Goal: Communication & Community: Answer question/provide support

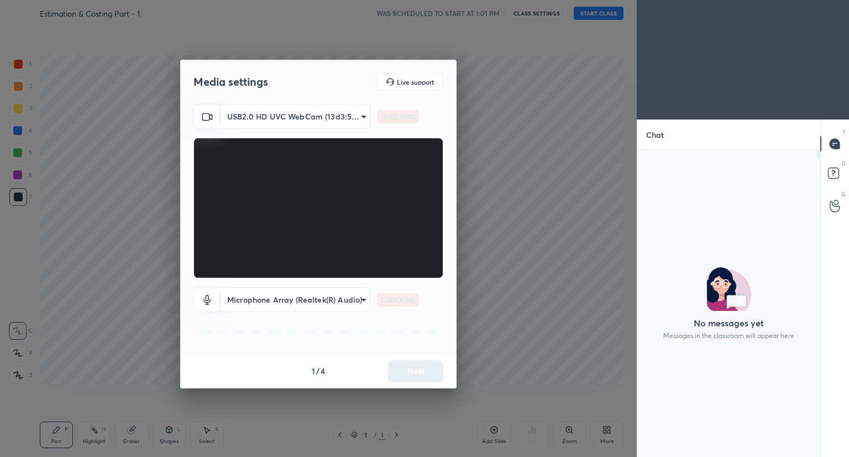
scroll to position [277, 180]
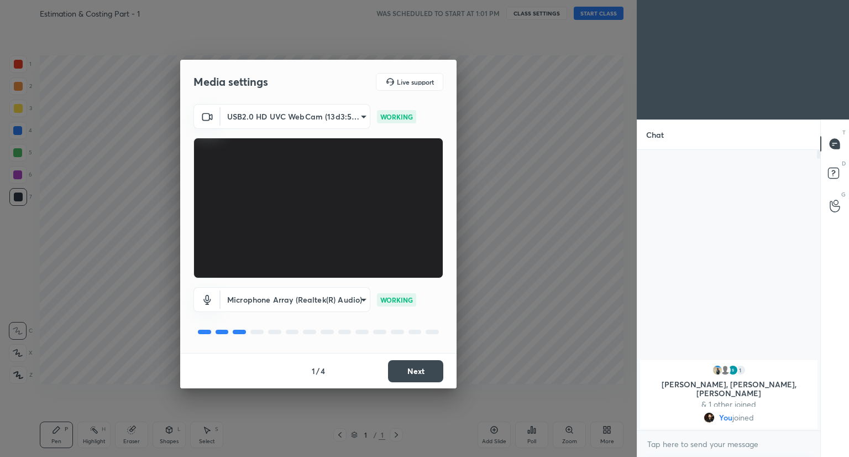
click at [420, 371] on button "Next" at bounding box center [415, 371] width 55 height 22
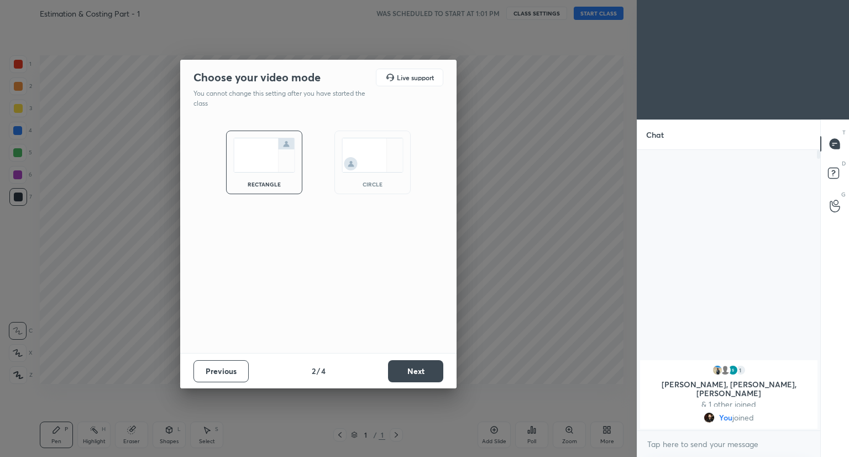
click at [420, 371] on button "Next" at bounding box center [415, 371] width 55 height 22
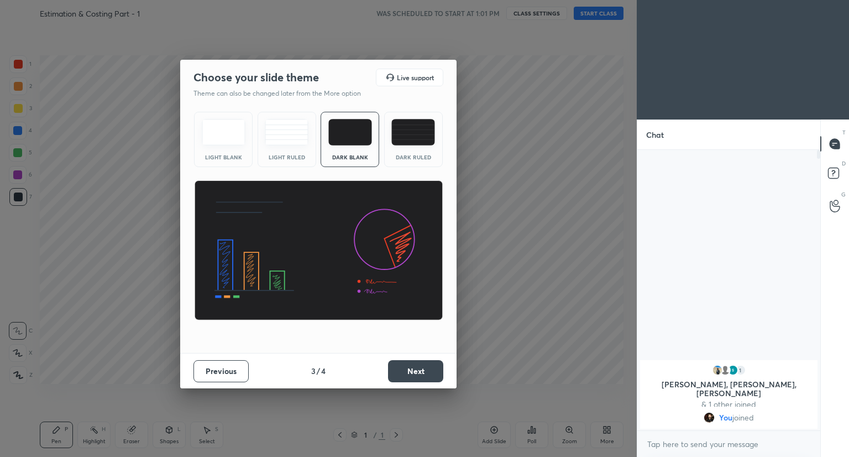
click at [420, 371] on button "Next" at bounding box center [415, 371] width 55 height 22
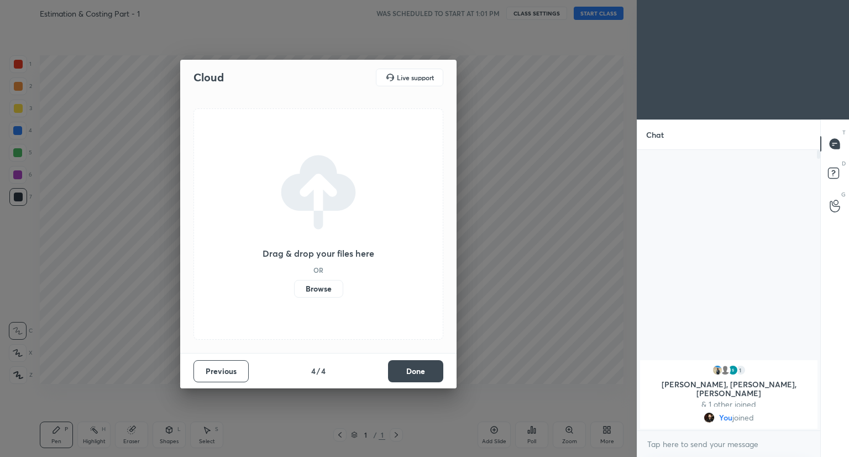
click at [420, 371] on button "Done" at bounding box center [415, 371] width 55 height 22
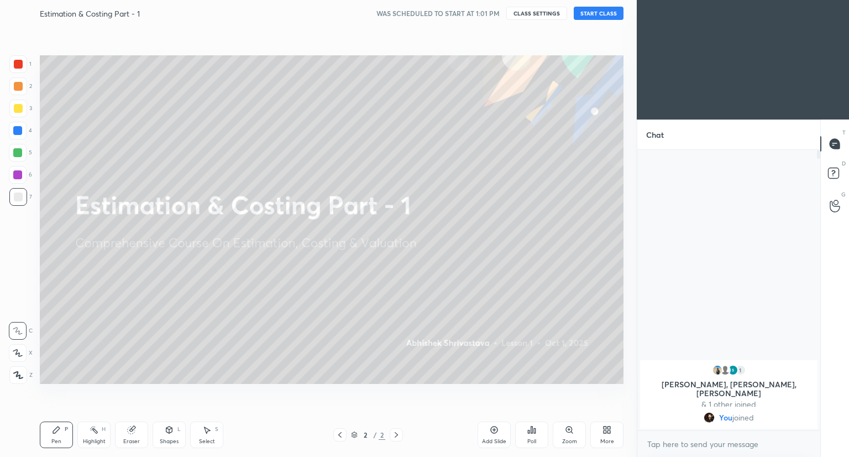
click at [604, 13] on button "START CLASS" at bounding box center [599, 13] width 50 height 13
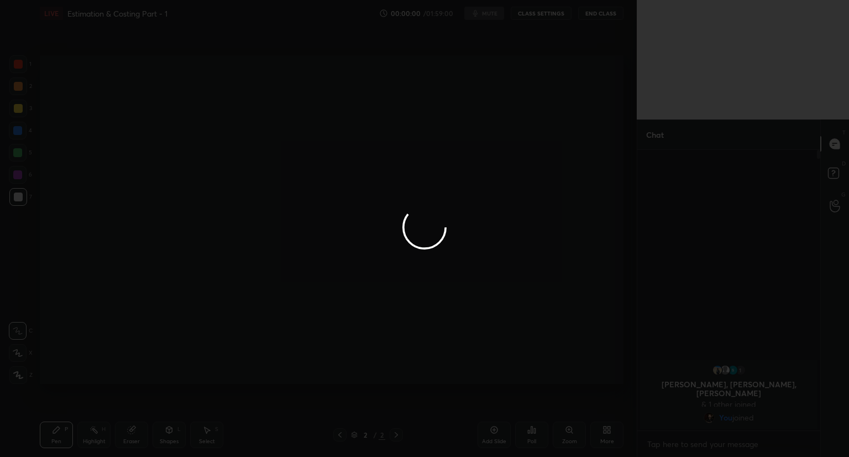
type textarea "x"
click at [564, 319] on div at bounding box center [424, 228] width 849 height 457
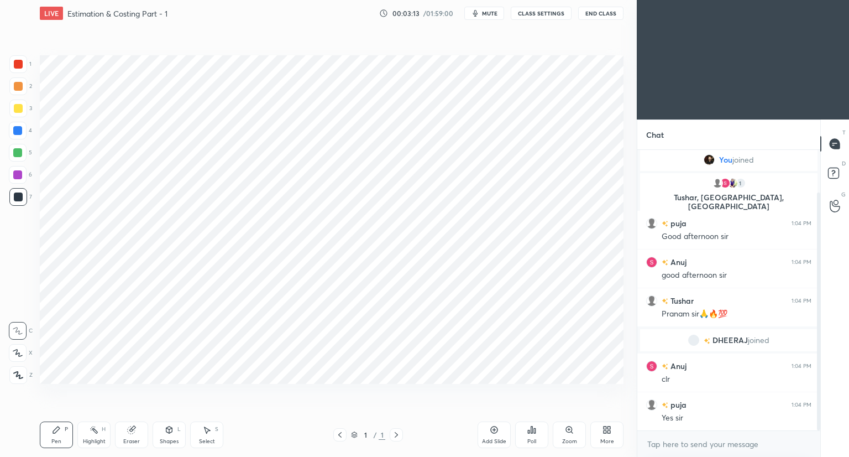
scroll to position [88, 0]
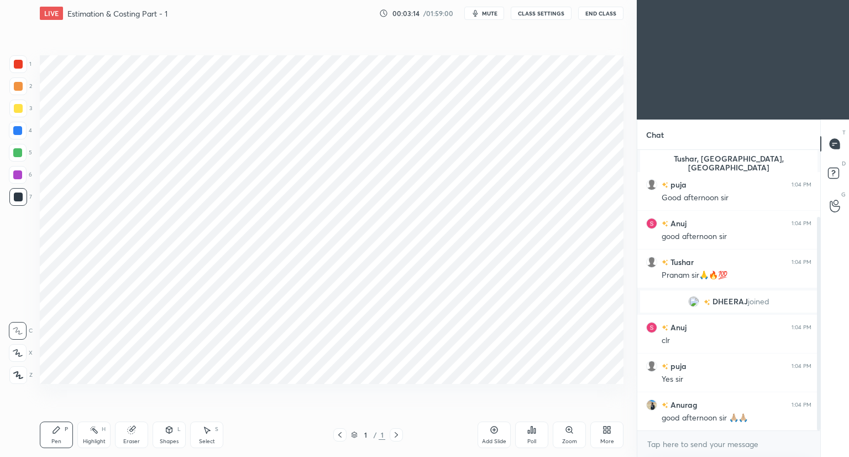
click at [600, 432] on div "More" at bounding box center [606, 434] width 33 height 27
click at [551, 310] on div "Upload File" at bounding box center [544, 319] width 44 height 27
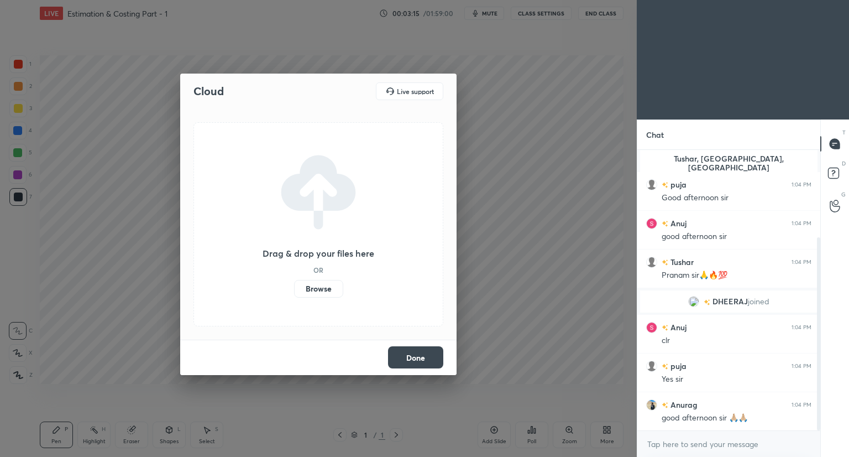
scroll to position [127, 0]
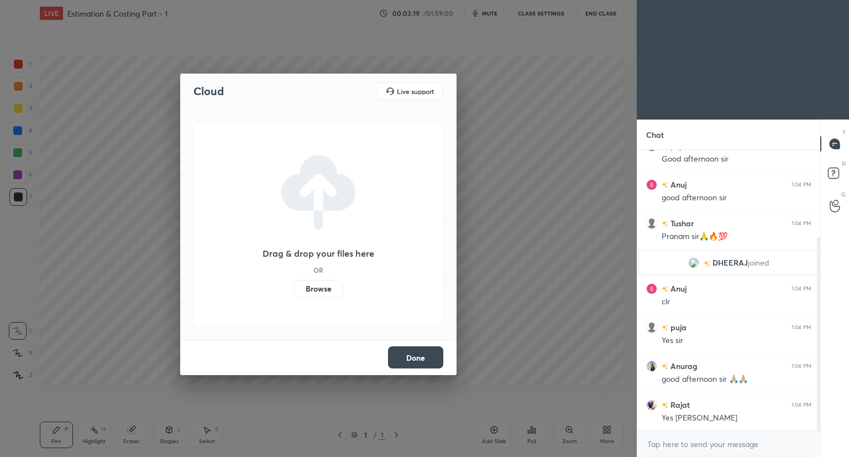
click at [312, 295] on label "Browse" at bounding box center [318, 289] width 49 height 18
click at [294, 295] on input "Browse" at bounding box center [294, 289] width 0 height 18
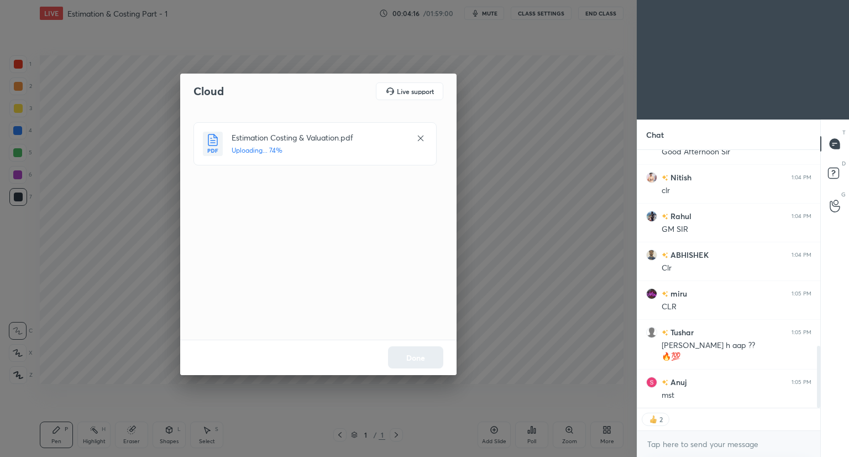
scroll to position [851, 0]
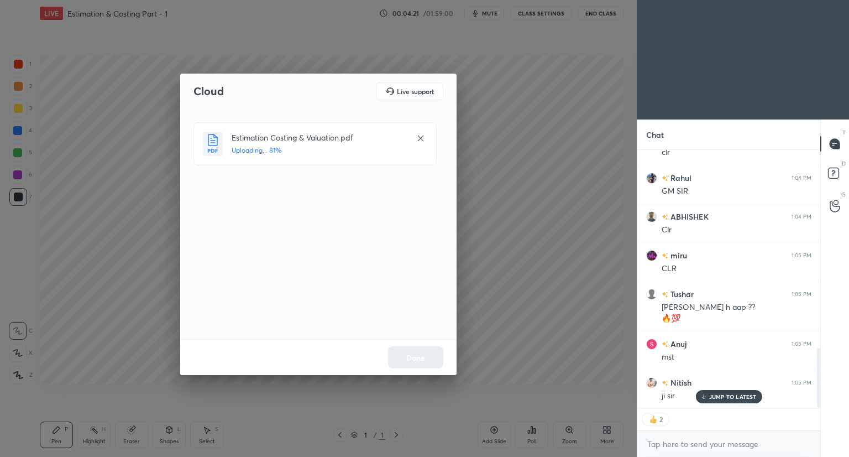
click at [756, 397] on div "JUMP TO LATEST" at bounding box center [728, 396] width 66 height 13
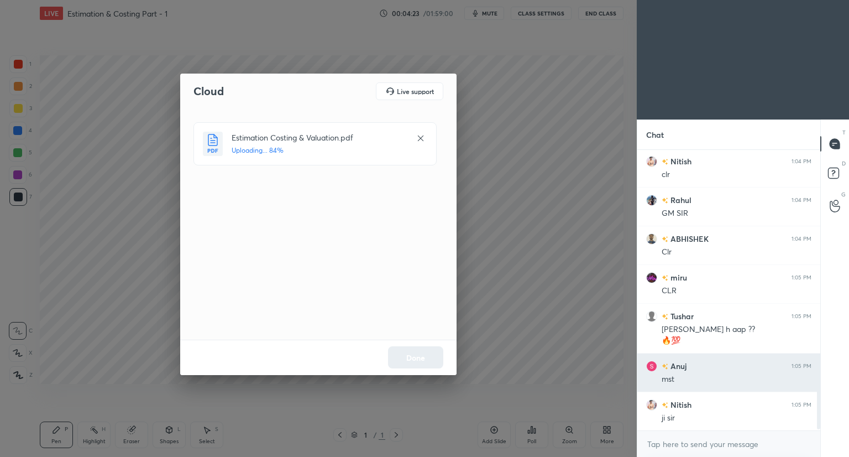
scroll to position [829, 0]
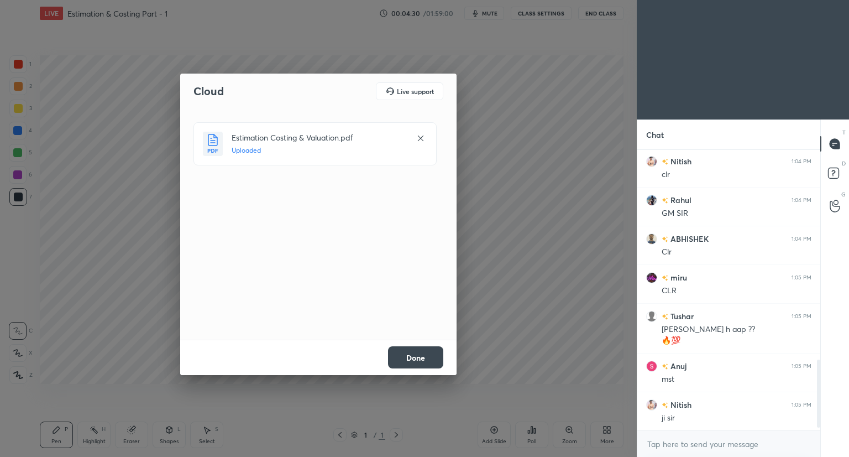
click at [419, 354] on button "Done" at bounding box center [415, 357] width 55 height 22
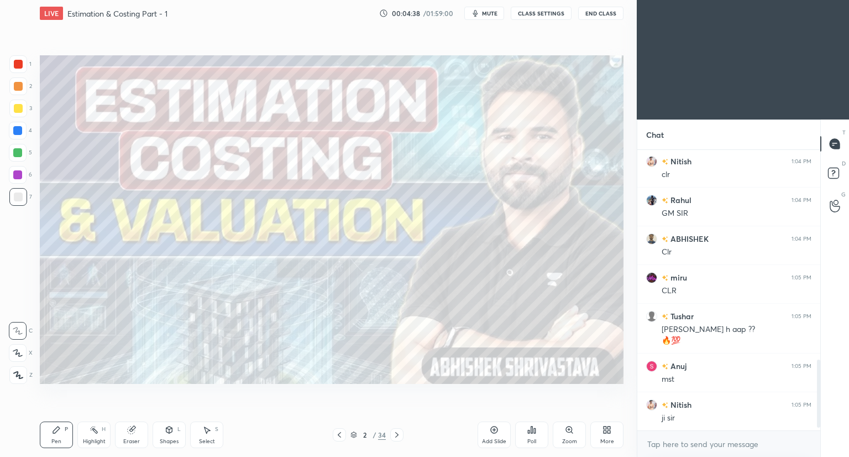
click at [20, 109] on div at bounding box center [18, 108] width 9 height 9
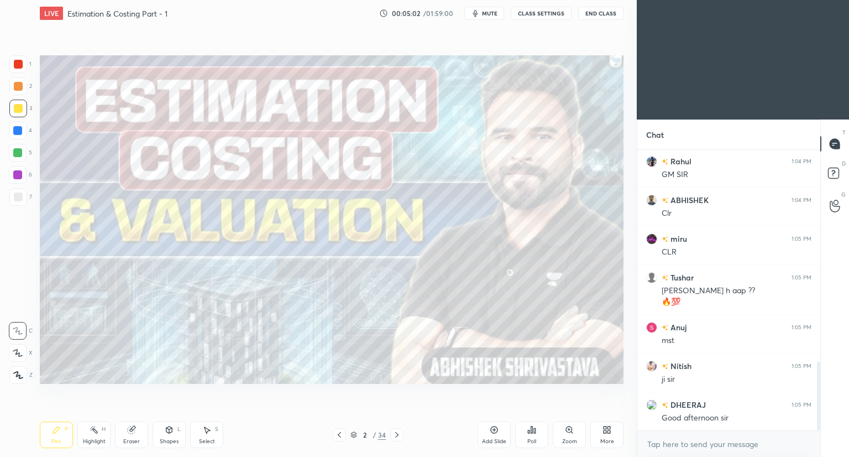
click at [483, 15] on button "mute" at bounding box center [484, 13] width 40 height 13
click at [474, 9] on button "unmute" at bounding box center [484, 13] width 40 height 13
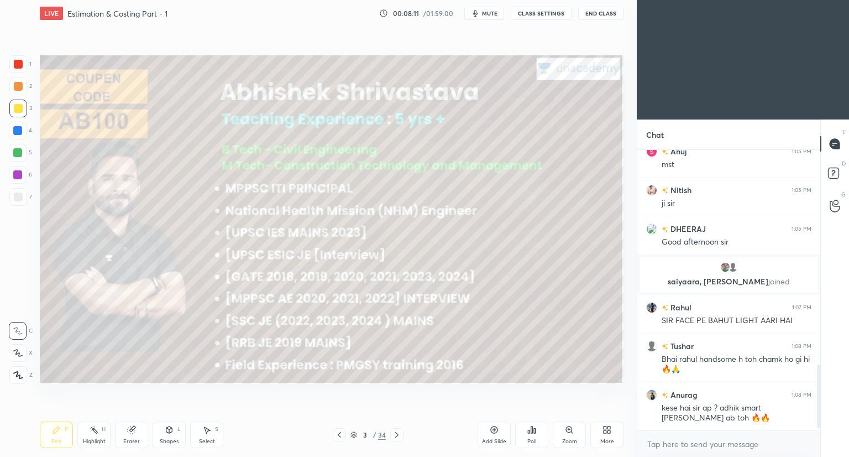
scroll to position [953, 0]
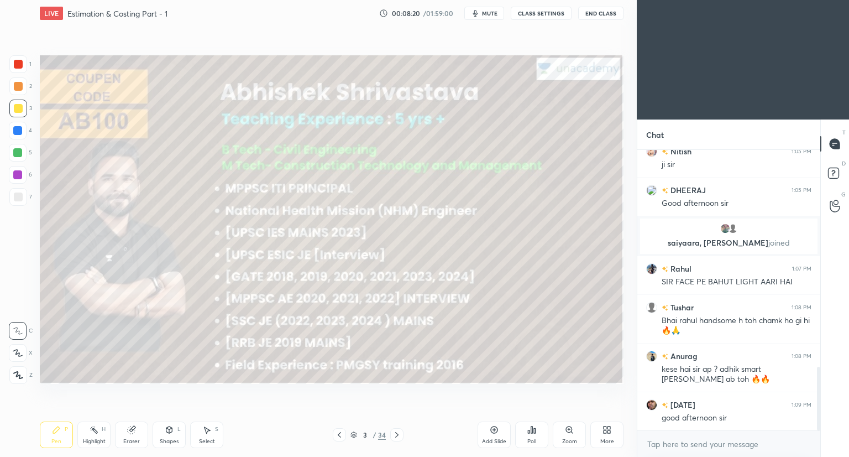
click at [136, 434] on div "Eraser" at bounding box center [131, 434] width 33 height 27
click at [397, 437] on icon at bounding box center [396, 434] width 9 height 9
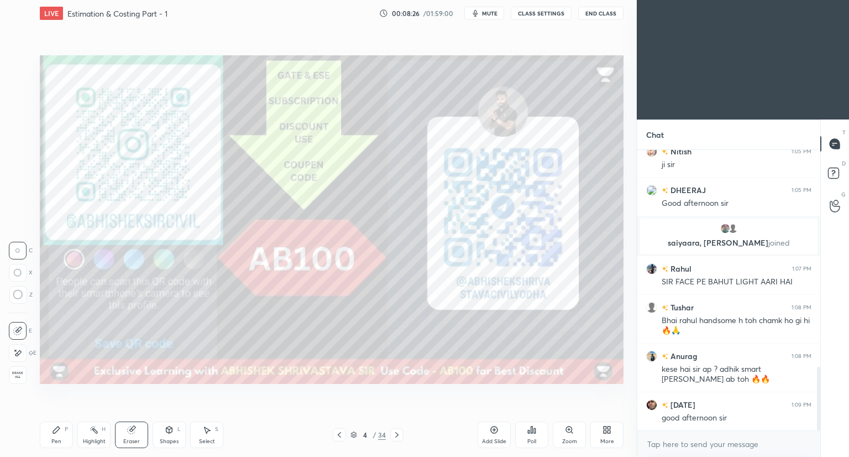
click at [55, 434] on div "Pen P" at bounding box center [56, 434] width 33 height 27
type textarea "x"
click at [742, 442] on textarea at bounding box center [728, 444] width 165 height 18
paste textarea "https://t.me/+OJBiMDWA2JVkMTNl"
type textarea "https://t.me/+OJBiMDWA2JVkMTNl"
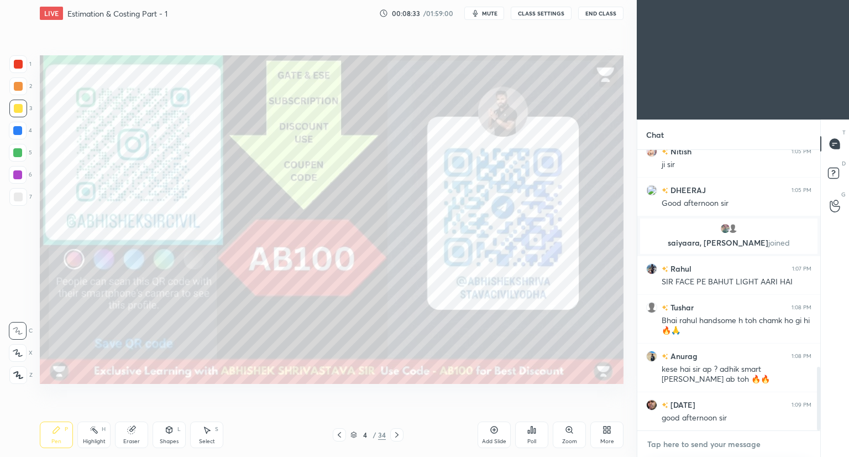
type textarea "x"
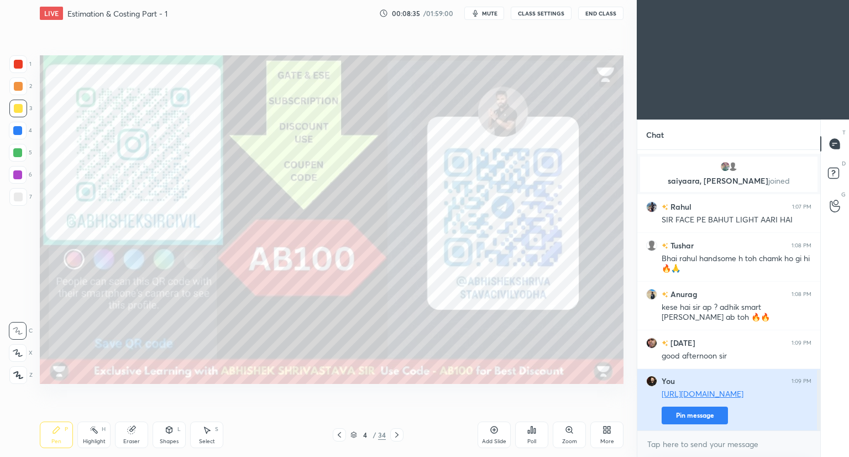
click at [695, 412] on button "Pin message" at bounding box center [695, 415] width 66 height 18
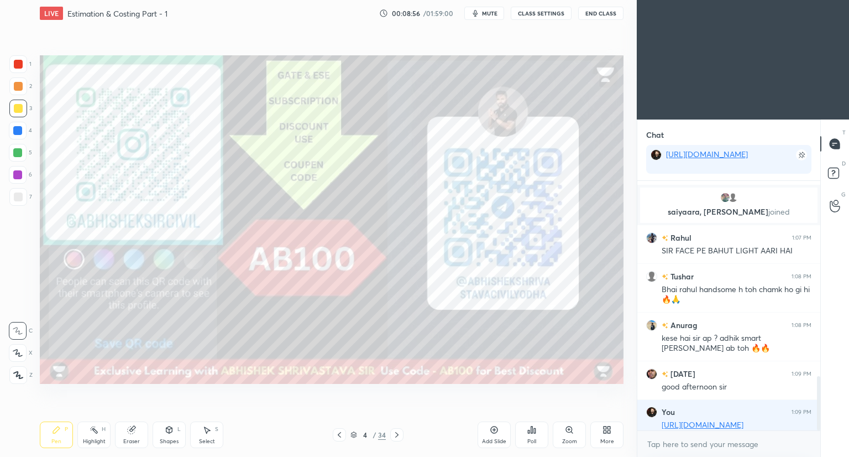
scroll to position [1084, 0]
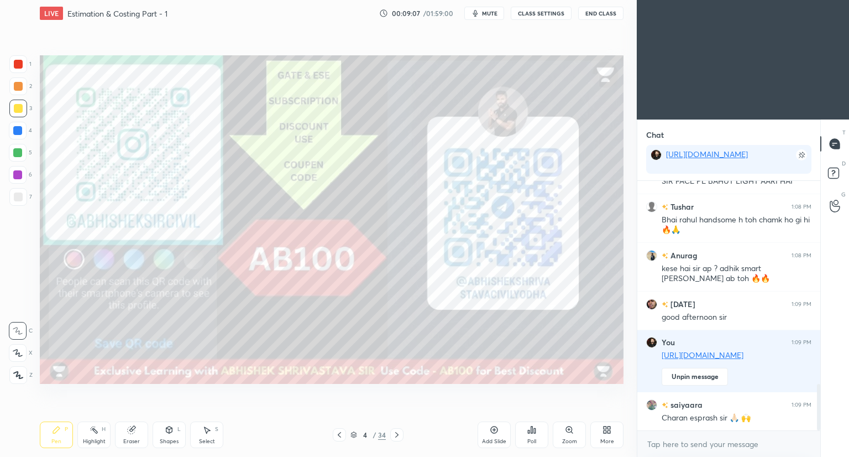
click at [302, 429] on div "Pen P Highlight H Eraser Shapes L Select S 4 / 34 Add Slide Poll Zoom More" at bounding box center [332, 434] width 584 height 44
click at [397, 437] on icon at bounding box center [396, 434] width 9 height 9
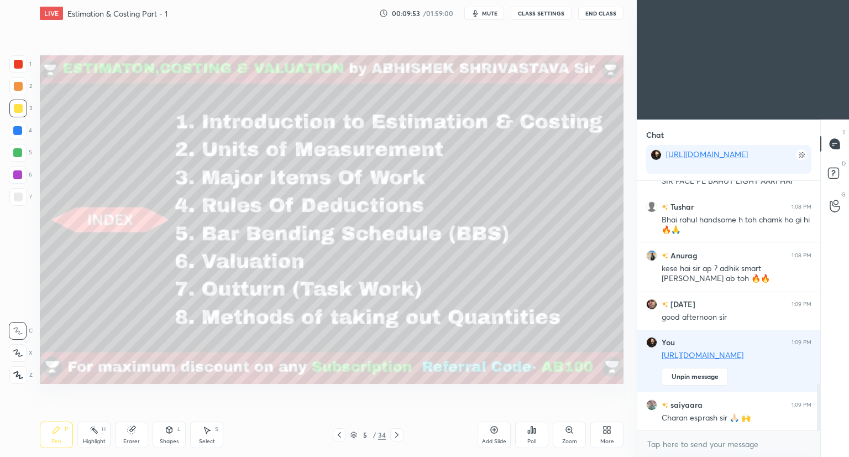
click at [488, 11] on span "mute" at bounding box center [489, 13] width 15 height 8
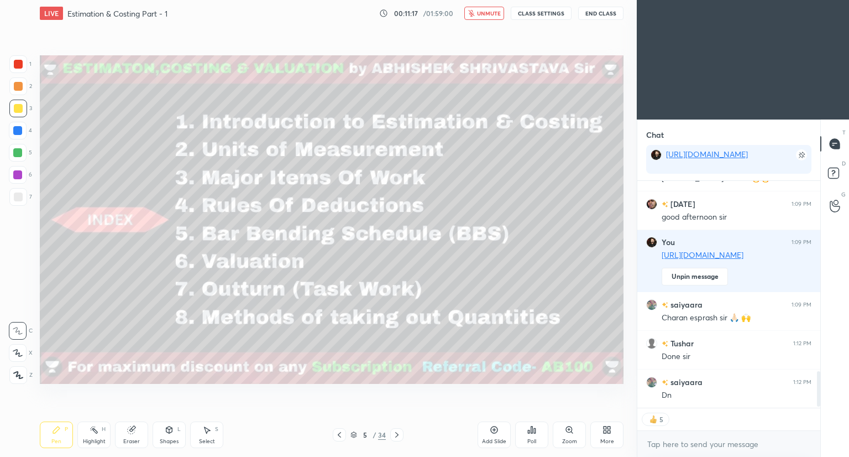
scroll to position [1223, 0]
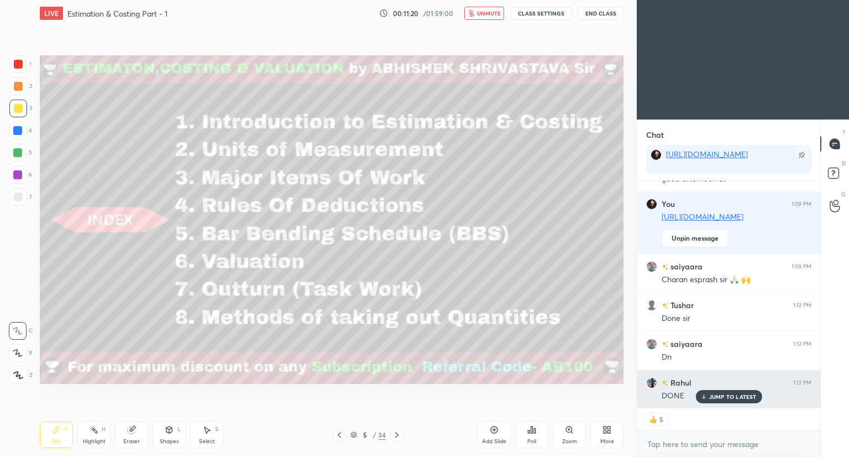
click at [727, 394] on p "JUMP TO LATEST" at bounding box center [733, 396] width 48 height 7
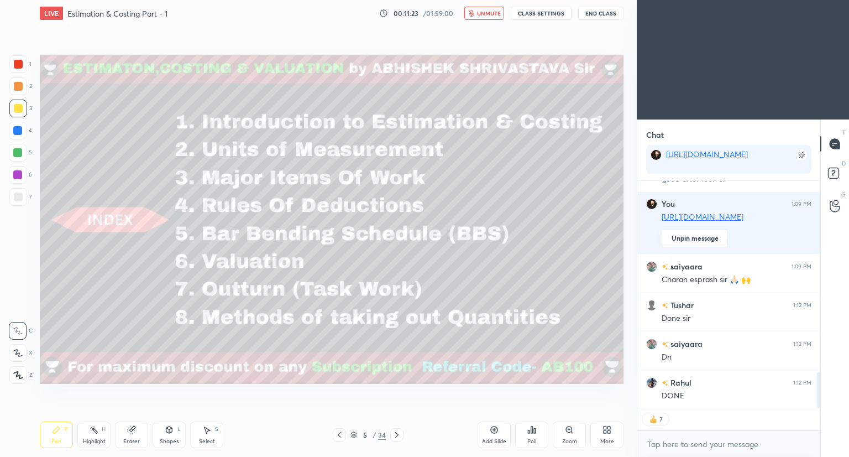
click at [484, 14] on span "unmute" at bounding box center [489, 13] width 24 height 8
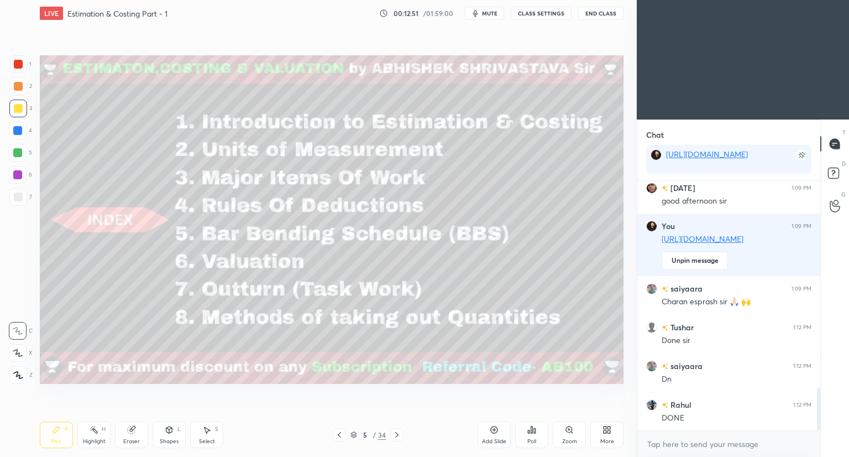
scroll to position [1227, 0]
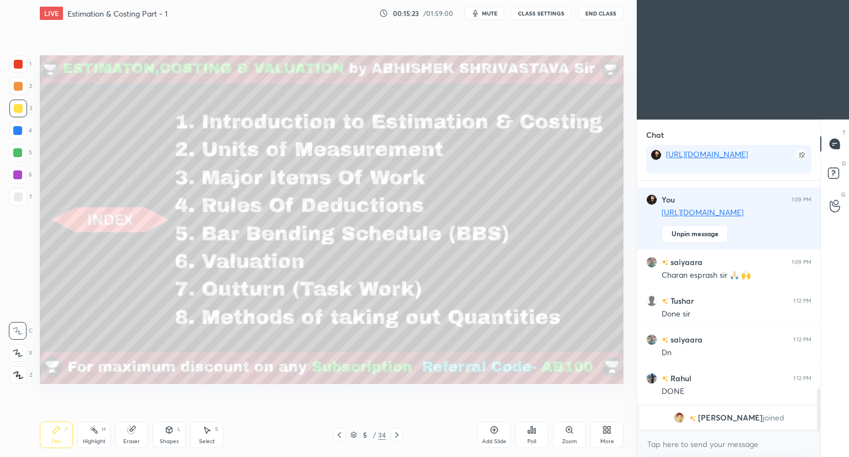
click at [170, 445] on div "Shapes L" at bounding box center [169, 434] width 33 height 27
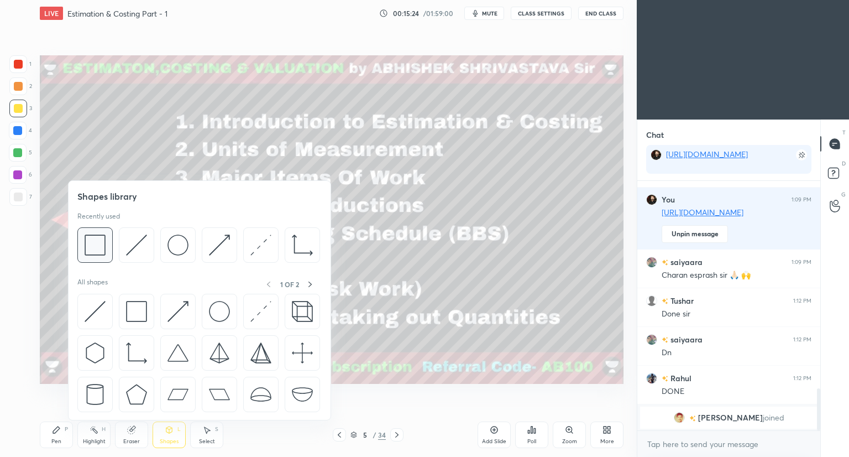
click at [107, 258] on div at bounding box center [94, 244] width 35 height 35
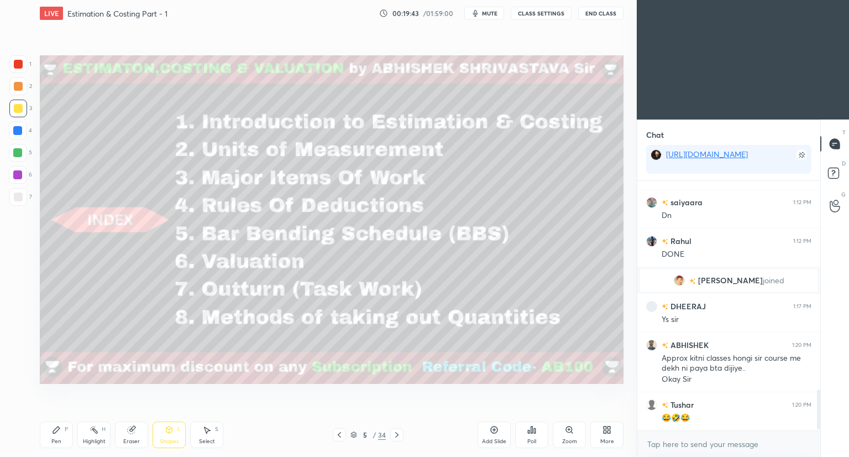
scroll to position [1318, 0]
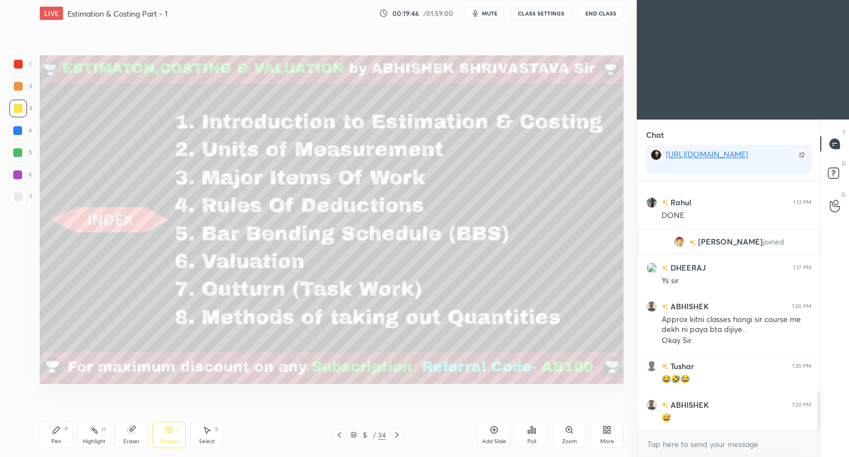
drag, startPoint x: 57, startPoint y: 433, endPoint x: 64, endPoint y: 408, distance: 25.7
click at [57, 433] on icon at bounding box center [56, 429] width 9 height 9
click at [20, 353] on icon at bounding box center [18, 353] width 10 height 8
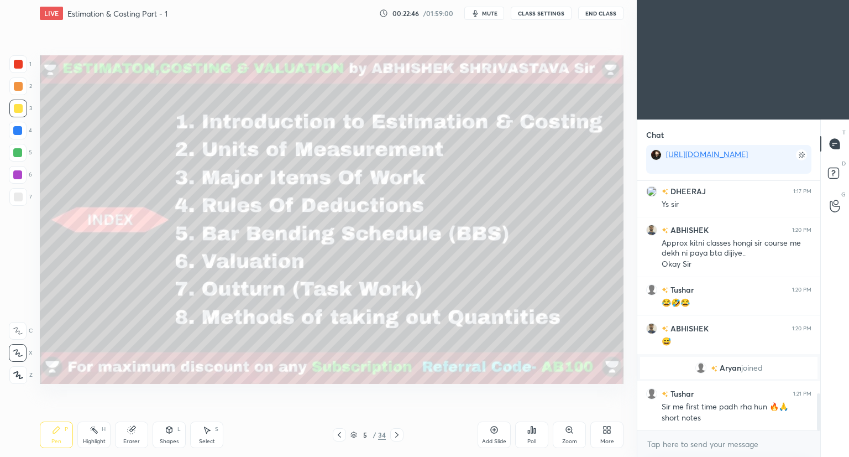
scroll to position [1422, 0]
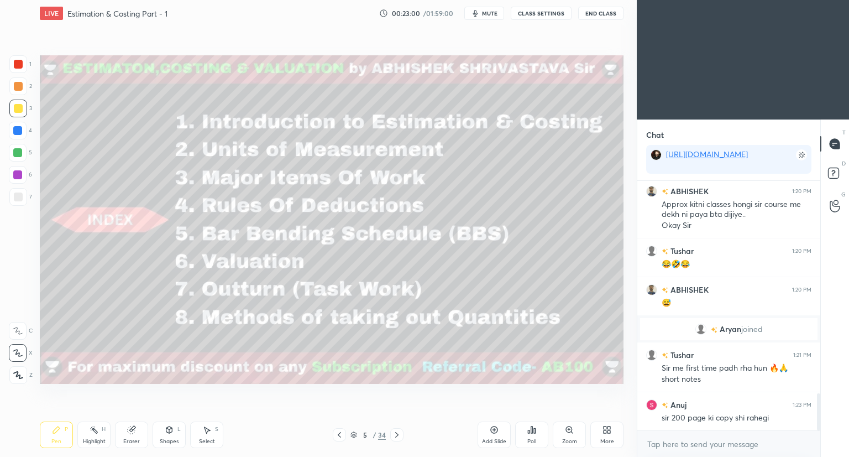
click at [352, 435] on icon at bounding box center [353, 434] width 7 height 7
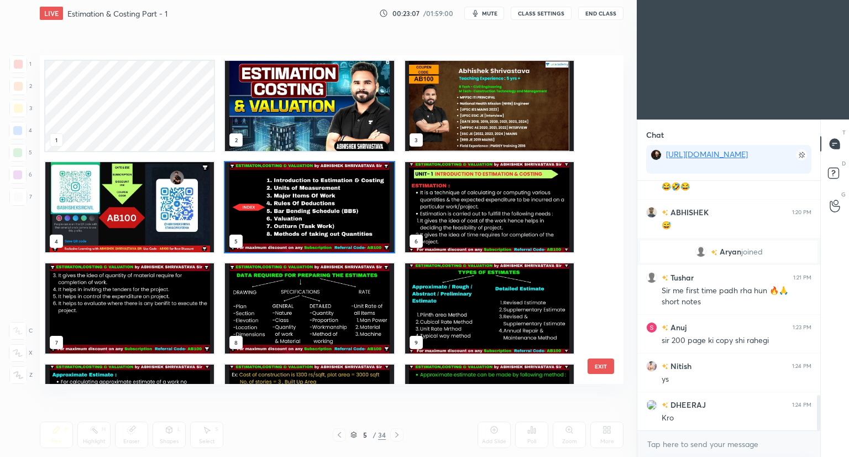
scroll to position [1538, 0]
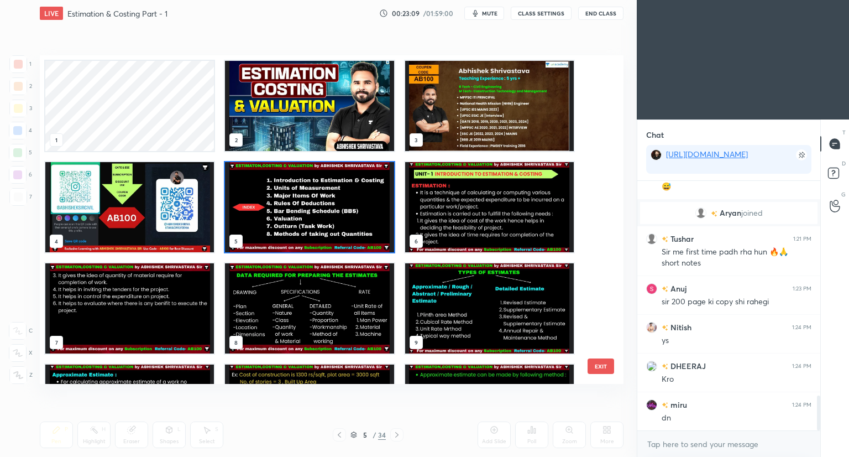
click at [311, 119] on img "grid" at bounding box center [309, 106] width 169 height 90
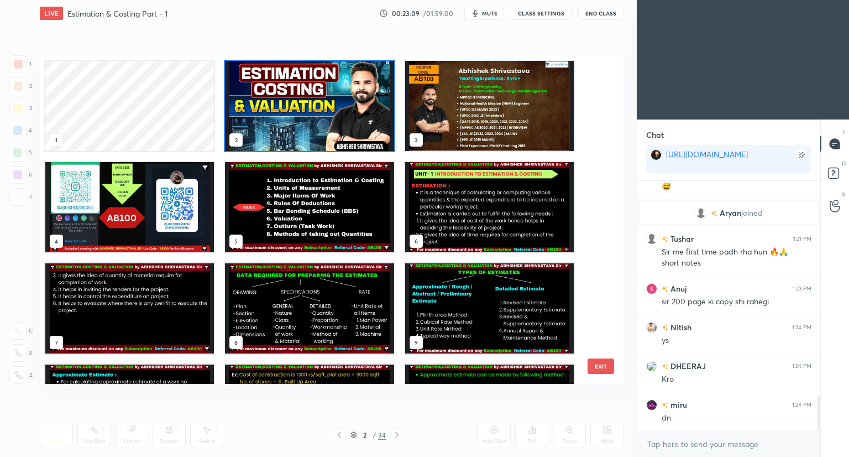
scroll to position [1576, 0]
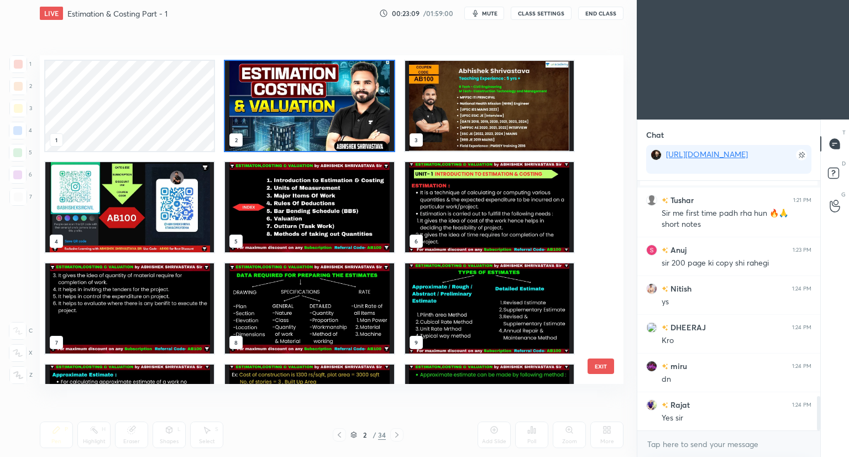
drag, startPoint x: 318, startPoint y: 125, endPoint x: 323, endPoint y: 118, distance: 9.1
click at [318, 124] on img "grid" at bounding box center [309, 106] width 169 height 90
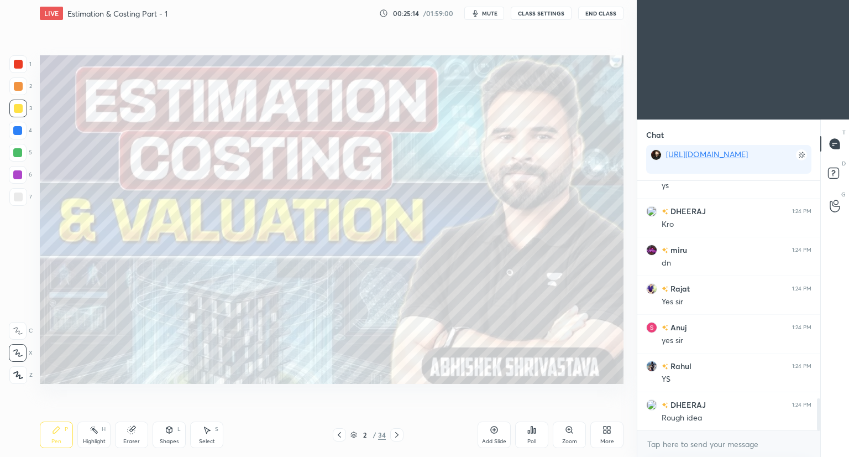
scroll to position [1731, 0]
click at [354, 436] on icon at bounding box center [353, 434] width 7 height 7
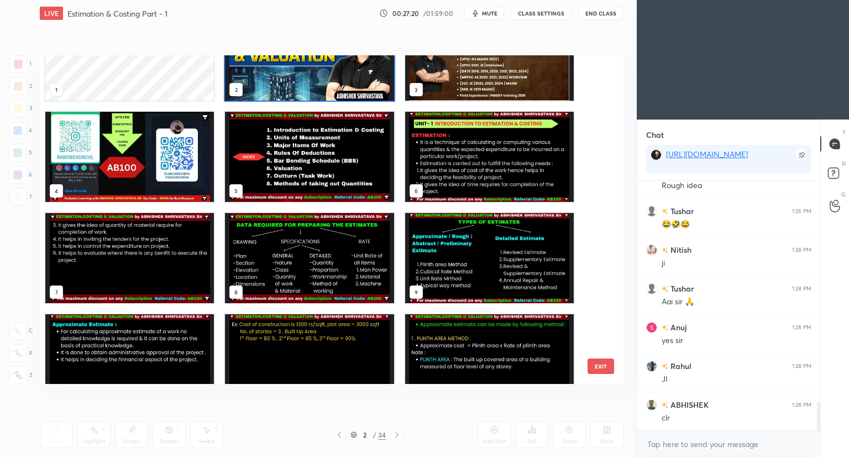
scroll to position [1963, 0]
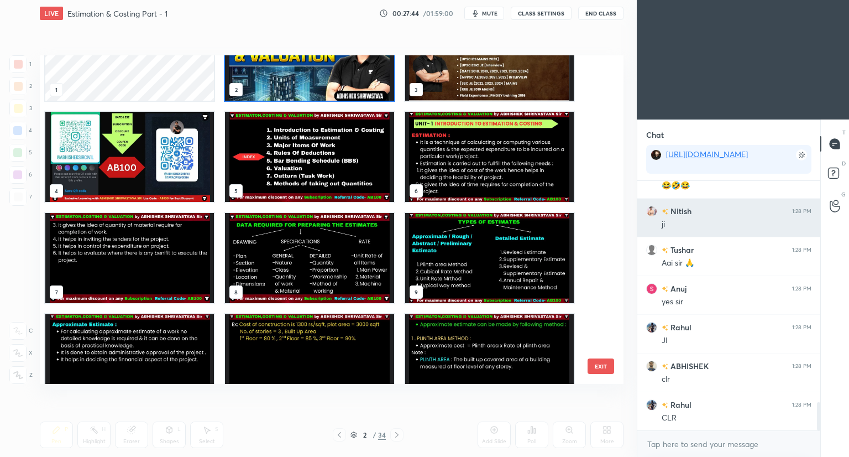
drag, startPoint x: 621, startPoint y: 226, endPoint x: 668, endPoint y: 219, distance: 47.5
click at [658, 238] on div "1 2 3 4 5 6 7 C X Z C X Z E E Erase all H H LIVE Estimation & Costing Part - 1 …" at bounding box center [424, 228] width 849 height 457
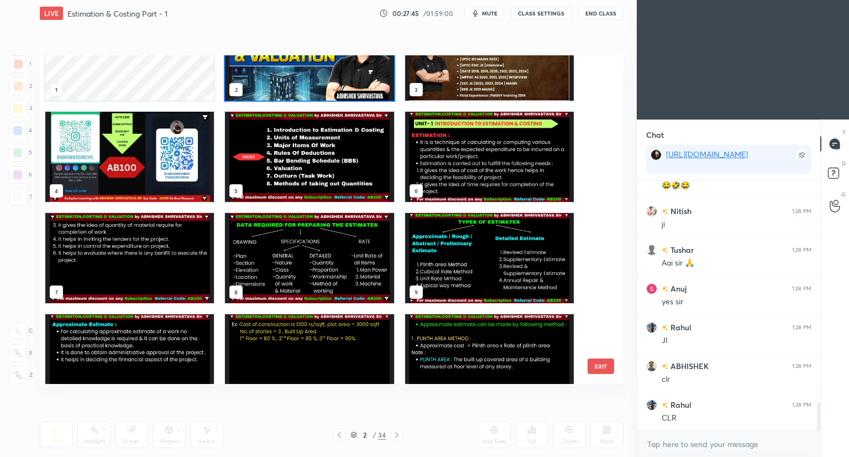
click at [444, 186] on img "grid" at bounding box center [489, 157] width 169 height 90
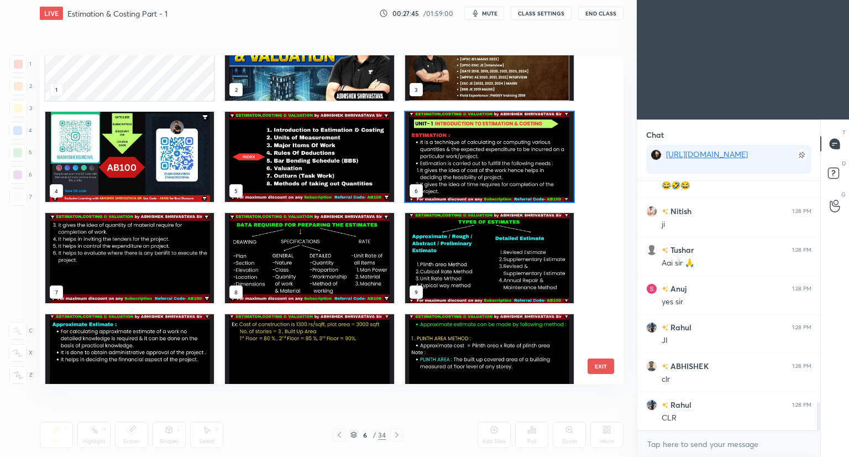
click at [446, 189] on img "grid" at bounding box center [489, 157] width 169 height 90
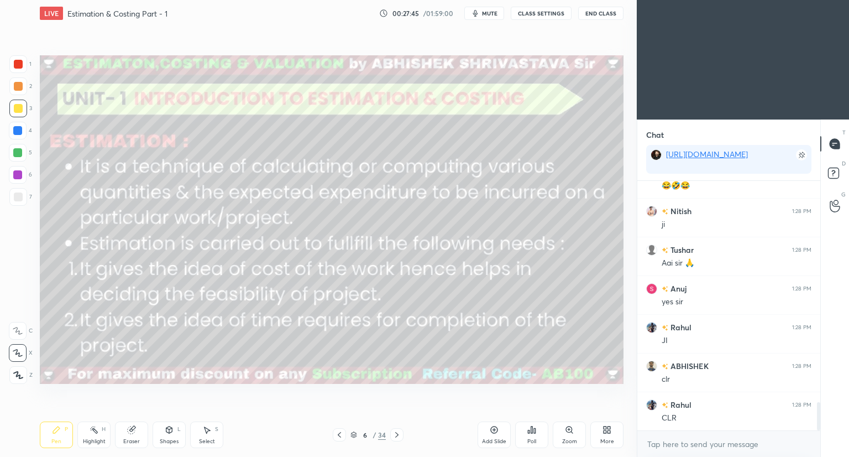
click at [446, 191] on img "grid" at bounding box center [489, 157] width 169 height 90
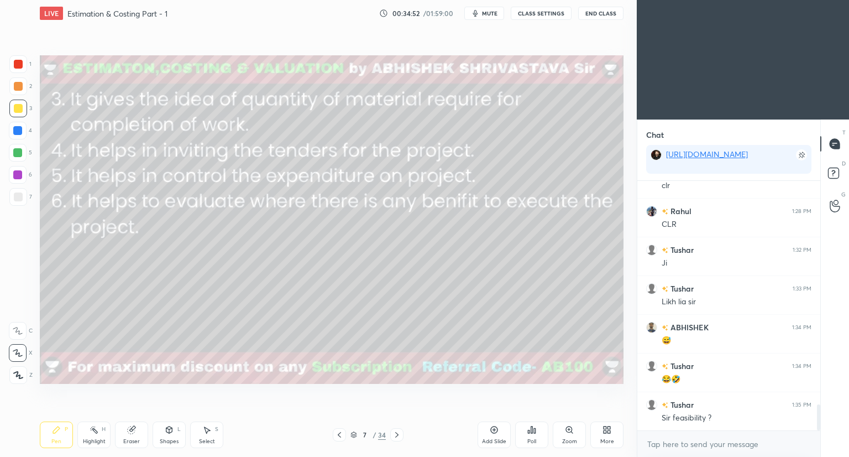
click at [358, 434] on div "7 / 34" at bounding box center [367, 434] width 35 height 10
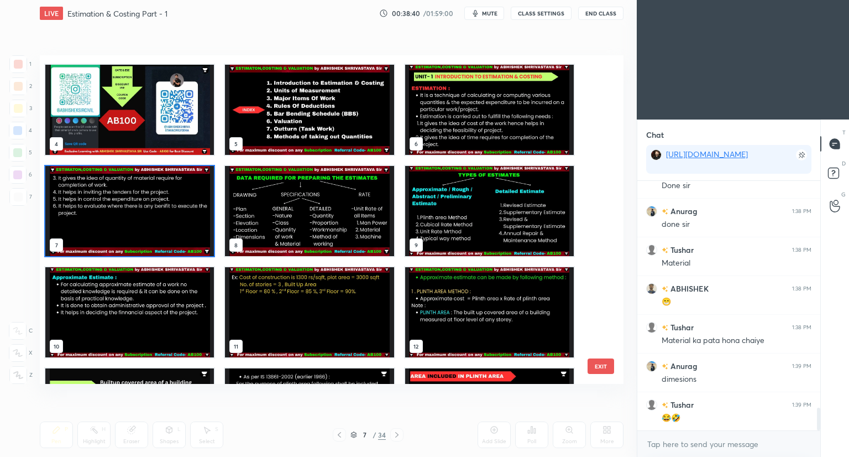
scroll to position [2477, 0]
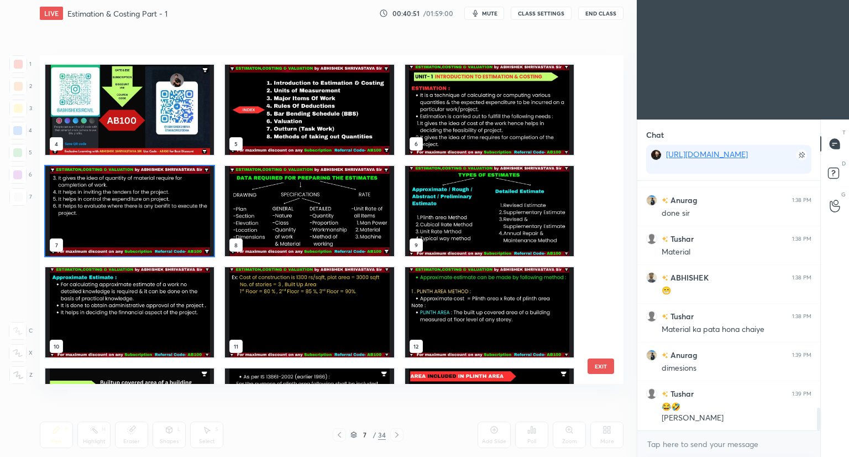
click at [351, 201] on img "grid" at bounding box center [309, 211] width 169 height 90
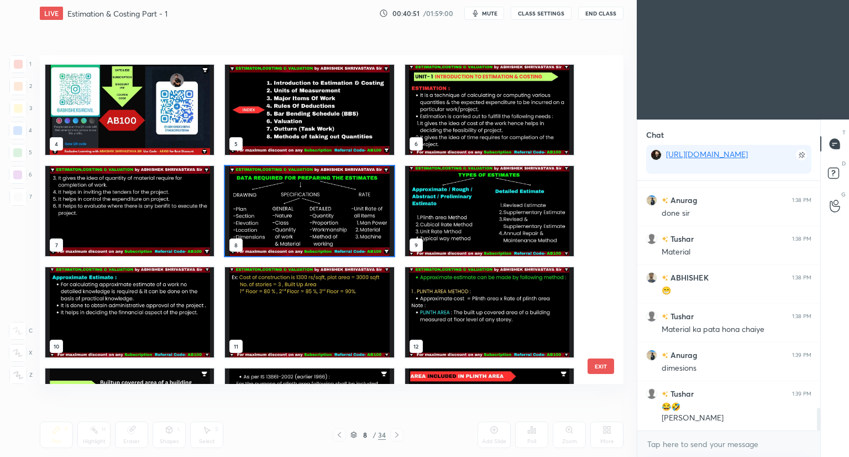
click at [351, 201] on img "grid" at bounding box center [309, 211] width 169 height 90
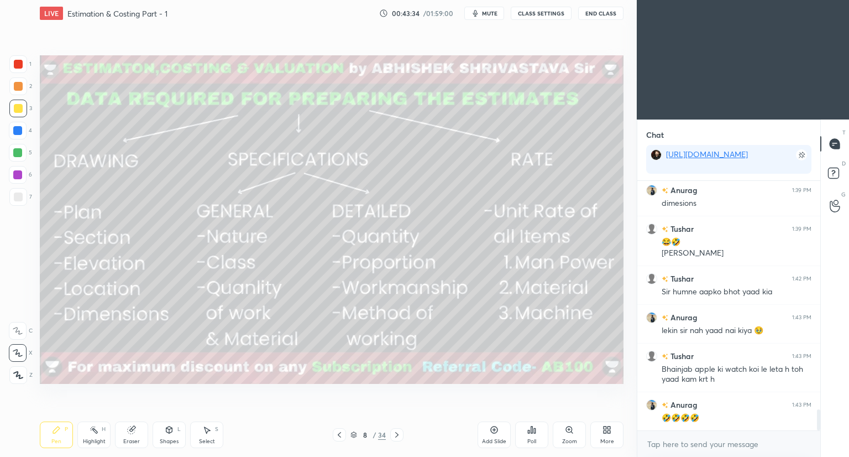
scroll to position [2691, 0]
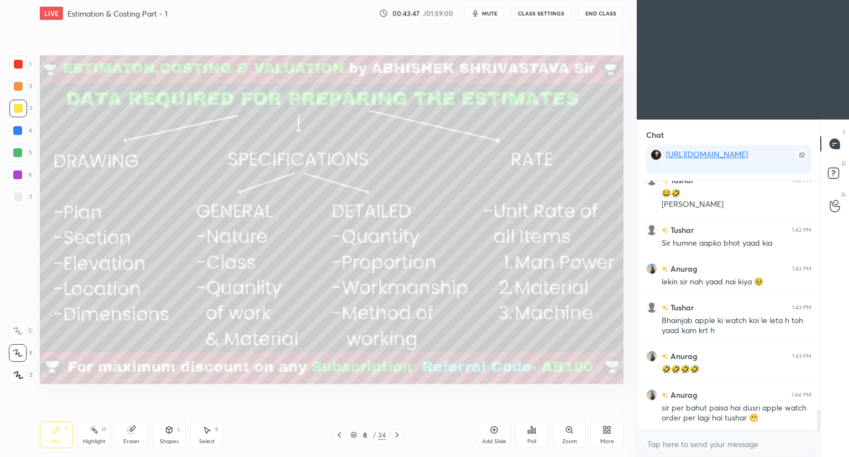
click at [164, 431] on div "Shapes L" at bounding box center [169, 434] width 33 height 27
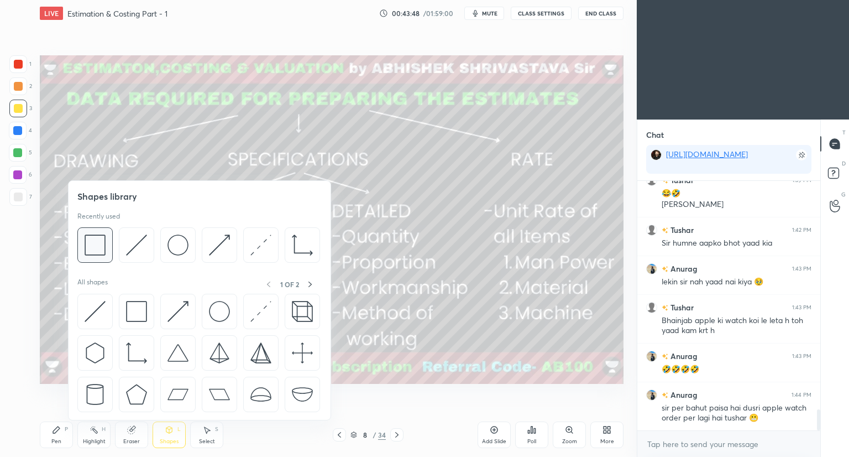
click at [102, 253] on img at bounding box center [95, 244] width 21 height 21
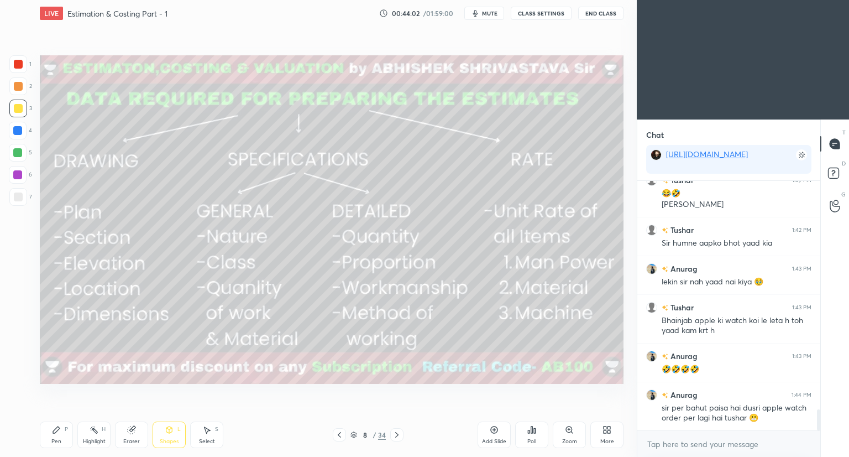
click at [62, 434] on div "Pen P" at bounding box center [56, 434] width 33 height 27
click at [357, 433] on div "8 / 34" at bounding box center [367, 434] width 35 height 10
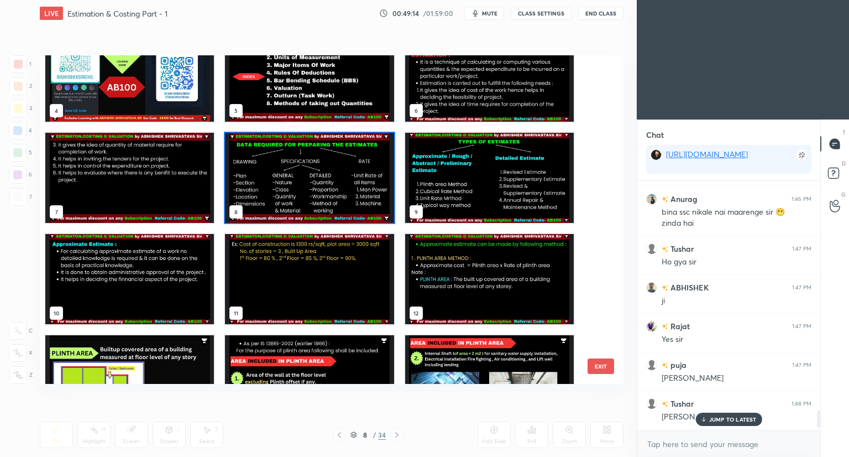
scroll to position [3356, 0]
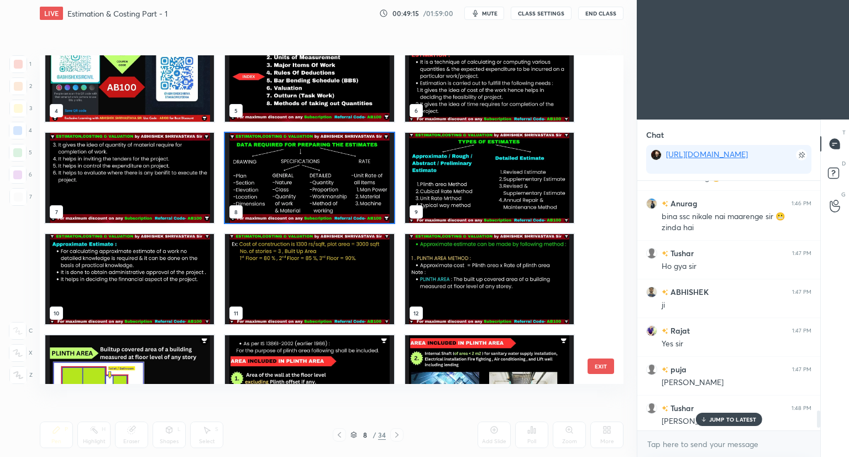
click at [722, 418] on p "JUMP TO LATEST" at bounding box center [733, 419] width 48 height 7
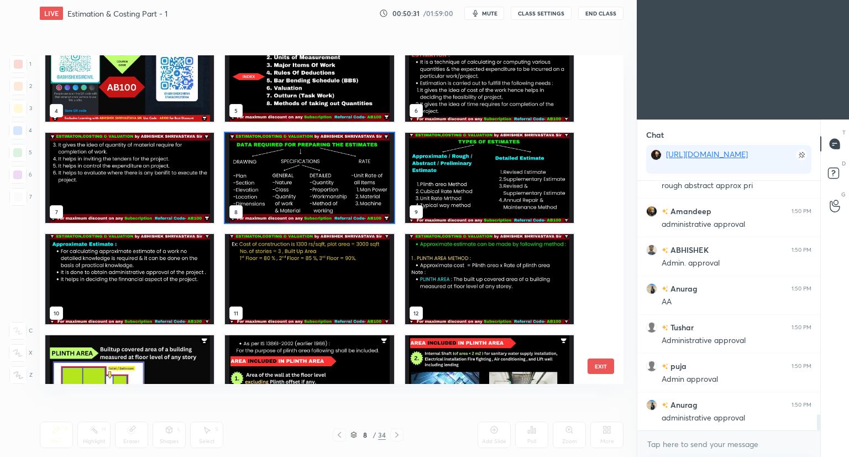
scroll to position [3669, 0]
click at [449, 286] on img "grid" at bounding box center [489, 279] width 169 height 90
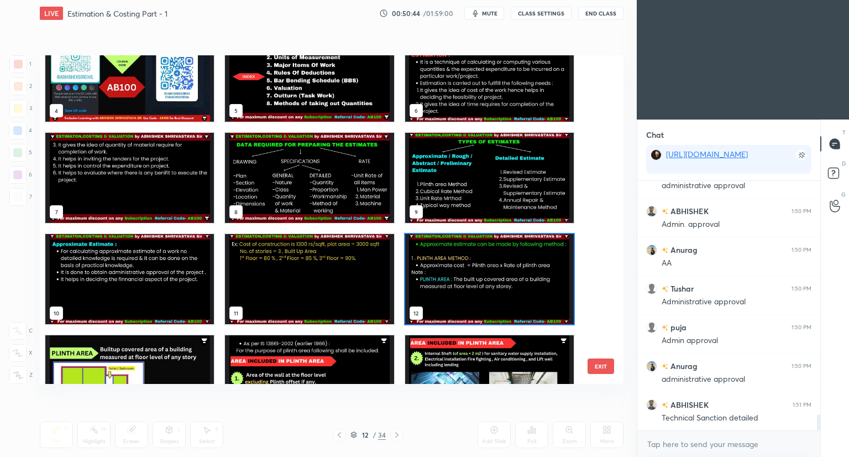
click at [469, 190] on img "grid" at bounding box center [489, 178] width 169 height 90
click at [471, 195] on img "grid" at bounding box center [489, 178] width 169 height 90
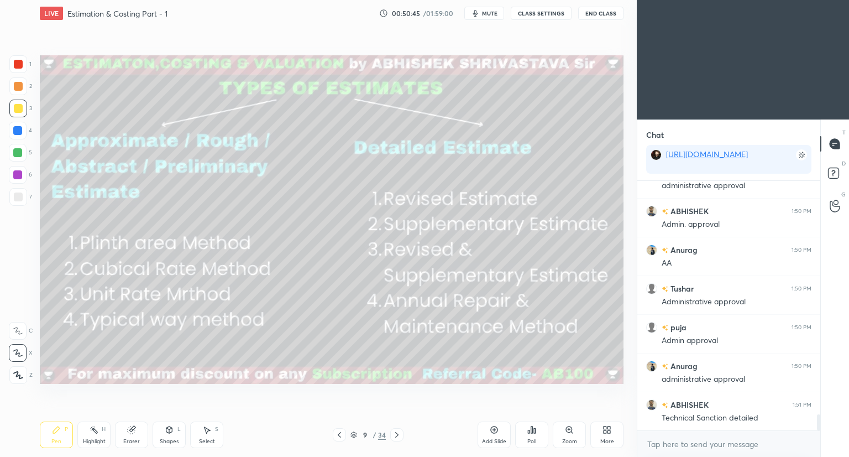
click at [478, 199] on img "grid" at bounding box center [489, 178] width 169 height 90
click at [20, 198] on div at bounding box center [18, 196] width 9 height 9
click at [19, 131] on div at bounding box center [17, 130] width 9 height 9
drag, startPoint x: 17, startPoint y: 350, endPoint x: 39, endPoint y: 342, distance: 23.1
click at [17, 351] on icon at bounding box center [17, 352] width 9 height 7
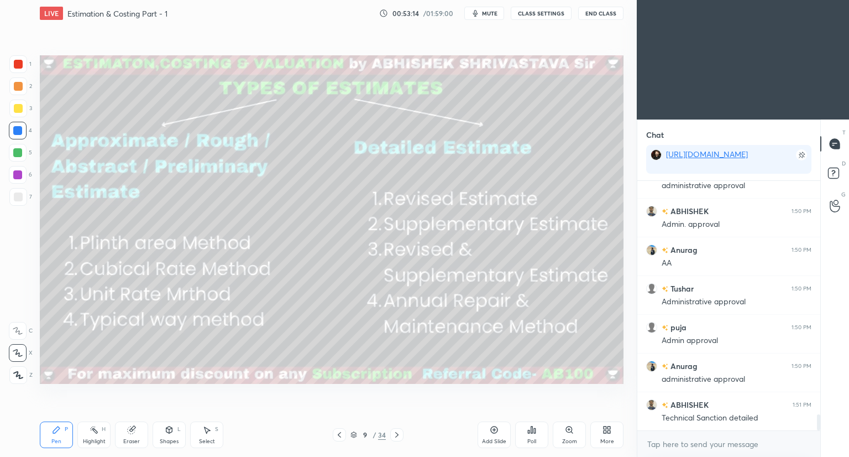
click at [21, 188] on div "1 2 3 4 5 6 7" at bounding box center [20, 132] width 23 height 155
click at [15, 200] on div at bounding box center [18, 196] width 9 height 9
click at [157, 436] on div "Shapes L" at bounding box center [169, 434] width 33 height 27
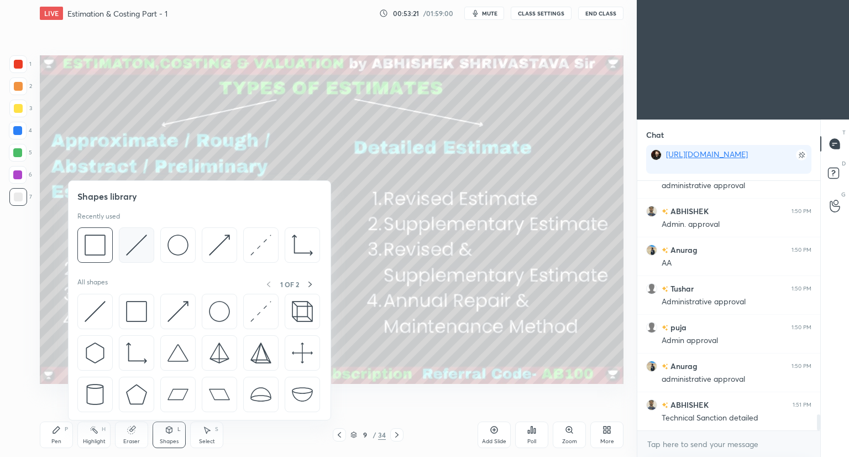
click at [135, 248] on img at bounding box center [136, 244] width 21 height 21
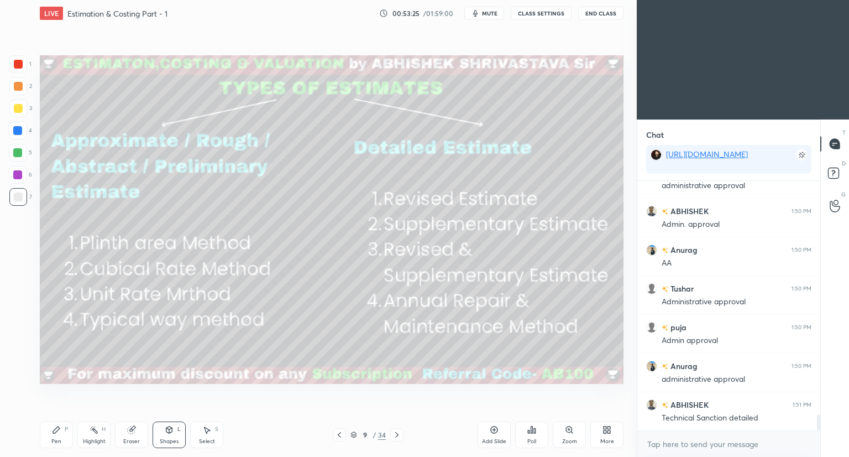
drag, startPoint x: 59, startPoint y: 431, endPoint x: 66, endPoint y: 426, distance: 9.1
click at [60, 431] on icon at bounding box center [56, 429] width 9 height 9
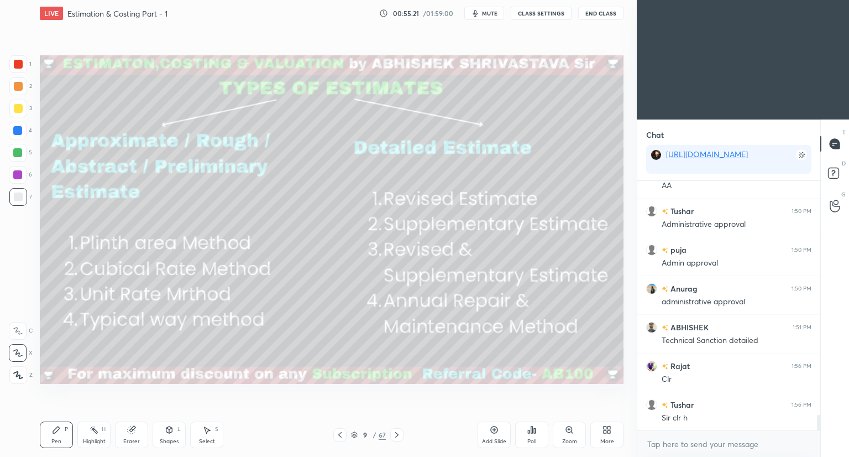
scroll to position [3785, 0]
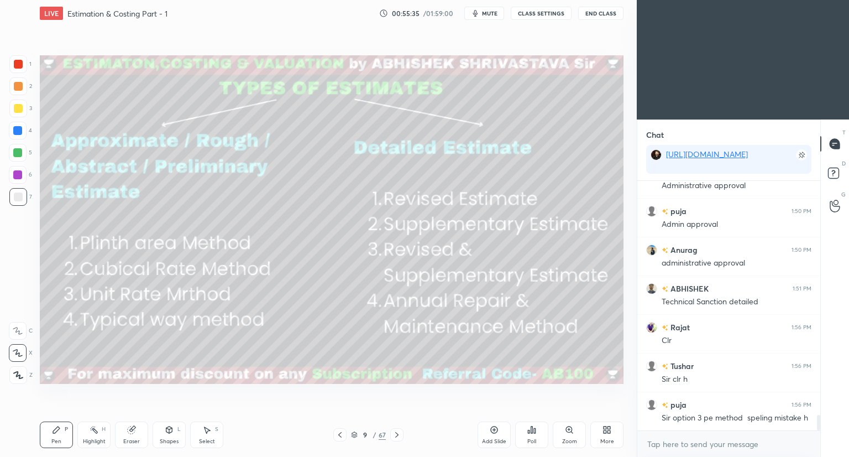
click at [491, 13] on span "mute" at bounding box center [489, 13] width 15 height 8
click at [493, 16] on span "unmute" at bounding box center [489, 13] width 24 height 8
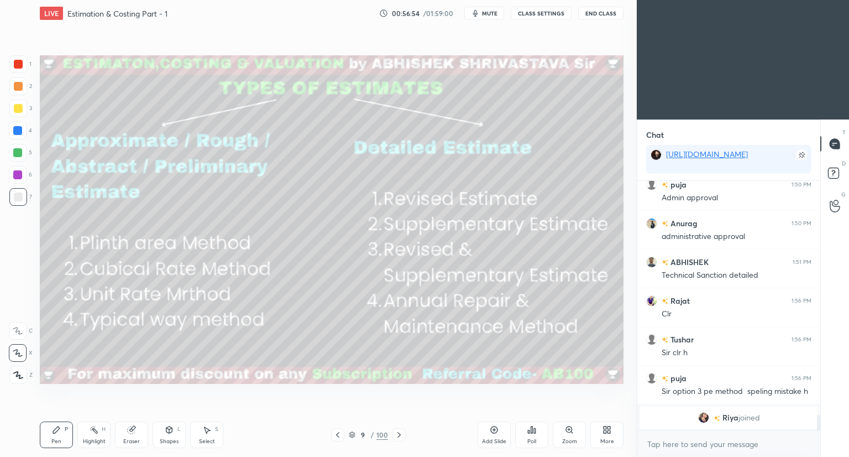
scroll to position [3038, 0]
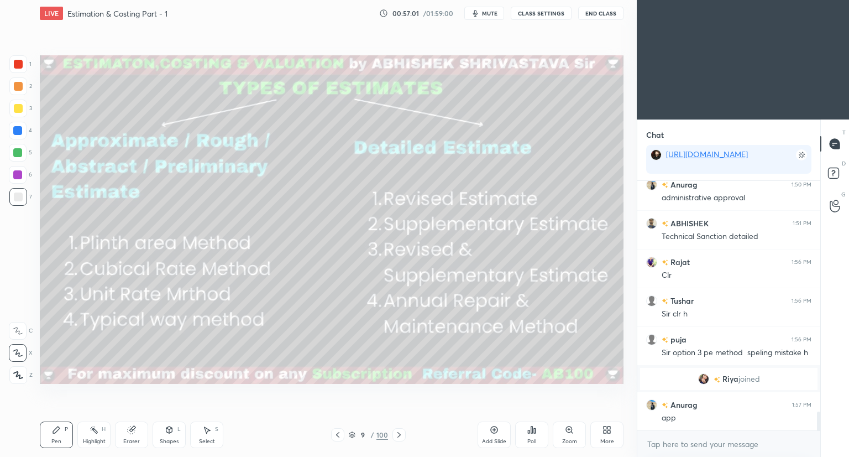
drag, startPoint x: 130, startPoint y: 433, endPoint x: 124, endPoint y: 410, distance: 24.5
click at [128, 429] on icon at bounding box center [131, 429] width 7 height 7
drag, startPoint x: 53, startPoint y: 427, endPoint x: 64, endPoint y: 387, distance: 41.2
click at [55, 425] on icon at bounding box center [56, 429] width 9 height 9
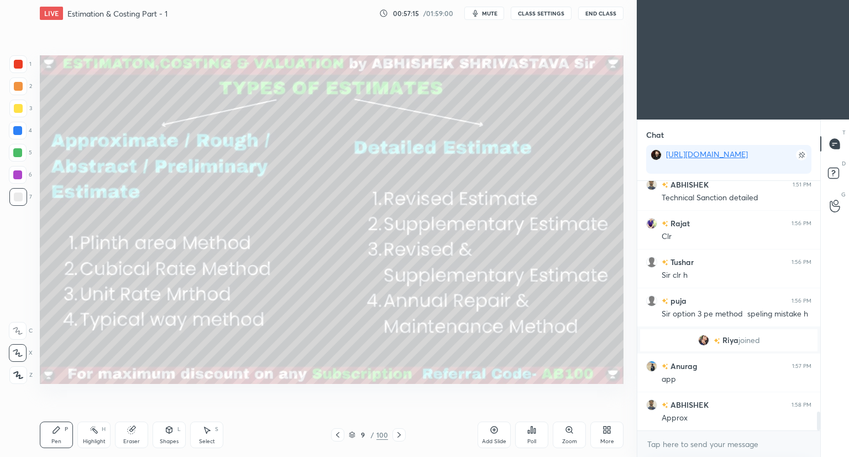
scroll to position [3115, 0]
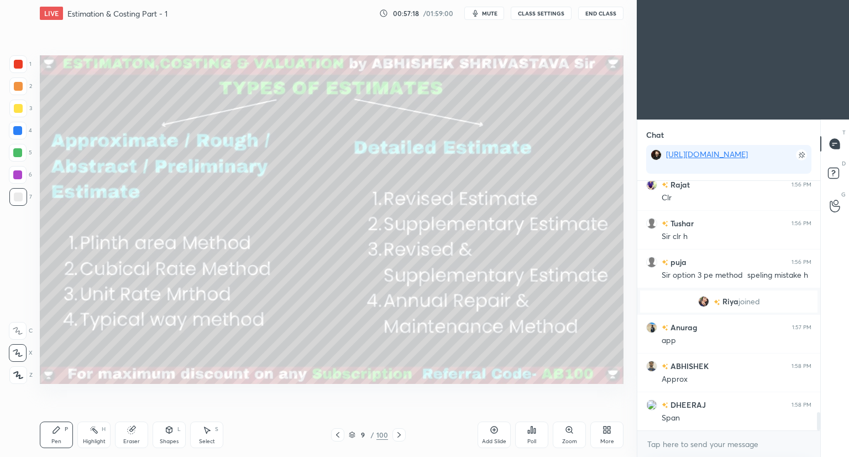
click at [18, 108] on div at bounding box center [18, 108] width 9 height 9
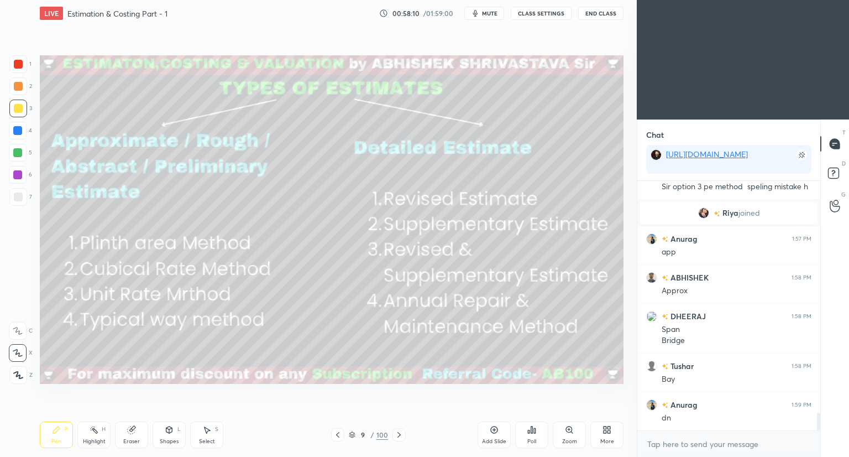
scroll to position [3242, 0]
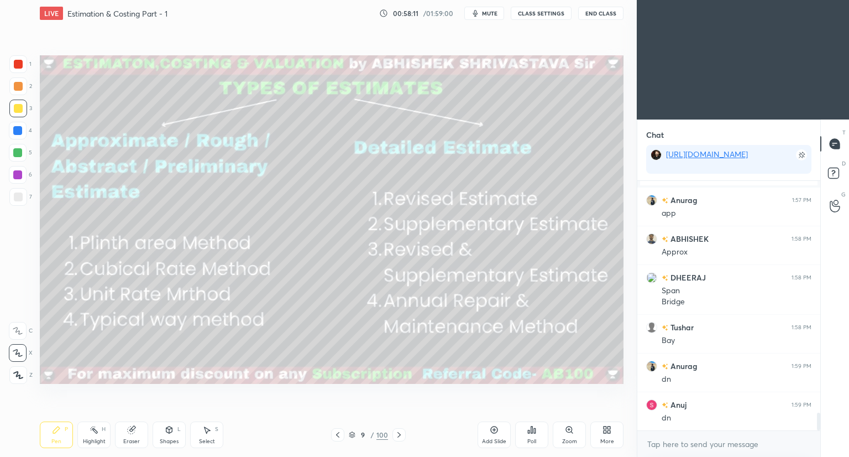
click at [170, 439] on div "Shapes" at bounding box center [169, 441] width 19 height 6
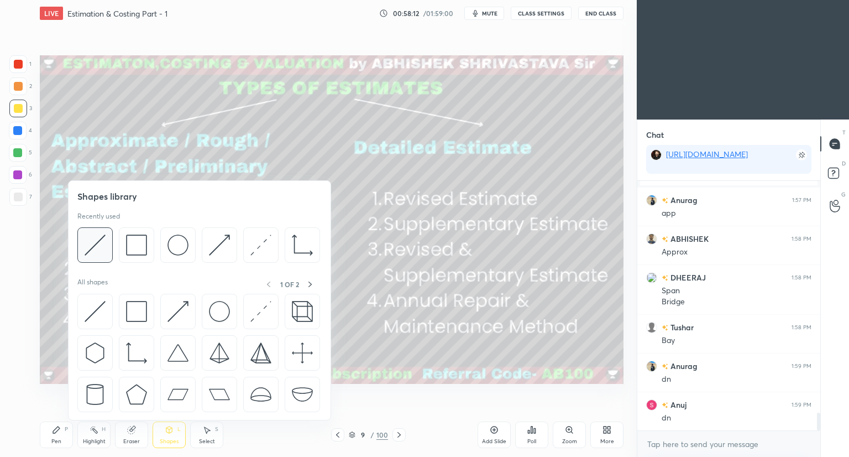
click at [88, 259] on div at bounding box center [94, 244] width 35 height 35
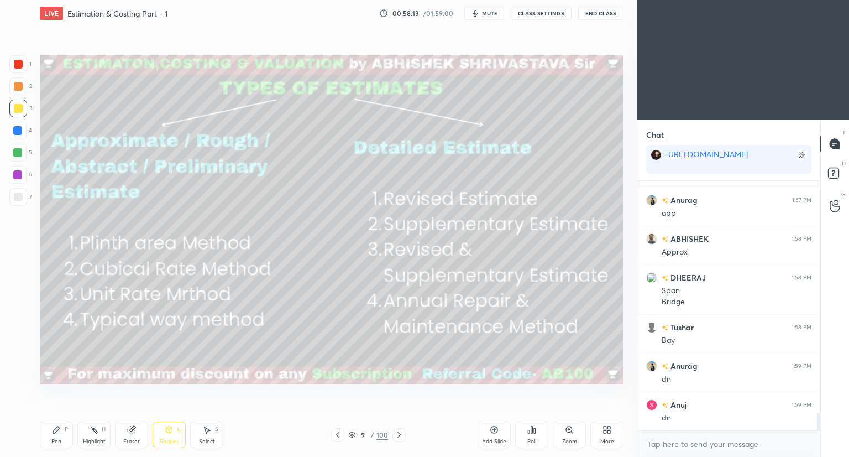
click at [12, 176] on div at bounding box center [18, 175] width 18 height 18
click at [58, 433] on icon at bounding box center [56, 429] width 9 height 9
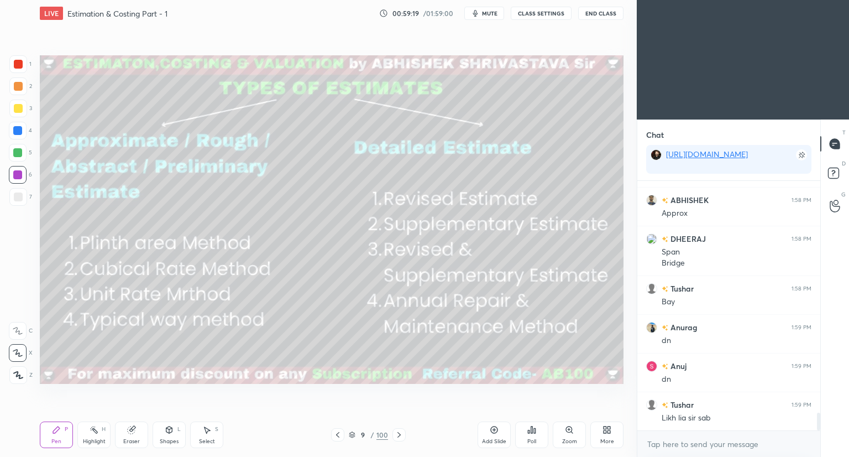
drag, startPoint x: 168, startPoint y: 438, endPoint x: 172, endPoint y: 425, distance: 13.8
click at [168, 437] on div "Shapes L" at bounding box center [169, 434] width 33 height 27
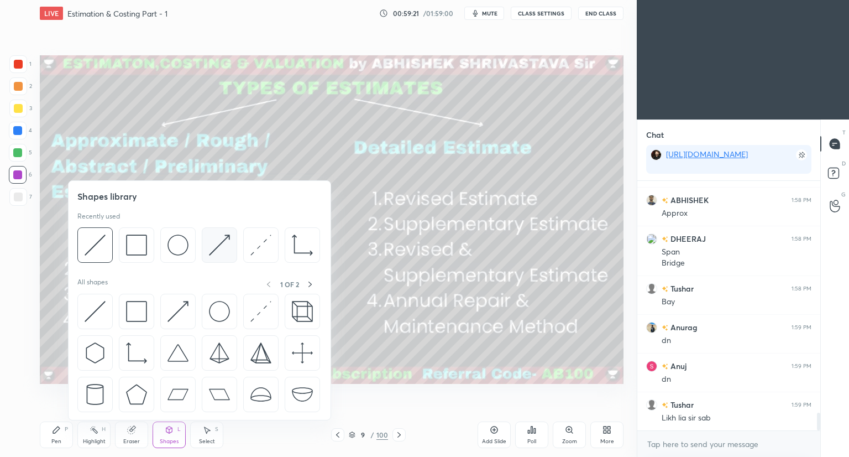
click at [208, 250] on div at bounding box center [219, 244] width 35 height 35
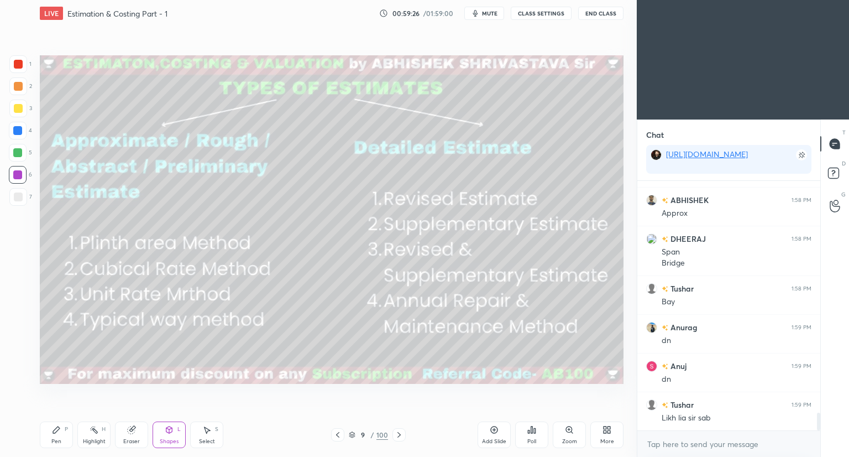
click at [349, 434] on icon at bounding box center [352, 434] width 7 height 7
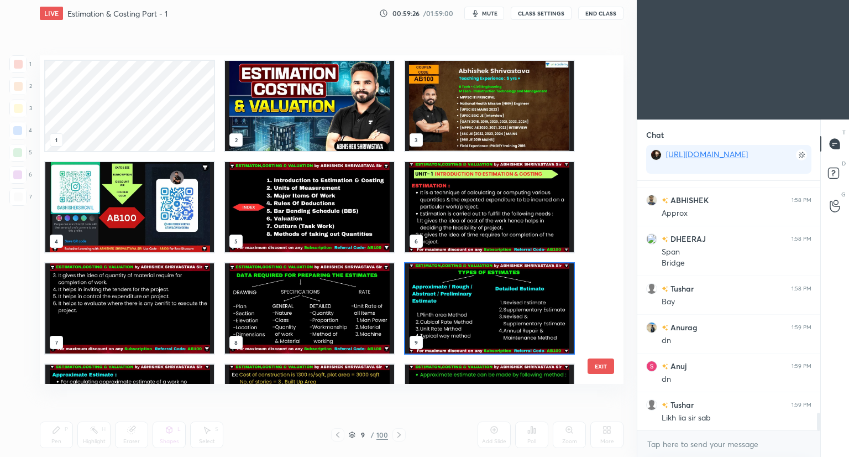
scroll to position [325, 578]
click at [350, 436] on icon at bounding box center [352, 434] width 7 height 7
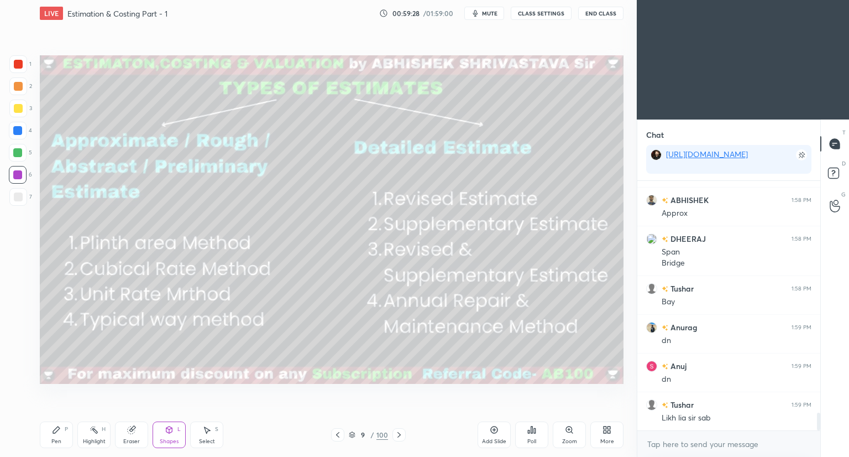
scroll to position [0, 0]
click at [169, 433] on icon at bounding box center [169, 429] width 9 height 9
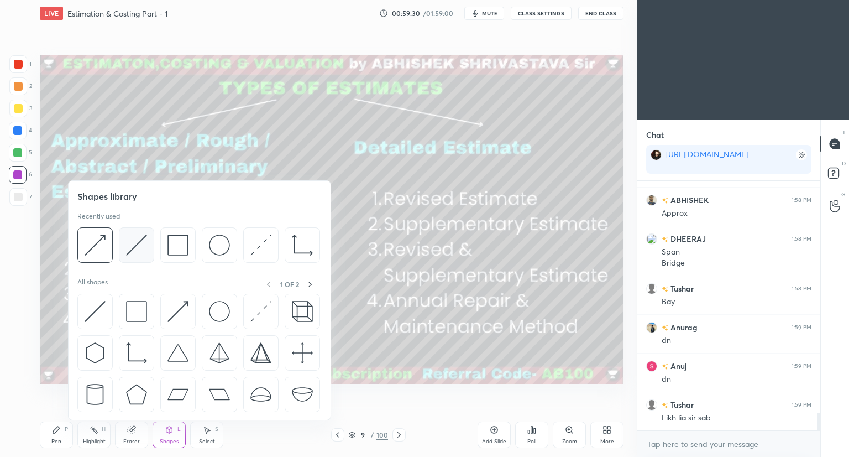
click at [142, 257] on div at bounding box center [136, 244] width 35 height 35
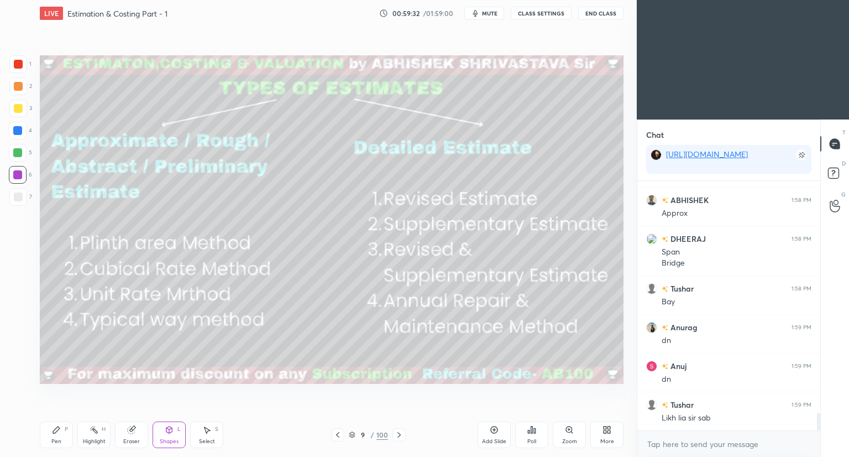
click at [18, 196] on div at bounding box center [18, 196] width 9 height 9
click at [55, 438] on div "Pen" at bounding box center [56, 441] width 10 height 6
click at [17, 130] on div at bounding box center [17, 130] width 9 height 9
click at [18, 197] on div at bounding box center [18, 196] width 9 height 9
drag, startPoint x: 17, startPoint y: 108, endPoint x: 23, endPoint y: 111, distance: 6.4
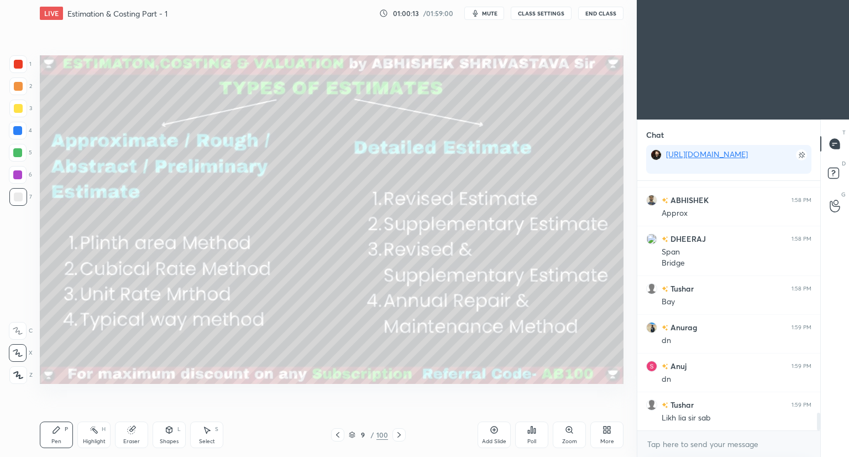
click at [18, 109] on div at bounding box center [18, 108] width 9 height 9
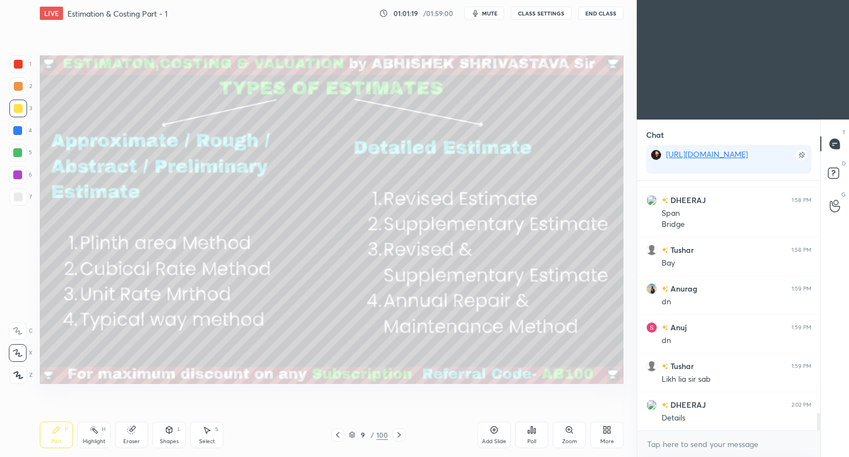
click at [353, 436] on icon at bounding box center [352, 435] width 6 height 2
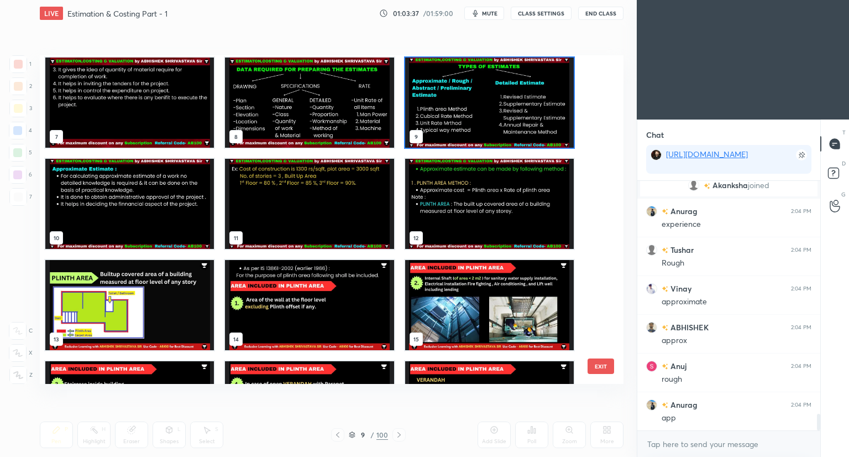
scroll to position [3545, 0]
click at [120, 183] on img "grid" at bounding box center [129, 204] width 169 height 90
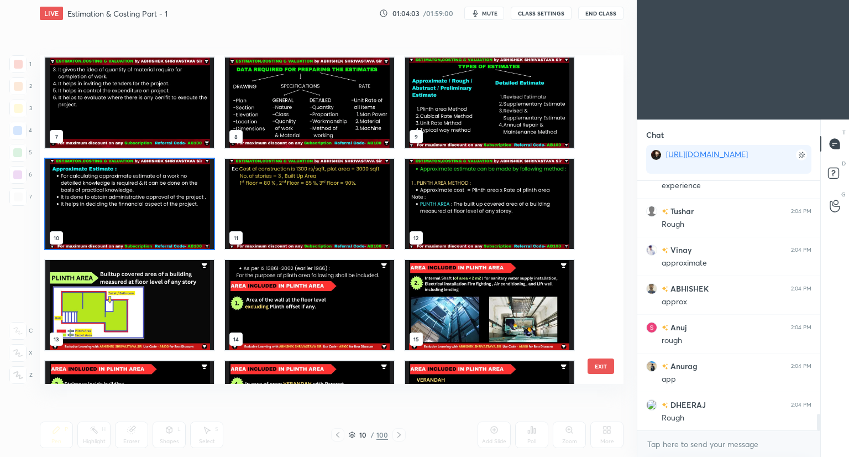
click at [120, 183] on img "grid" at bounding box center [129, 204] width 169 height 90
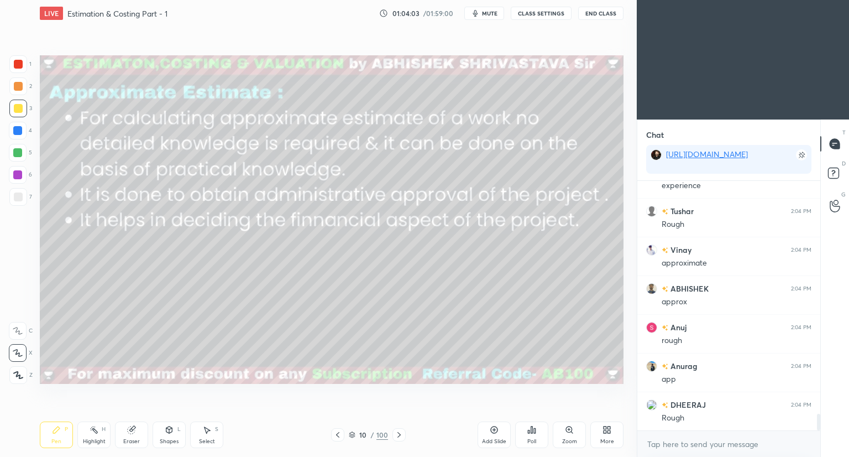
click at [120, 183] on img "grid" at bounding box center [129, 204] width 169 height 90
type textarea "x"
click at [654, 447] on textarea at bounding box center [728, 444] width 165 height 18
paste textarea "[URL][DOMAIN_NAME]"
type textarea "[URL][DOMAIN_NAME]"
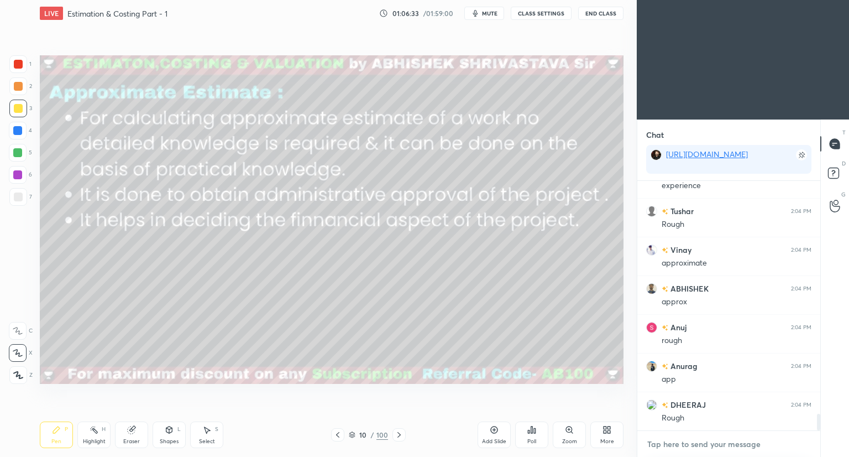
type textarea "x"
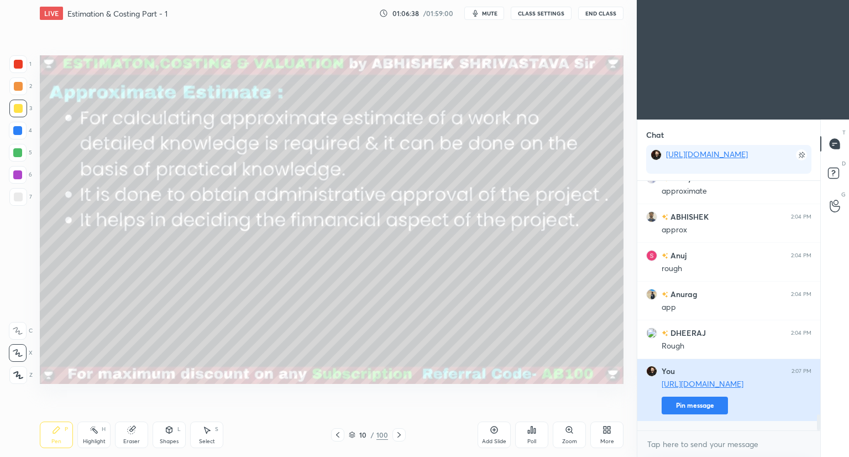
click at [695, 414] on button "Pin message" at bounding box center [695, 405] width 66 height 18
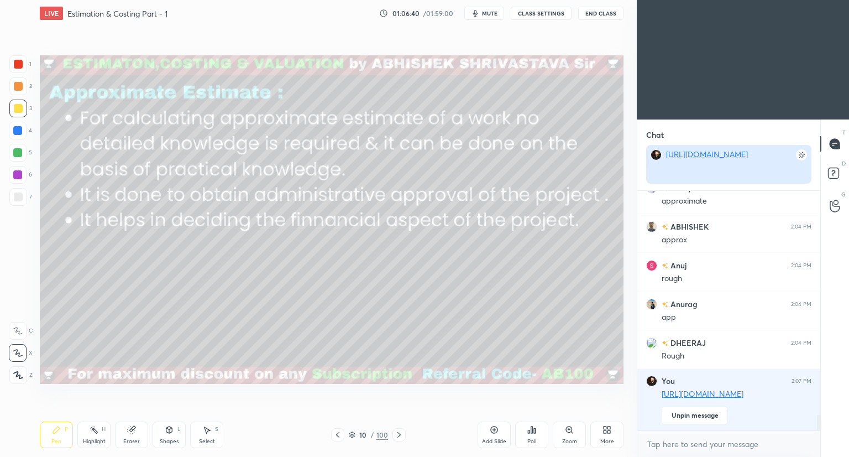
scroll to position [4, 3]
click at [801, 156] on rect at bounding box center [801, 154] width 11 height 11
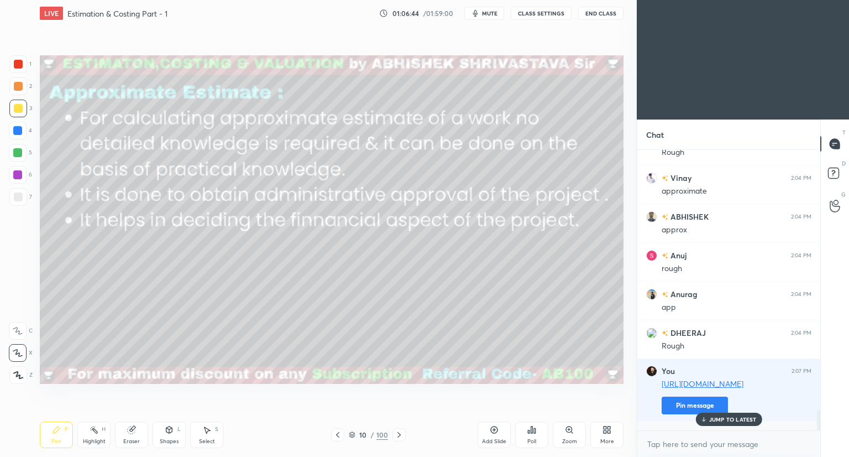
scroll to position [3586, 0]
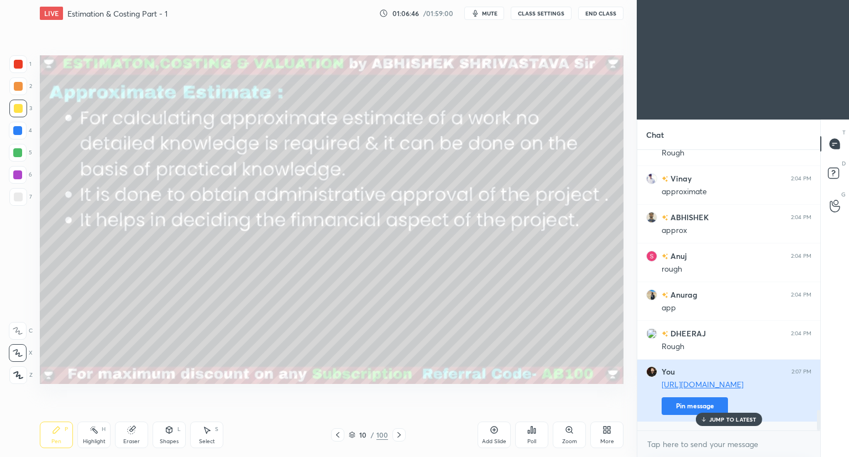
click at [689, 412] on button "Pin message" at bounding box center [695, 406] width 66 height 18
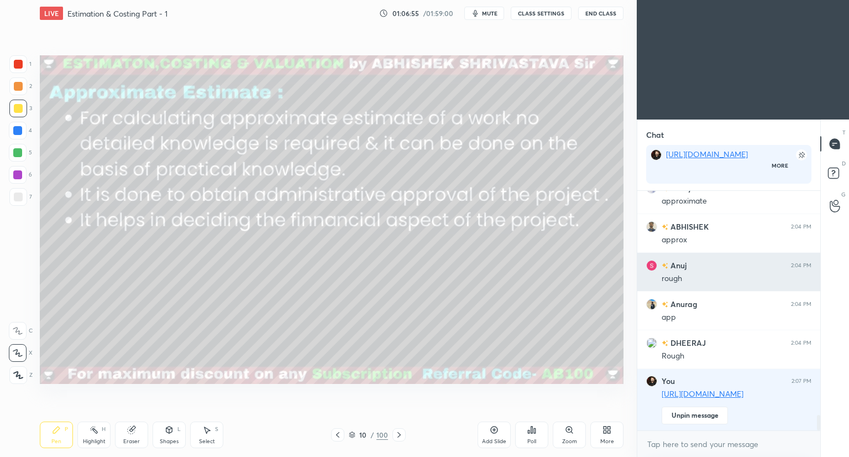
scroll to position [0, 0]
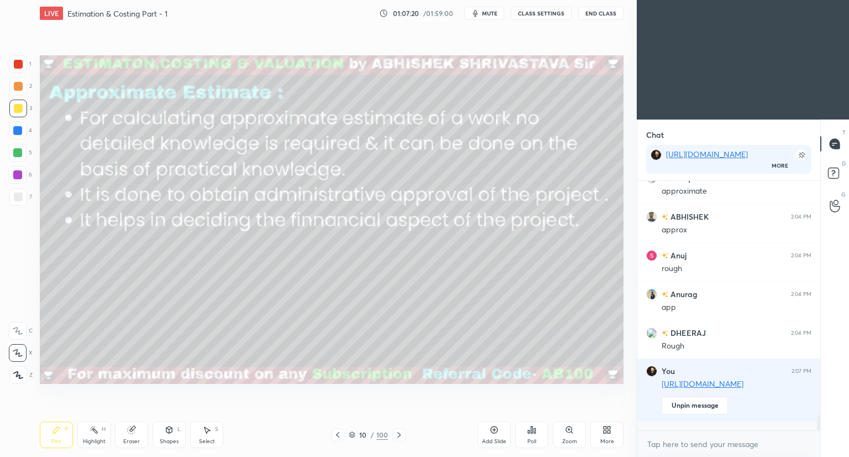
click at [160, 431] on div "Shapes L" at bounding box center [169, 434] width 33 height 27
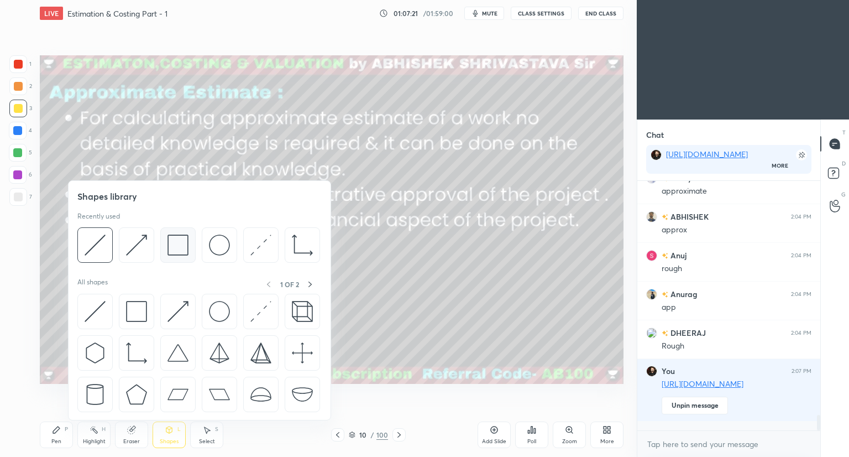
click at [182, 254] on img at bounding box center [177, 244] width 21 height 21
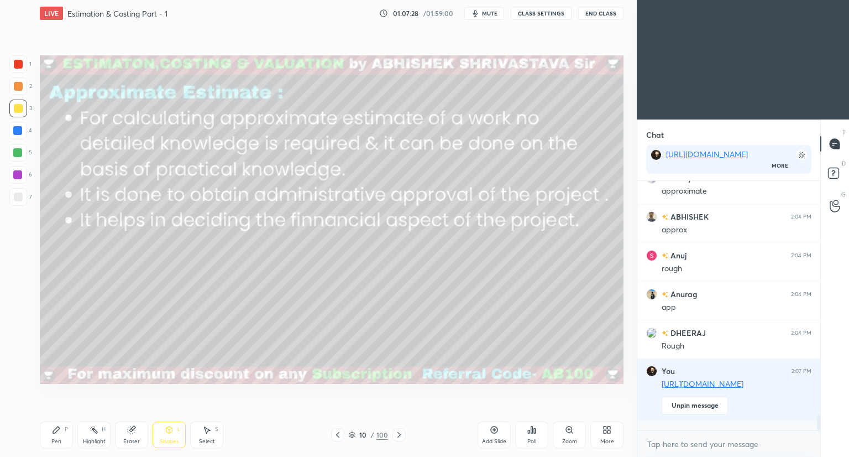
click at [57, 436] on div "Pen P" at bounding box center [56, 434] width 33 height 27
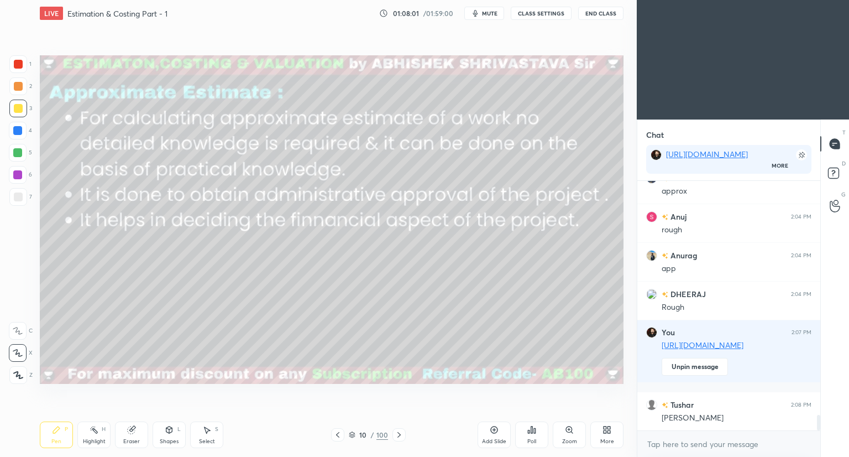
click at [352, 434] on icon at bounding box center [352, 434] width 7 height 7
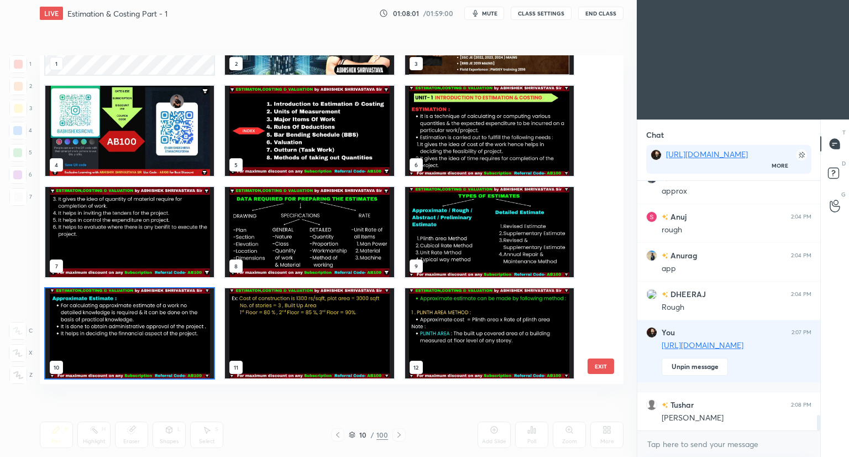
scroll to position [325, 578]
click at [325, 356] on img "grid" at bounding box center [309, 333] width 169 height 90
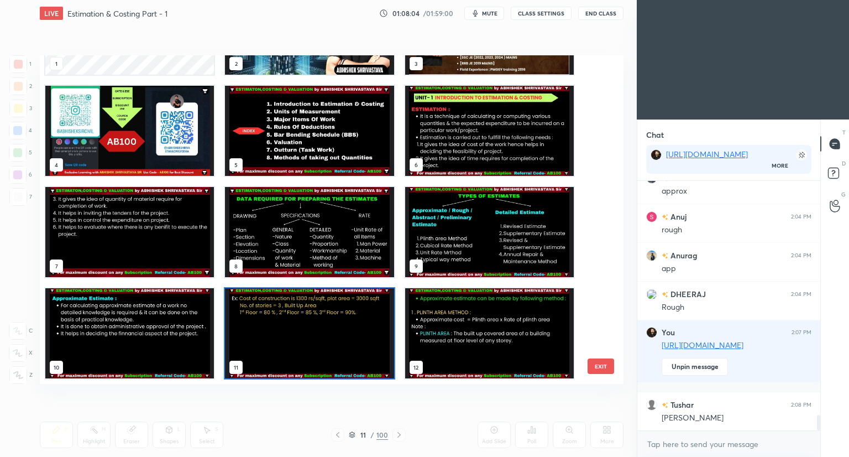
click at [327, 357] on img "grid" at bounding box center [309, 333] width 169 height 90
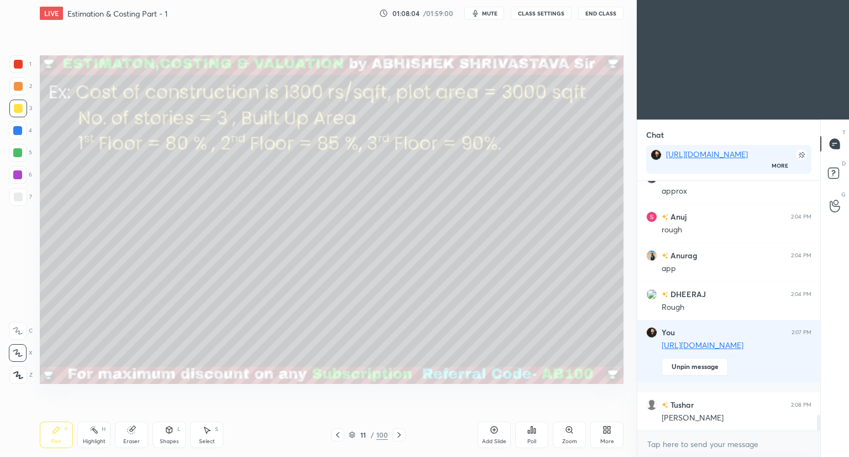
click at [328, 357] on img "grid" at bounding box center [309, 333] width 169 height 90
click at [352, 436] on icon at bounding box center [352, 435] width 6 height 2
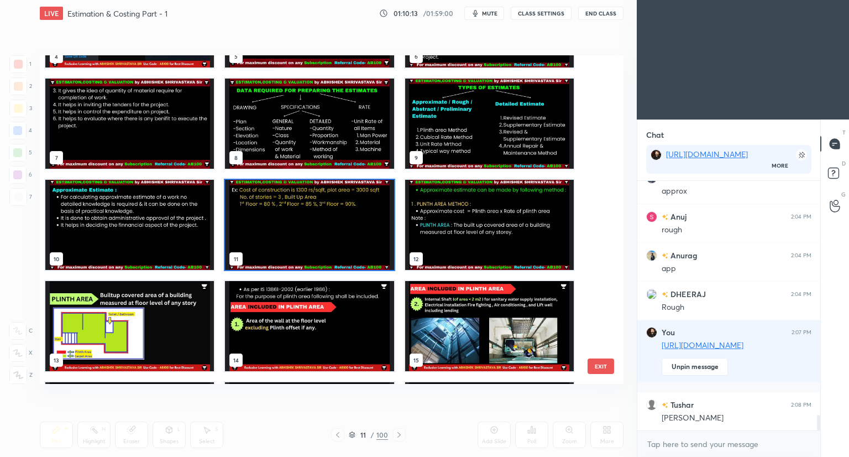
scroll to position [190, 0]
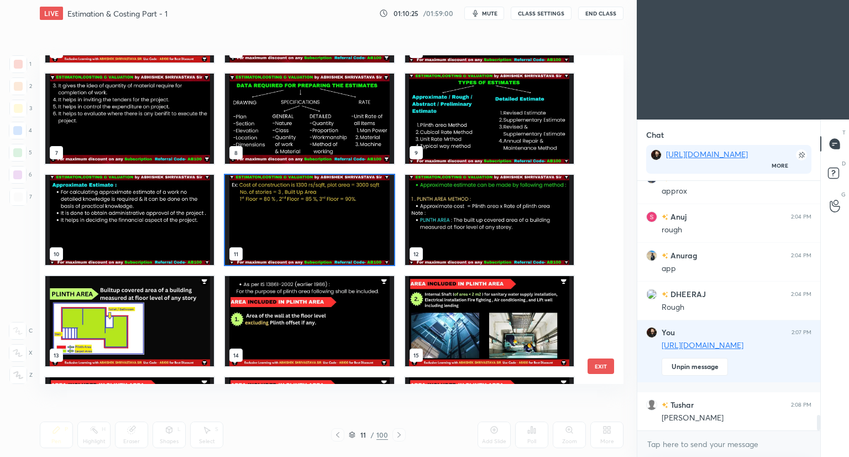
click at [310, 233] on img "grid" at bounding box center [309, 220] width 169 height 90
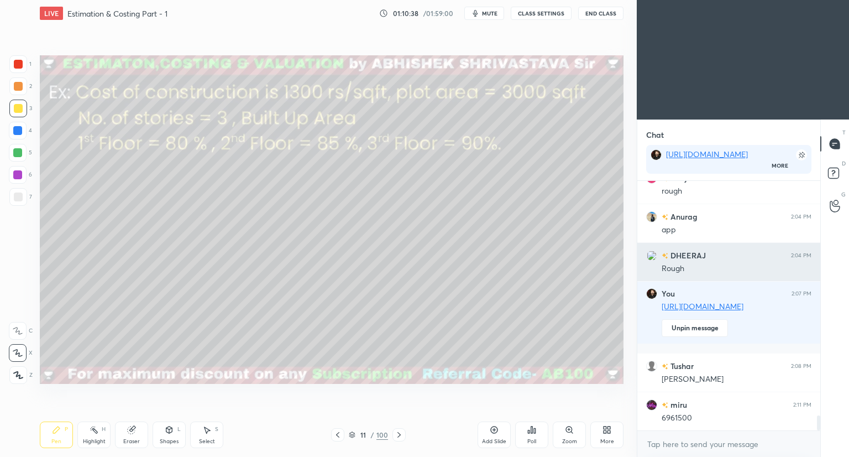
scroll to position [3888, 0]
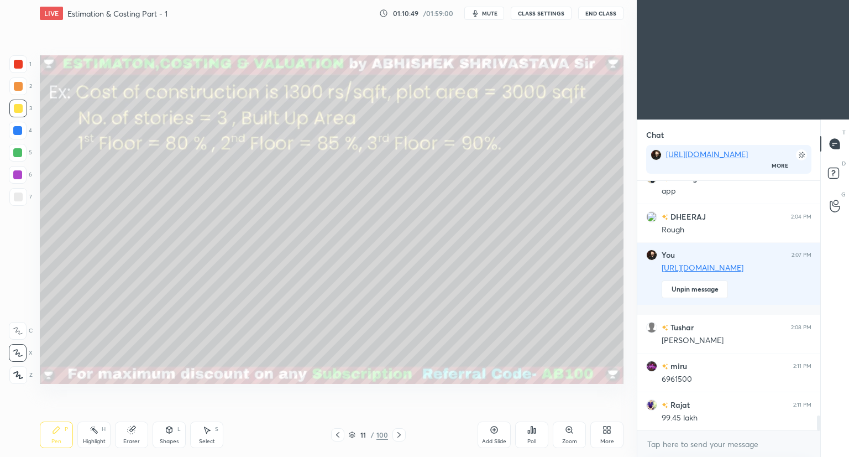
click at [16, 199] on div at bounding box center [18, 196] width 9 height 9
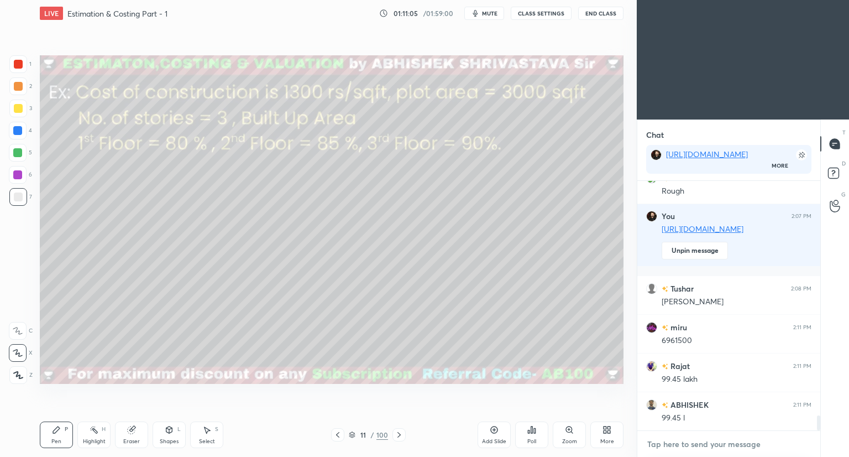
scroll to position [3965, 0]
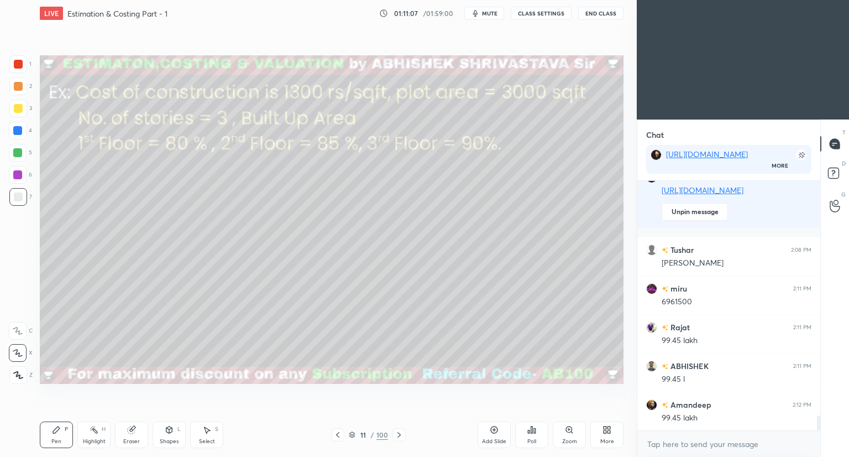
type textarea "x"
drag, startPoint x: 135, startPoint y: 436, endPoint x: 153, endPoint y: 394, distance: 45.4
click at [135, 433] on div "Eraser" at bounding box center [131, 434] width 33 height 27
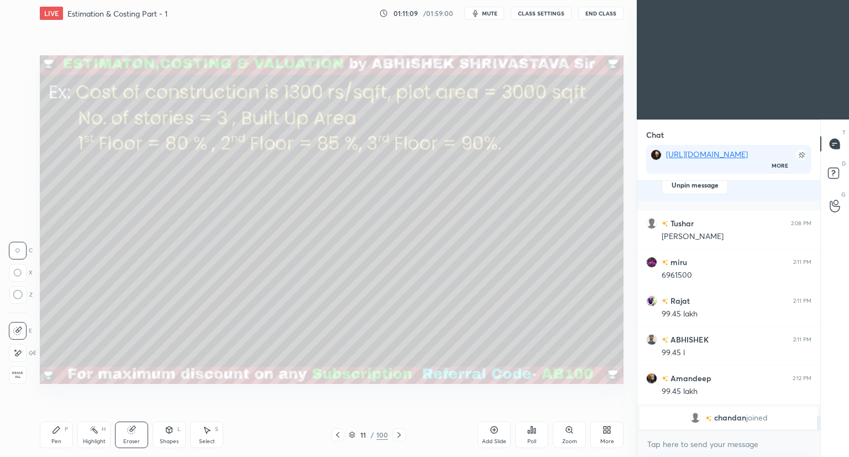
click at [60, 438] on div "Pen" at bounding box center [56, 441] width 10 height 6
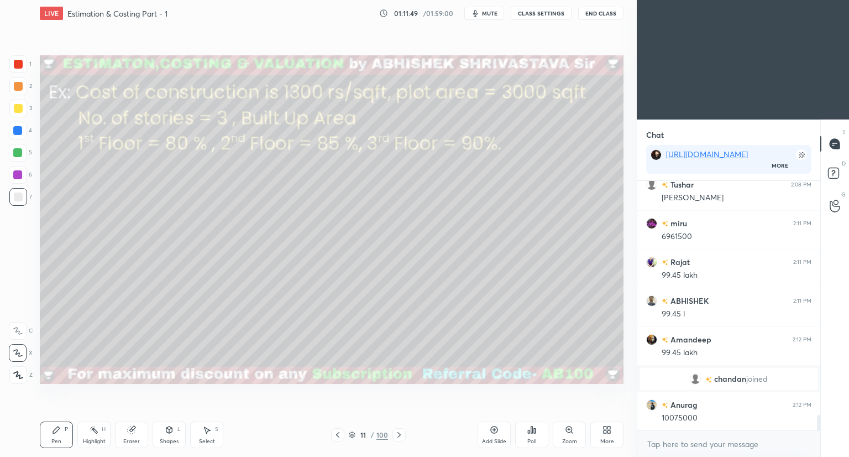
drag, startPoint x: 18, startPoint y: 66, endPoint x: 25, endPoint y: 75, distance: 11.8
click at [18, 67] on div at bounding box center [18, 64] width 9 height 9
drag, startPoint x: 19, startPoint y: 200, endPoint x: 37, endPoint y: 206, distance: 19.1
click at [20, 200] on div at bounding box center [18, 196] width 9 height 9
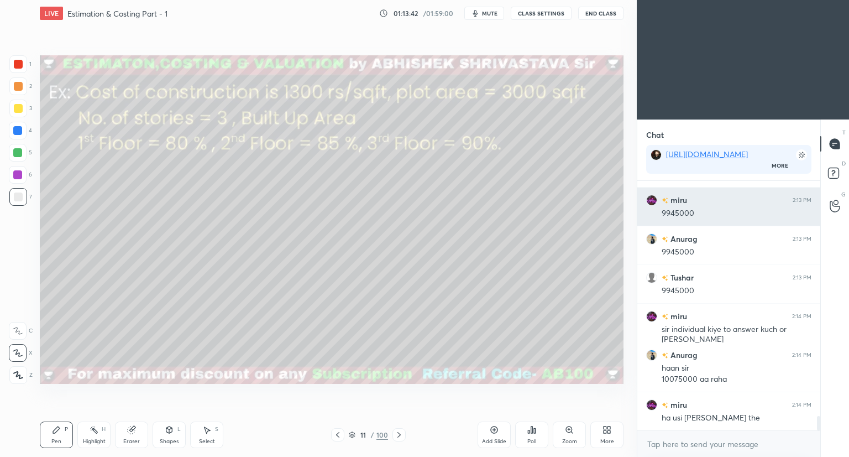
scroll to position [4015, 0]
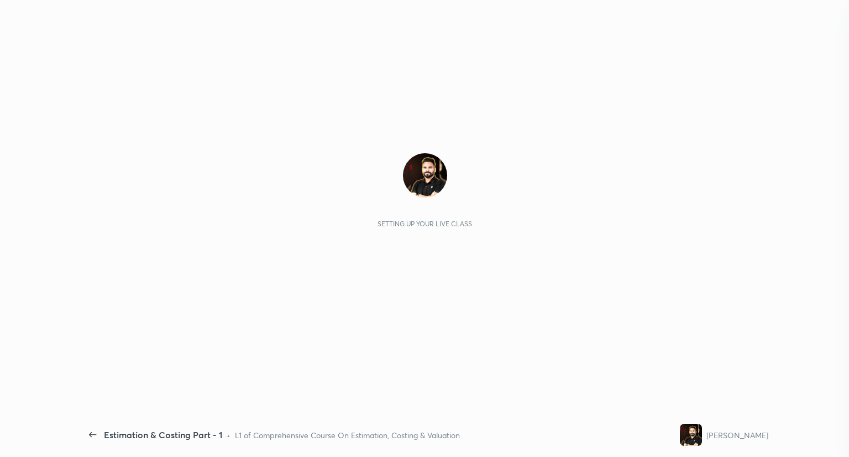
scroll to position [303, 180]
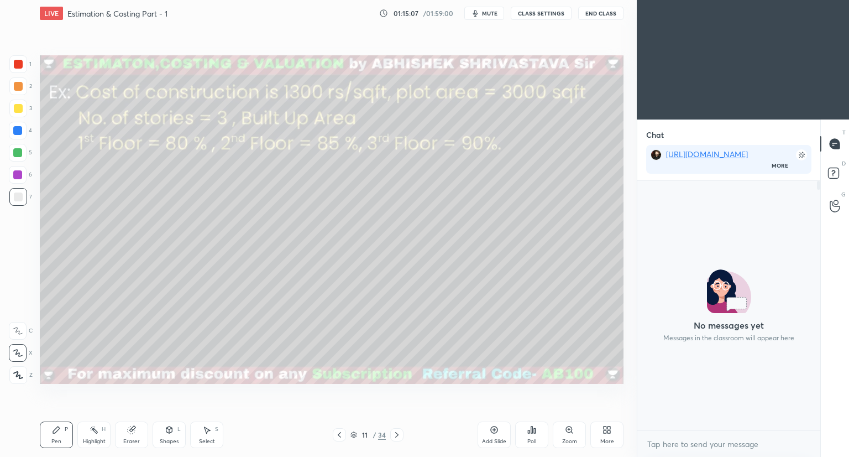
scroll to position [3, 3]
click at [834, 172] on icon at bounding box center [833, 172] width 4 height 4
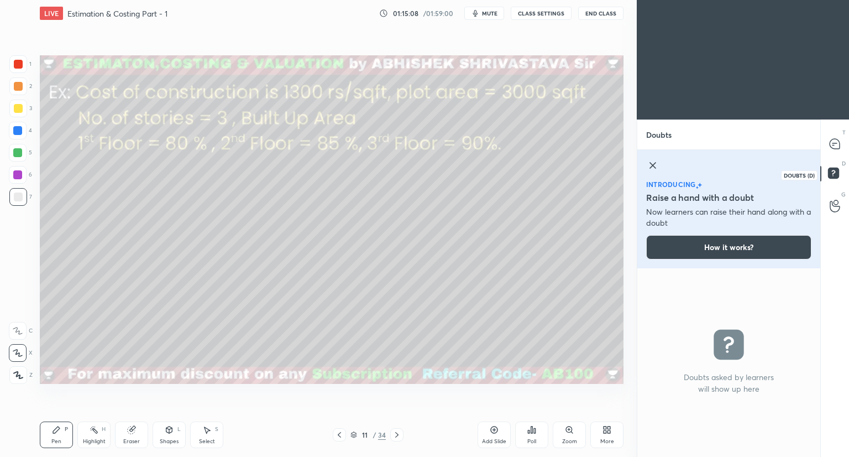
scroll to position [186, 180]
click at [836, 203] on icon at bounding box center [835, 206] width 11 height 13
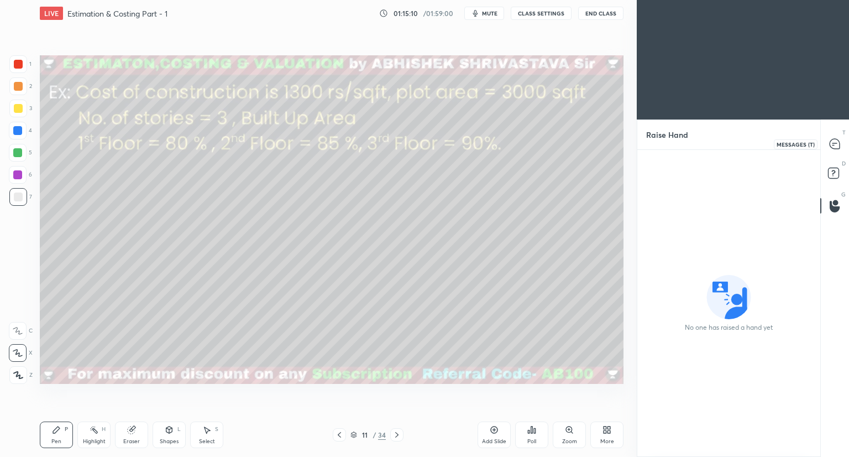
click at [836, 144] on icon at bounding box center [835, 144] width 10 height 10
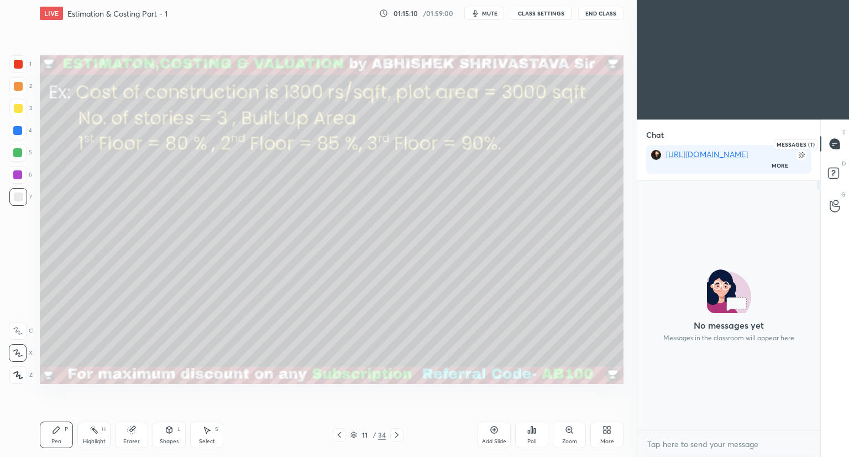
scroll to position [0, 0]
click at [392, 437] on icon at bounding box center [396, 434] width 9 height 9
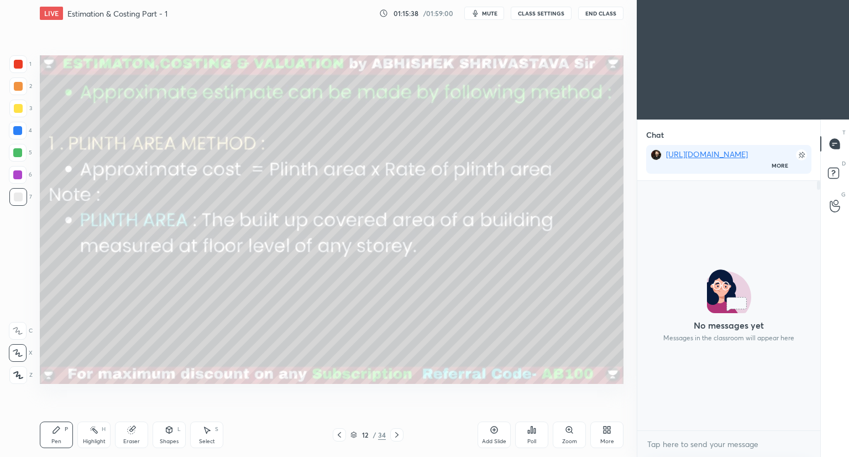
click at [170, 431] on icon at bounding box center [169, 429] width 9 height 9
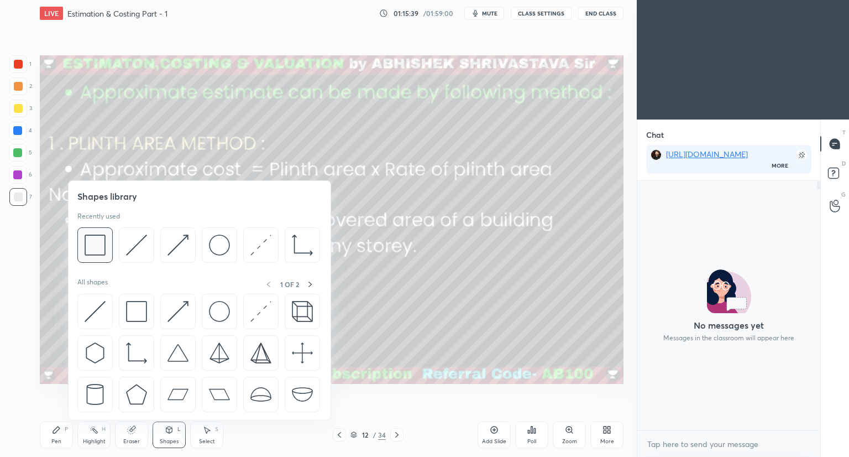
click at [99, 246] on img at bounding box center [95, 244] width 21 height 21
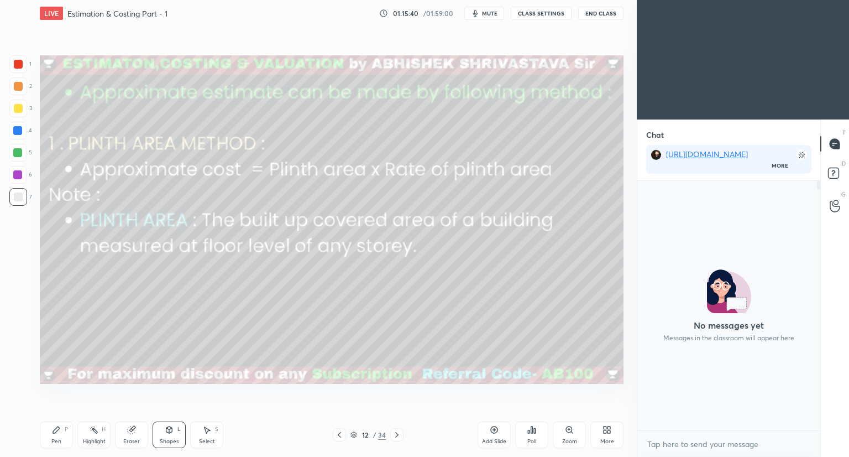
click at [16, 62] on div at bounding box center [18, 64] width 9 height 9
click at [834, 171] on rect at bounding box center [833, 173] width 11 height 11
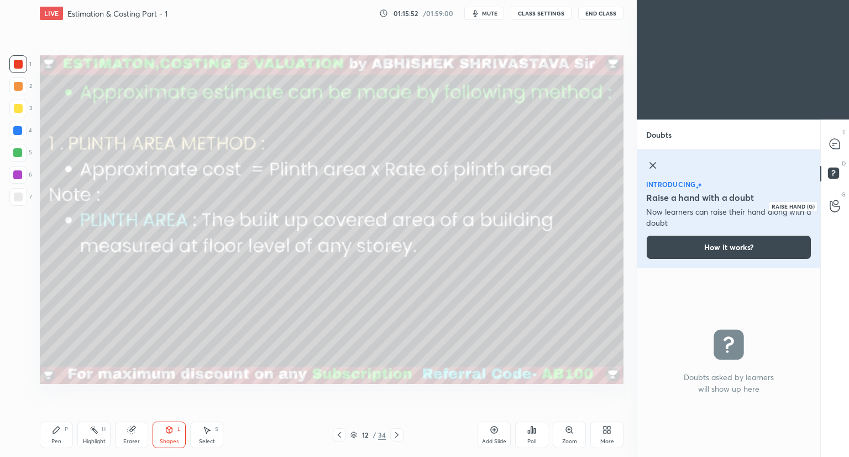
click at [839, 206] on div at bounding box center [835, 206] width 22 height 20
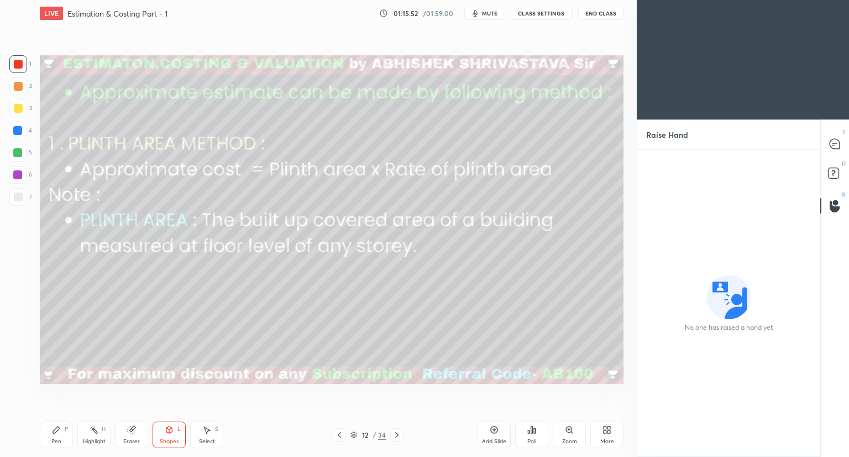
drag, startPoint x: 834, startPoint y: 138, endPoint x: 836, endPoint y: 143, distance: 5.7
click at [834, 138] on div at bounding box center [835, 144] width 22 height 20
type textarea "x"
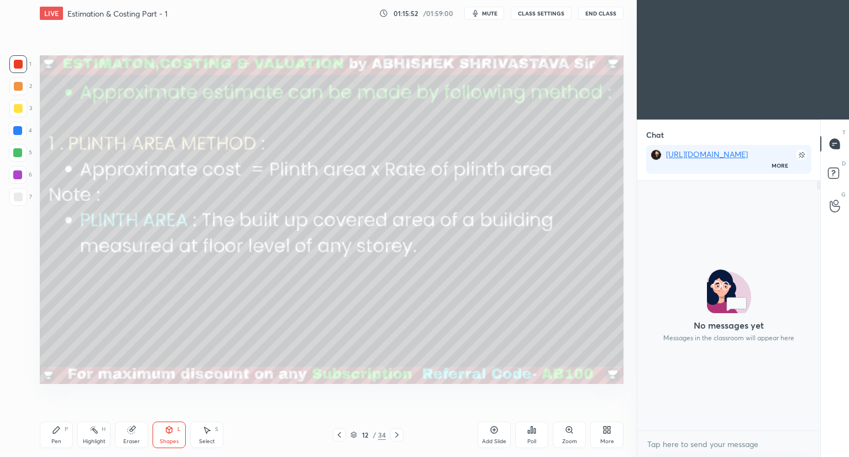
scroll to position [246, 180]
click at [836, 143] on icon at bounding box center [835, 144] width 10 height 10
click at [716, 254] on div at bounding box center [728, 305] width 183 height 249
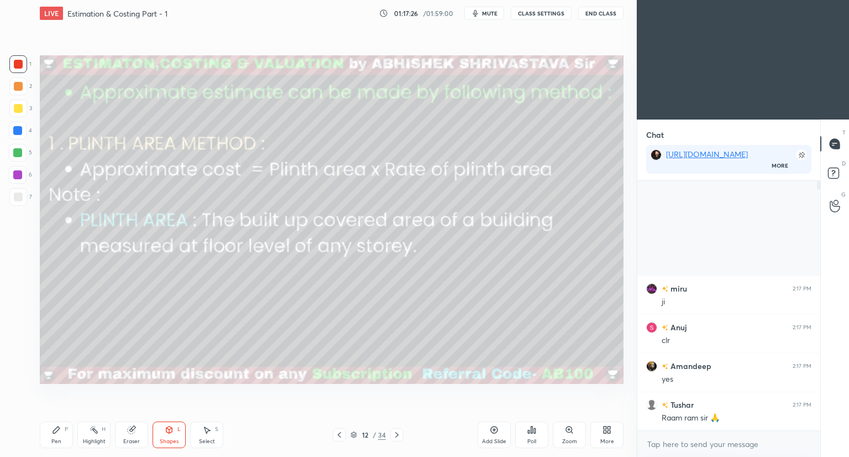
drag, startPoint x: 815, startPoint y: 185, endPoint x: 817, endPoint y: 226, distance: 41.5
click at [817, 220] on div at bounding box center [817, 305] width 7 height 249
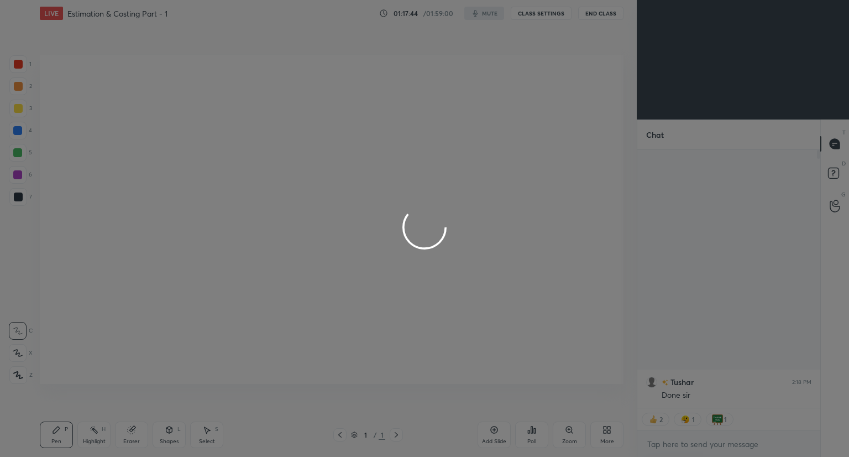
scroll to position [54887, 54681]
click at [361, 271] on div at bounding box center [424, 228] width 849 height 457
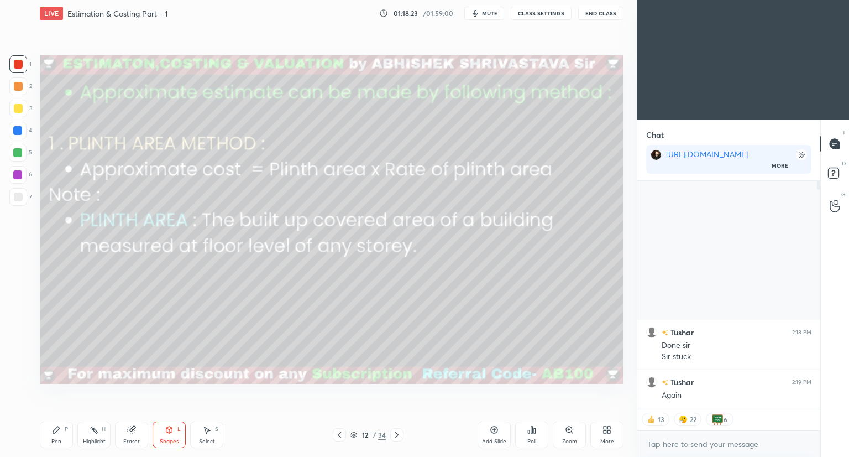
scroll to position [155, 180]
click at [56, 434] on div "Pen P" at bounding box center [56, 434] width 33 height 27
click at [396, 435] on icon at bounding box center [396, 434] width 9 height 9
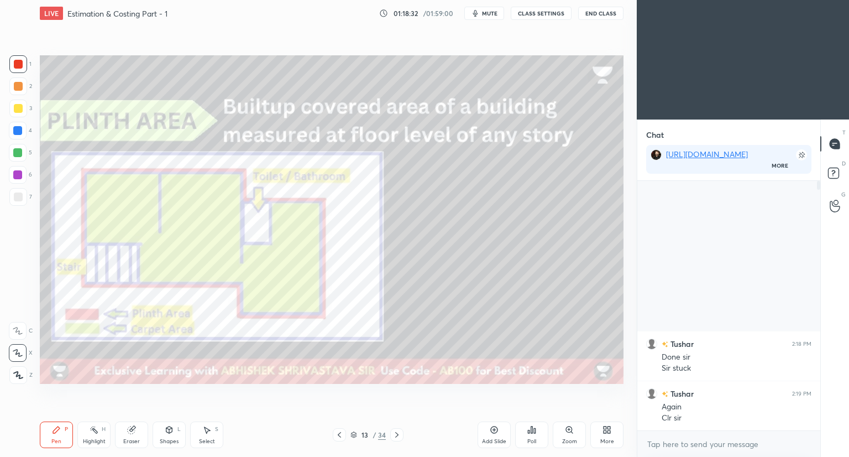
scroll to position [246, 180]
click at [168, 436] on div "Shapes L" at bounding box center [169, 434] width 33 height 27
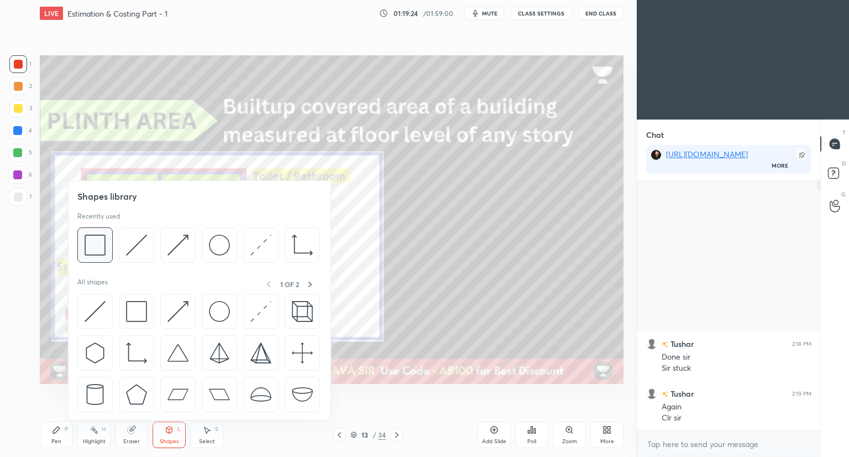
click at [103, 253] on img at bounding box center [95, 244] width 21 height 21
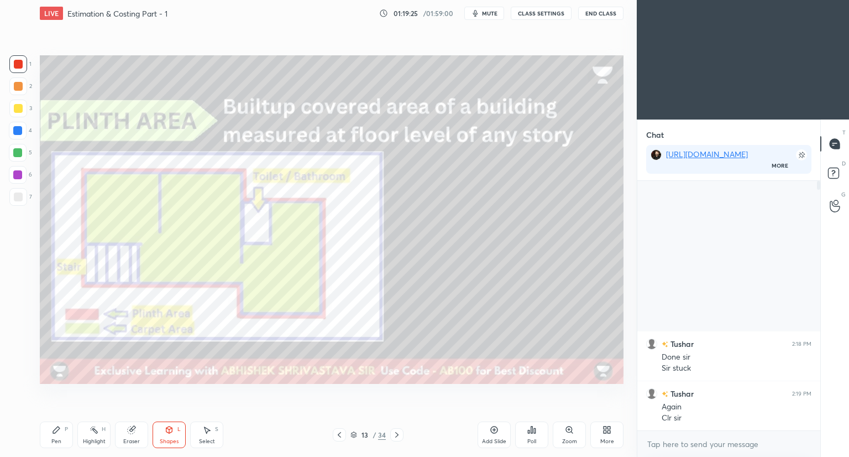
drag, startPoint x: 16, startPoint y: 128, endPoint x: 33, endPoint y: 184, distance: 58.4
click at [17, 129] on div at bounding box center [17, 130] width 9 height 9
drag, startPoint x: 53, startPoint y: 434, endPoint x: 51, endPoint y: 414, distance: 20.0
click at [53, 433] on div "Pen P" at bounding box center [56, 434] width 33 height 27
click at [20, 374] on icon at bounding box center [18, 375] width 10 height 8
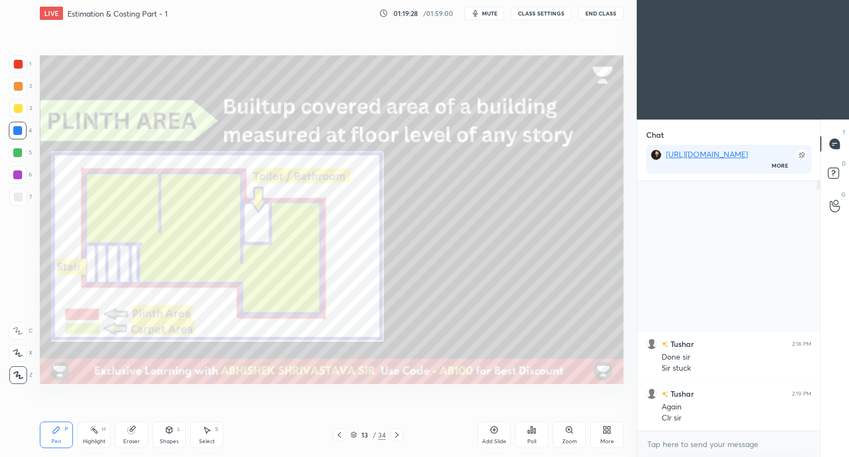
click at [171, 432] on icon at bounding box center [169, 429] width 9 height 9
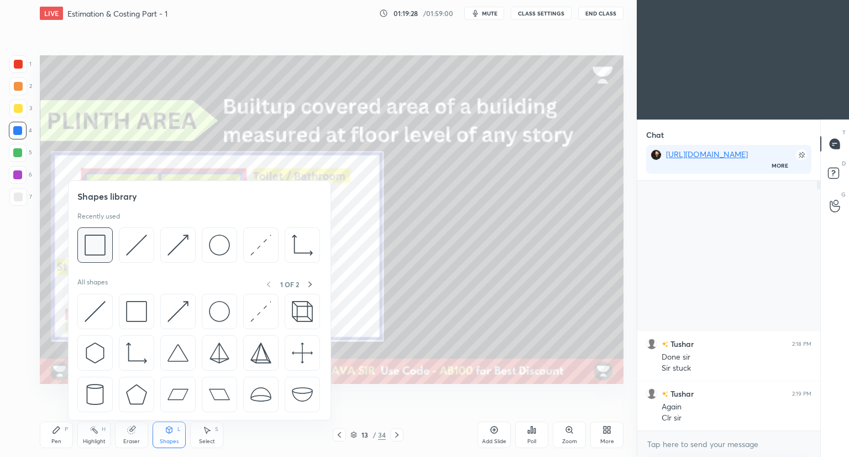
click at [102, 252] on img at bounding box center [95, 244] width 21 height 21
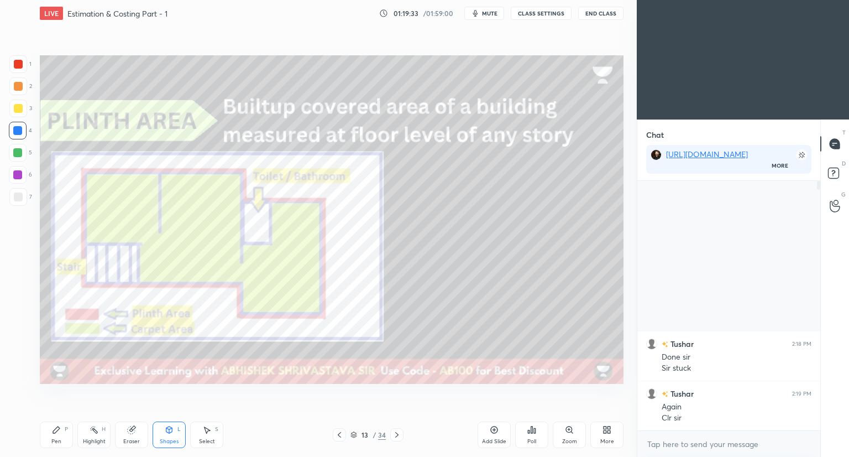
click at [17, 60] on div at bounding box center [18, 64] width 18 height 18
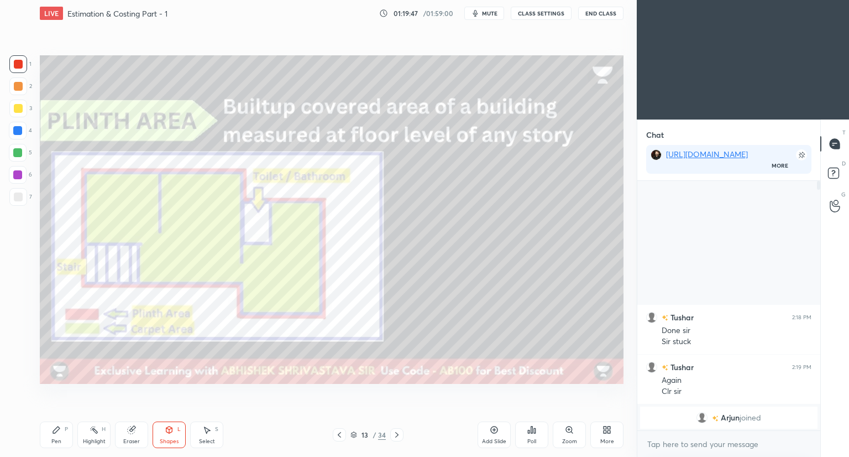
click at [17, 154] on div at bounding box center [17, 152] width 9 height 9
drag, startPoint x: 18, startPoint y: 130, endPoint x: 24, endPoint y: 133, distance: 7.4
click at [19, 130] on div at bounding box center [17, 130] width 9 height 9
drag, startPoint x: 56, startPoint y: 435, endPoint x: 93, endPoint y: 412, distance: 43.4
click at [58, 436] on div "Pen P" at bounding box center [56, 434] width 33 height 27
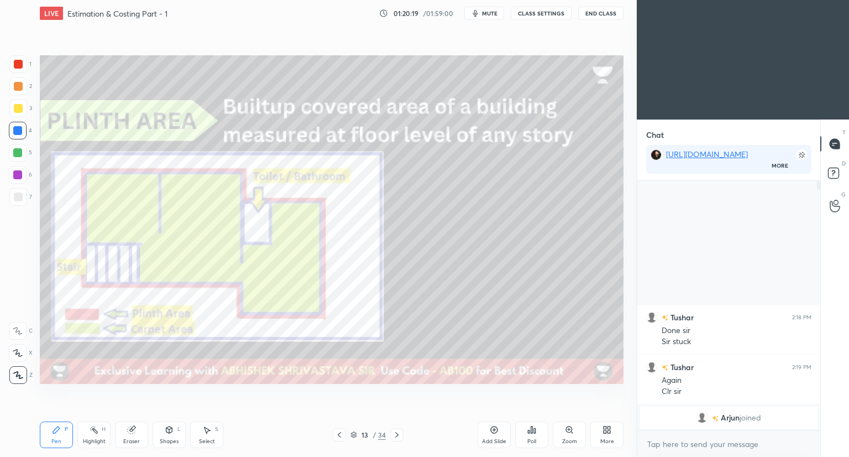
click at [19, 67] on div at bounding box center [18, 64] width 9 height 9
drag, startPoint x: 175, startPoint y: 437, endPoint x: 178, endPoint y: 421, distance: 16.9
click at [175, 436] on div "Shapes L" at bounding box center [169, 434] width 33 height 27
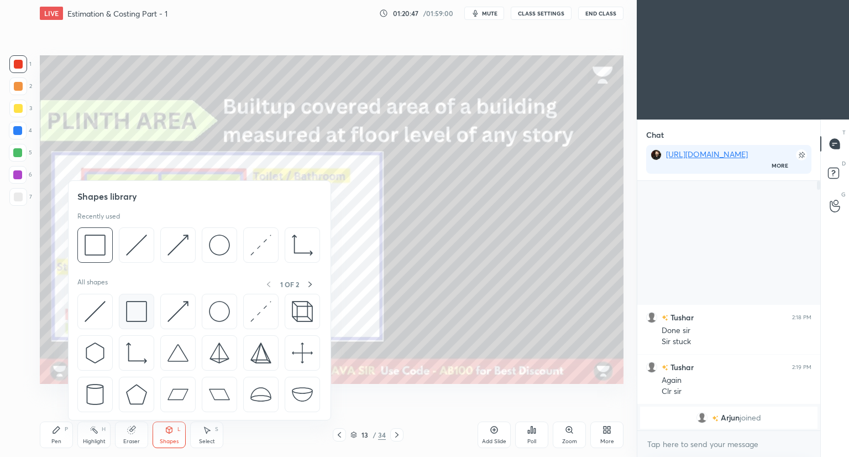
click at [137, 312] on img at bounding box center [136, 311] width 21 height 21
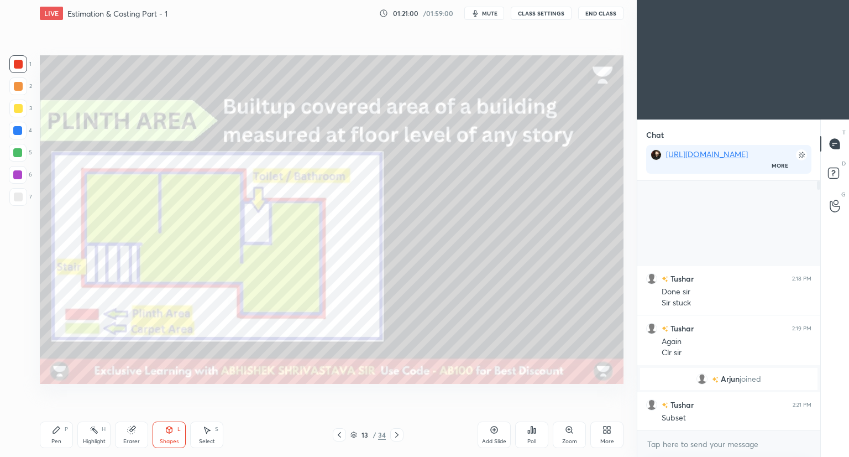
drag, startPoint x: 165, startPoint y: 433, endPoint x: 169, endPoint y: 421, distance: 13.5
click at [166, 432] on icon at bounding box center [169, 429] width 9 height 9
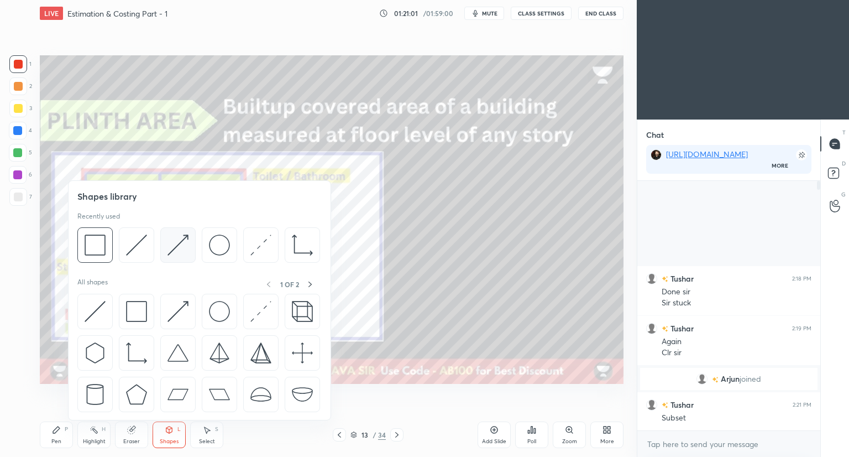
click at [181, 250] on img at bounding box center [177, 244] width 21 height 21
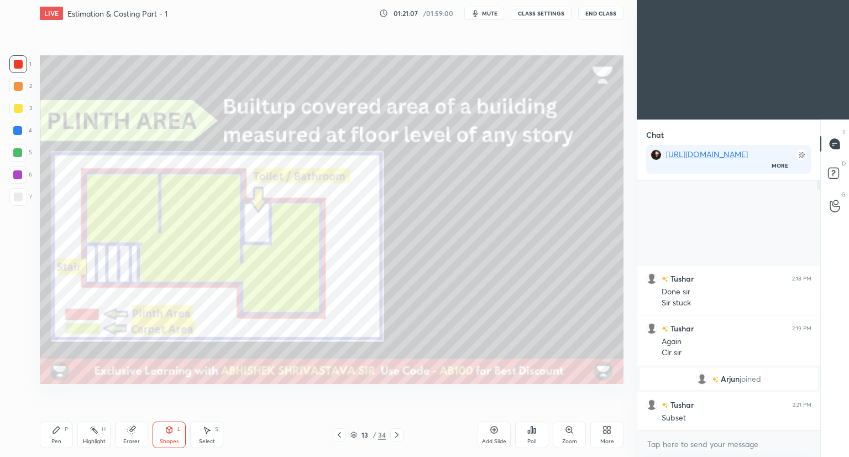
drag, startPoint x: 132, startPoint y: 431, endPoint x: 150, endPoint y: 403, distance: 32.7
click at [132, 431] on icon at bounding box center [131, 429] width 7 height 7
click at [170, 429] on icon at bounding box center [169, 429] width 6 height 7
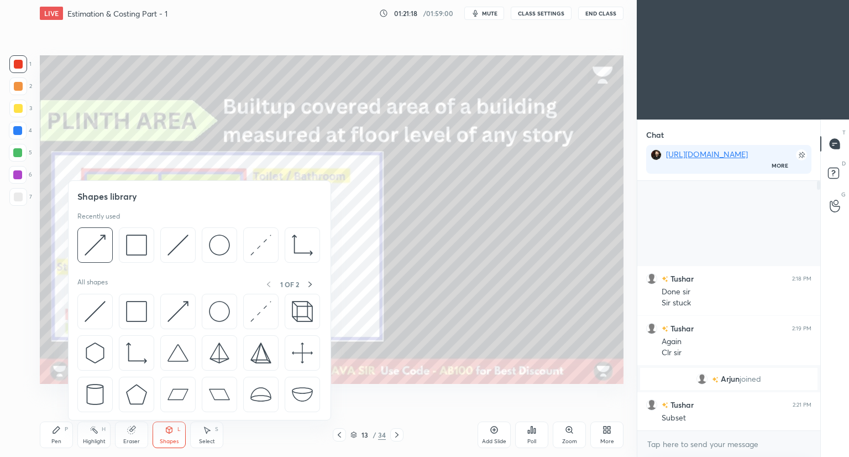
click at [20, 197] on div at bounding box center [18, 196] width 9 height 9
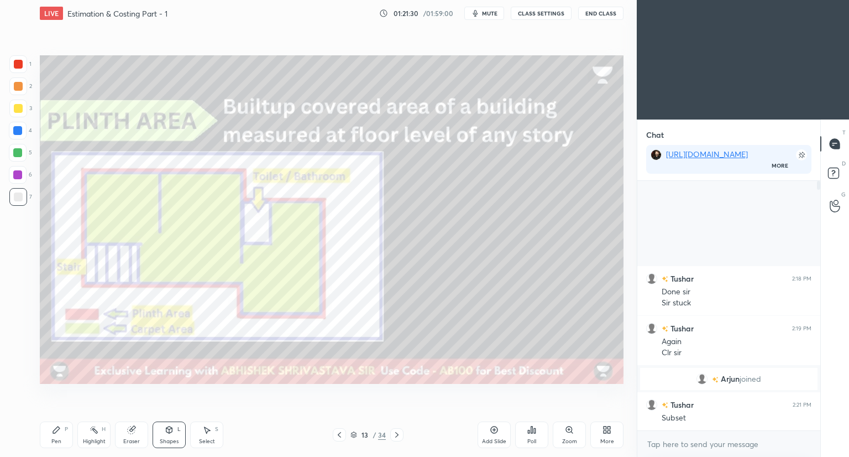
click at [59, 433] on icon at bounding box center [56, 429] width 9 height 9
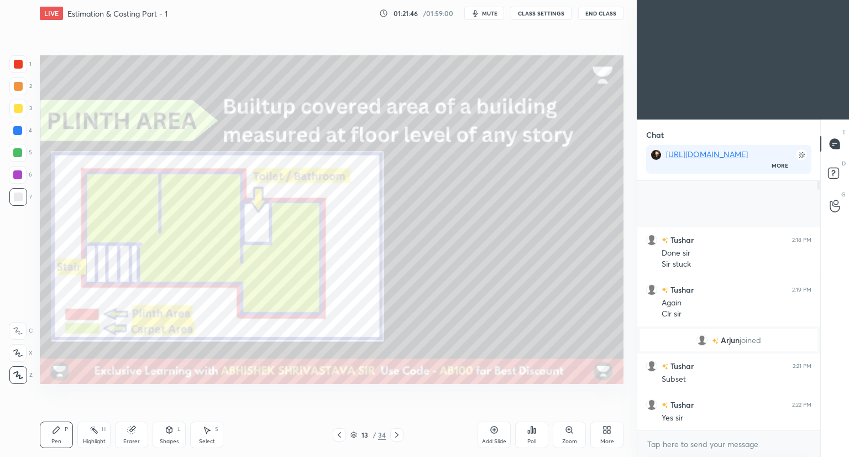
click at [20, 63] on div at bounding box center [18, 64] width 9 height 9
drag, startPoint x: 15, startPoint y: 352, endPoint x: 33, endPoint y: 345, distance: 18.9
click at [17, 352] on icon at bounding box center [18, 353] width 10 height 8
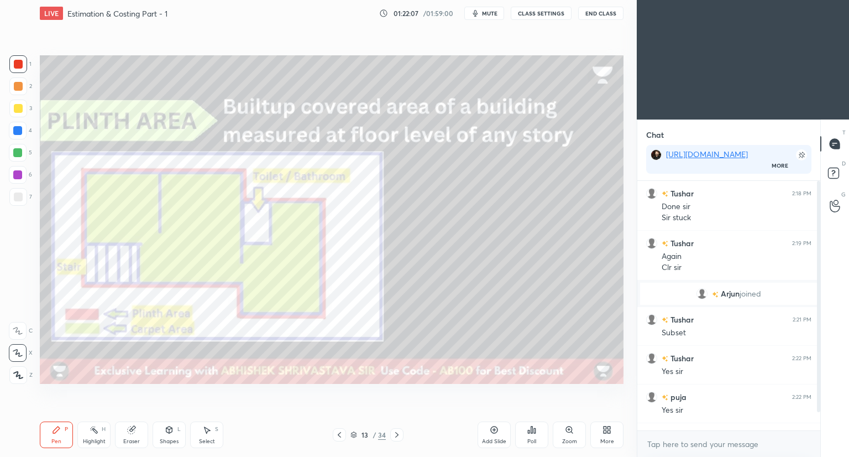
click at [20, 198] on div at bounding box center [18, 196] width 9 height 9
drag, startPoint x: 18, startPoint y: 150, endPoint x: 30, endPoint y: 150, distance: 12.2
click at [19, 150] on div at bounding box center [17, 152] width 9 height 9
click at [168, 431] on icon at bounding box center [169, 429] width 9 height 9
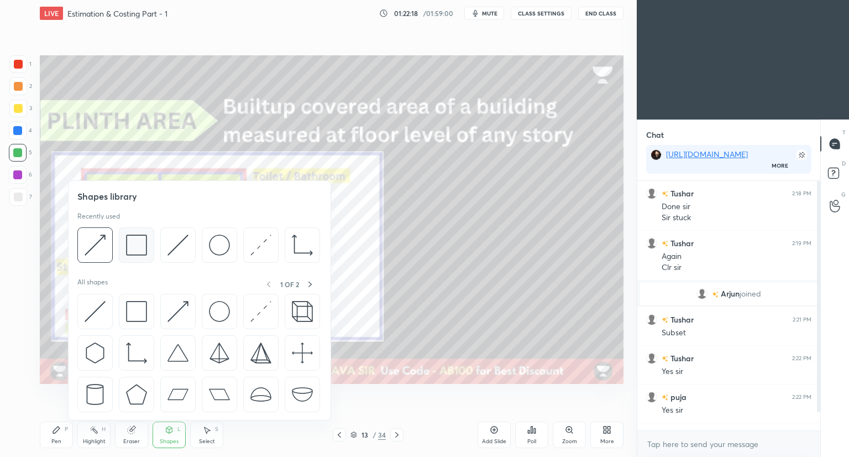
click at [138, 250] on img at bounding box center [136, 244] width 21 height 21
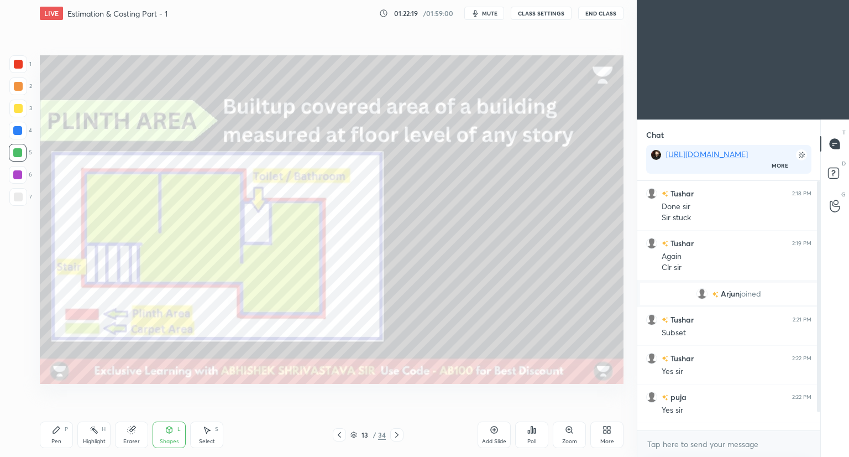
click at [19, 198] on div at bounding box center [18, 196] width 9 height 9
click at [57, 433] on icon at bounding box center [56, 429] width 9 height 9
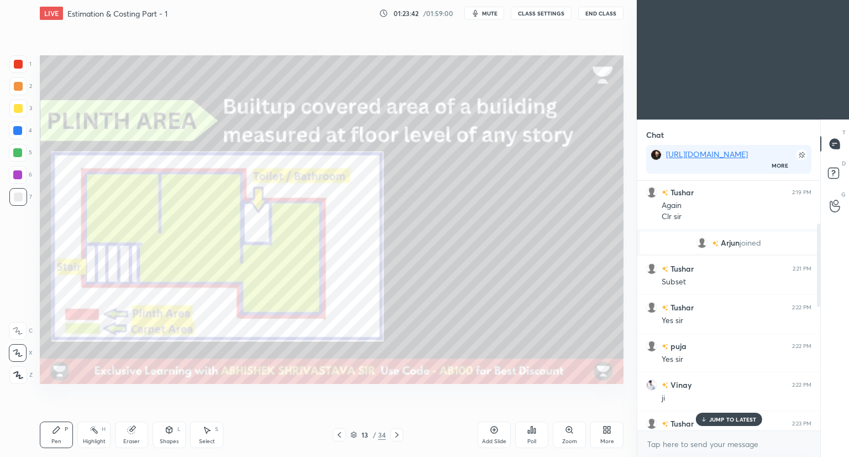
scroll to position [0, 0]
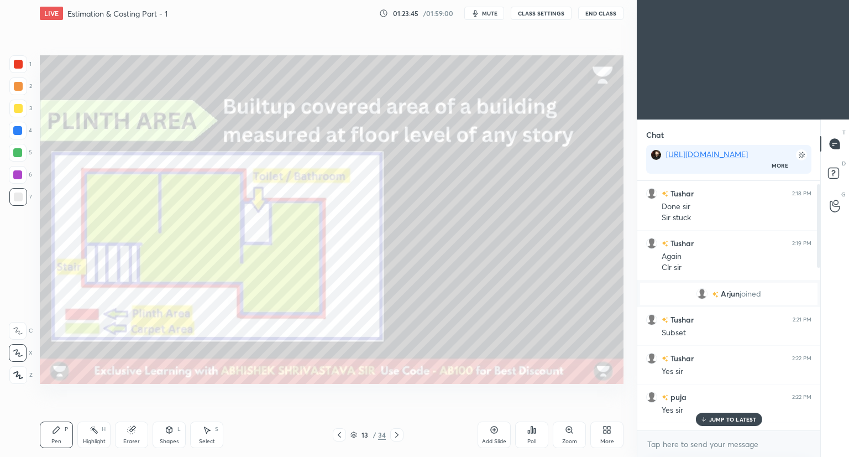
click at [742, 421] on p "JUMP TO LATEST" at bounding box center [733, 419] width 48 height 7
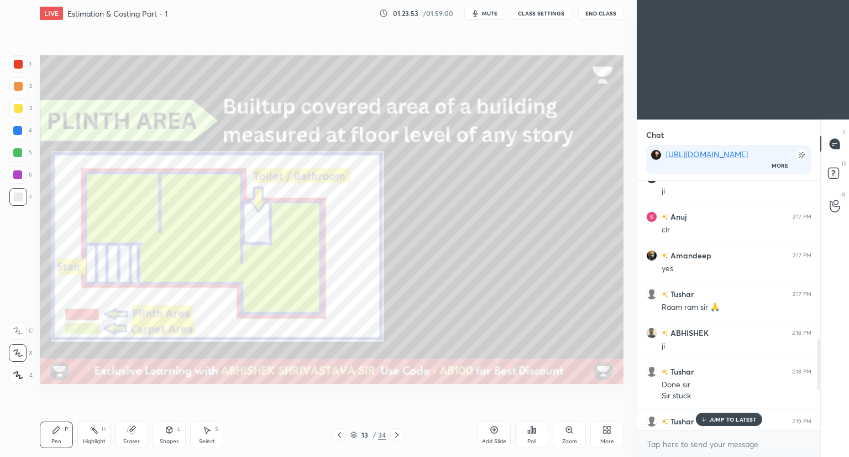
click at [727, 418] on p "JUMP TO LATEST" at bounding box center [733, 419] width 48 height 7
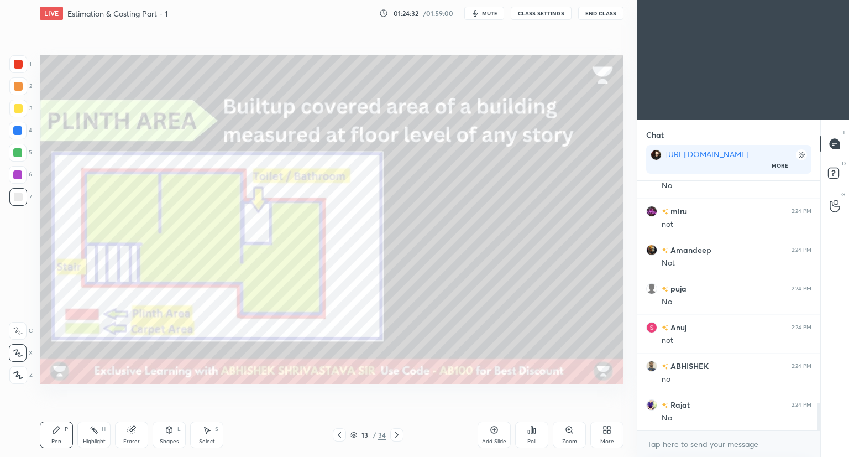
scroll to position [2042, 0]
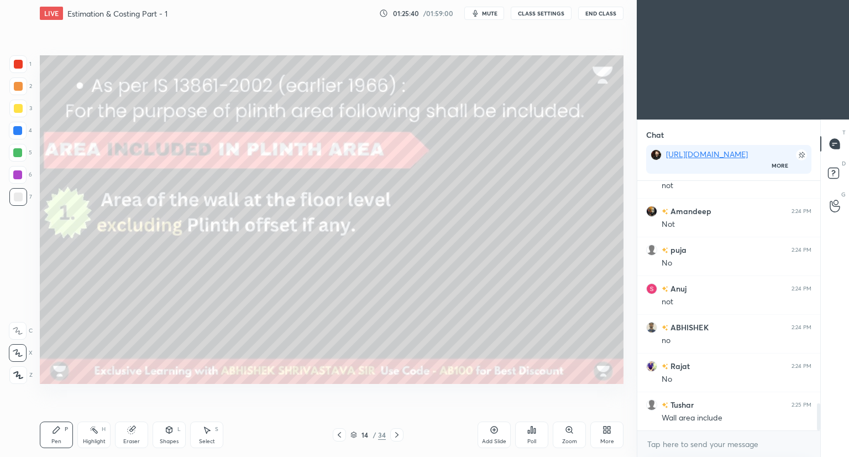
click at [18, 65] on div at bounding box center [18, 64] width 9 height 9
click at [139, 431] on div "Eraser" at bounding box center [131, 434] width 33 height 27
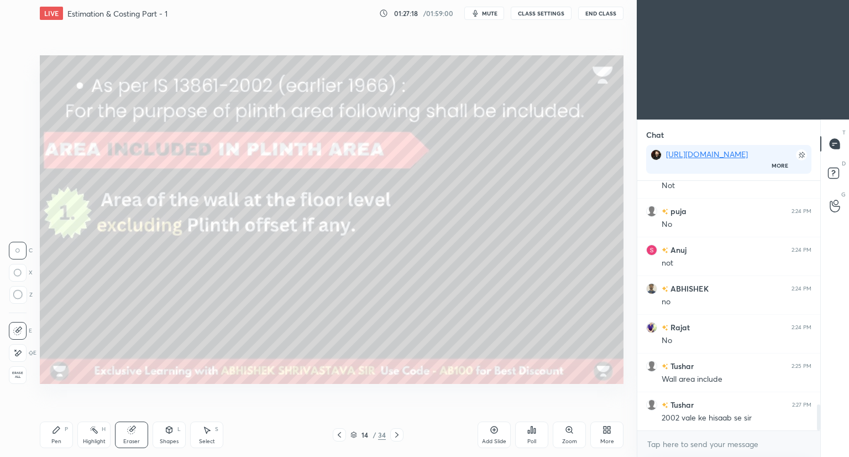
scroll to position [2129, 0]
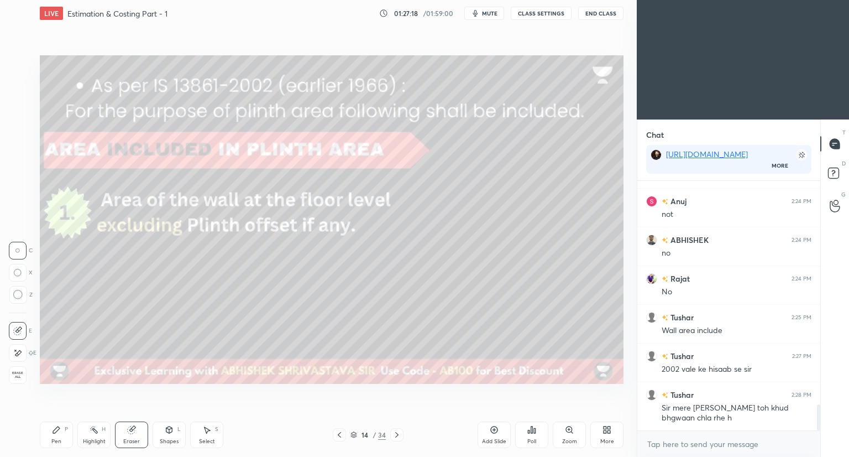
drag, startPoint x: 57, startPoint y: 433, endPoint x: 66, endPoint y: 405, distance: 29.7
click at [57, 431] on icon at bounding box center [56, 429] width 9 height 9
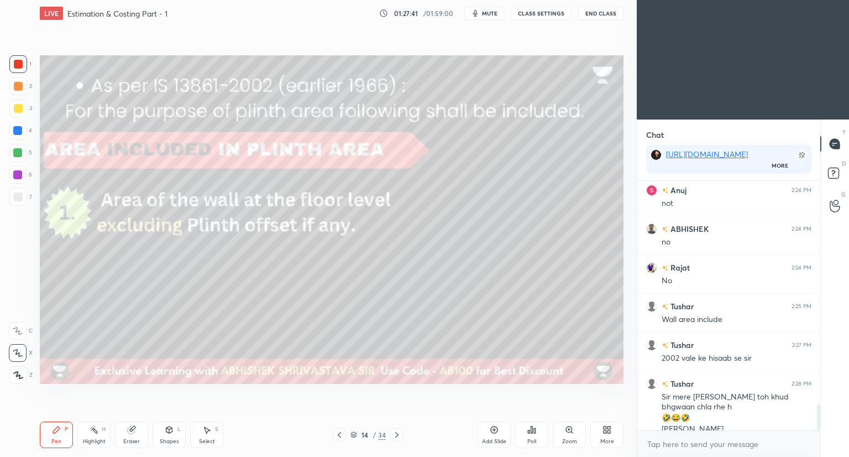
scroll to position [2151, 0]
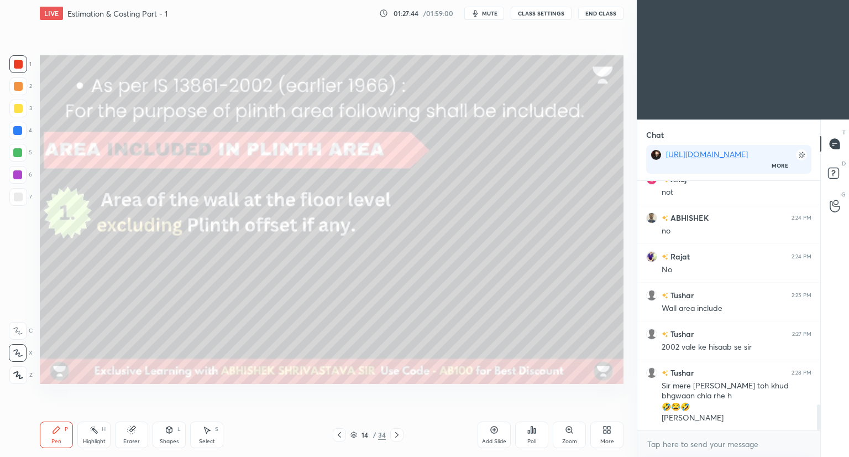
click at [166, 434] on icon at bounding box center [169, 429] width 9 height 9
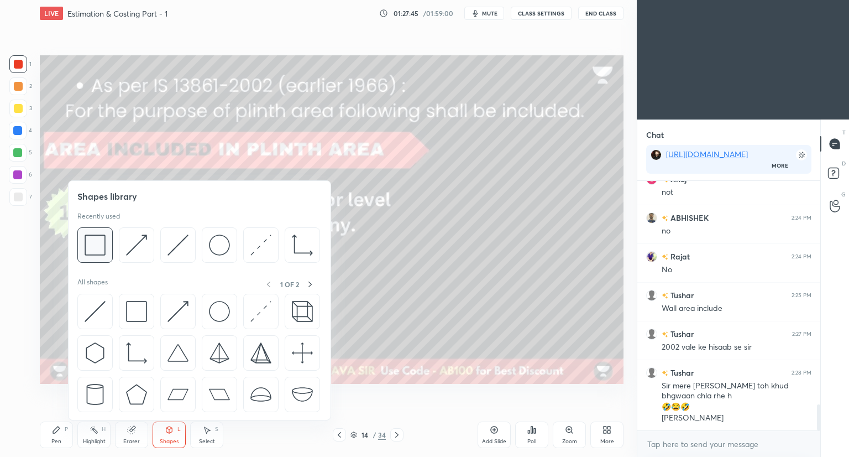
click at [97, 245] on img at bounding box center [95, 244] width 21 height 21
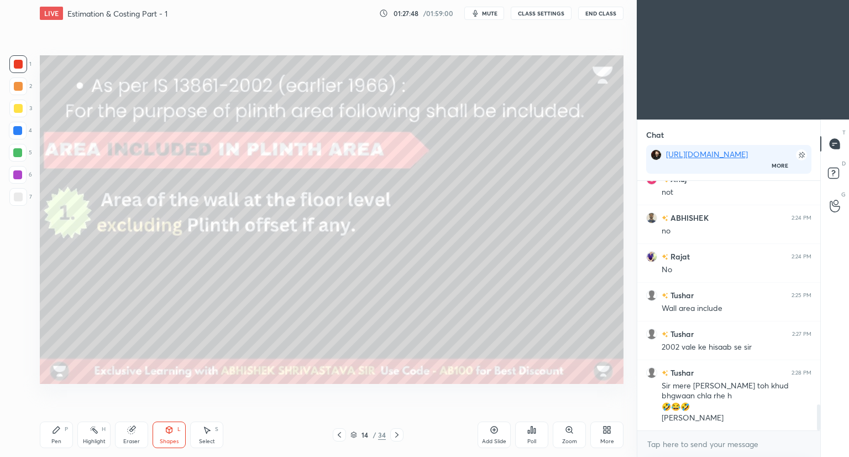
scroll to position [2200, 0]
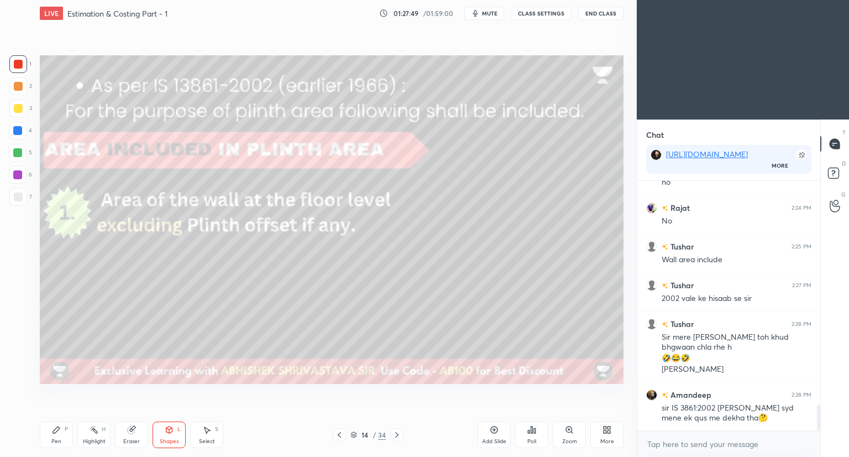
drag, startPoint x: 62, startPoint y: 431, endPoint x: 68, endPoint y: 425, distance: 8.6
click at [62, 432] on div "Pen P" at bounding box center [56, 434] width 33 height 27
click at [58, 431] on div "Pen P" at bounding box center [56, 434] width 33 height 27
click at [13, 374] on icon at bounding box center [18, 375] width 10 height 8
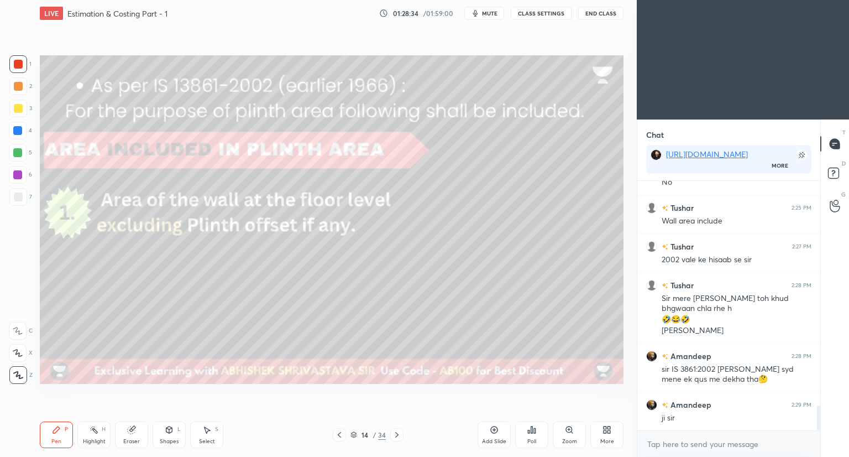
click at [19, 199] on div at bounding box center [18, 196] width 9 height 9
click at [166, 433] on icon at bounding box center [169, 429] width 9 height 9
drag, startPoint x: 20, startPoint y: 65, endPoint x: 24, endPoint y: 69, distance: 6.3
click at [20, 65] on div at bounding box center [18, 64] width 9 height 9
drag, startPoint x: 18, startPoint y: 133, endPoint x: 39, endPoint y: 149, distance: 26.0
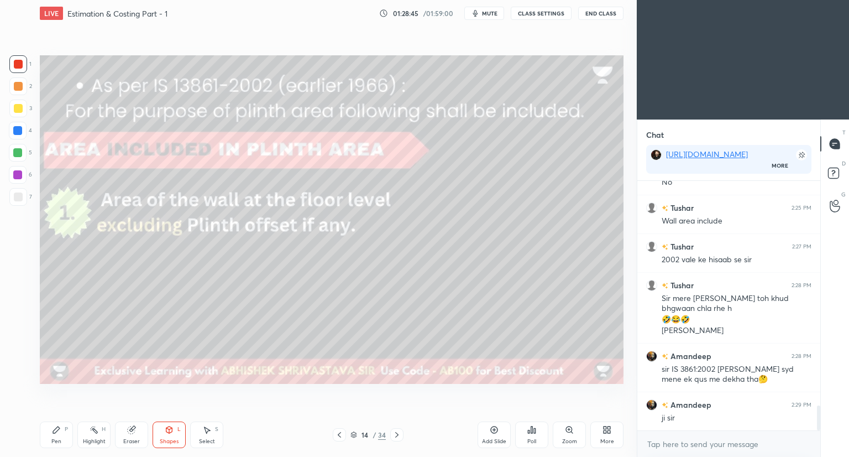
click at [19, 133] on div at bounding box center [17, 130] width 9 height 9
drag, startPoint x: 15, startPoint y: 58, endPoint x: 16, endPoint y: 64, distance: 6.1
click at [15, 62] on div at bounding box center [18, 64] width 18 height 18
click at [18, 65] on div at bounding box center [18, 64] width 9 height 9
drag, startPoint x: 54, startPoint y: 433, endPoint x: 113, endPoint y: 393, distance: 72.1
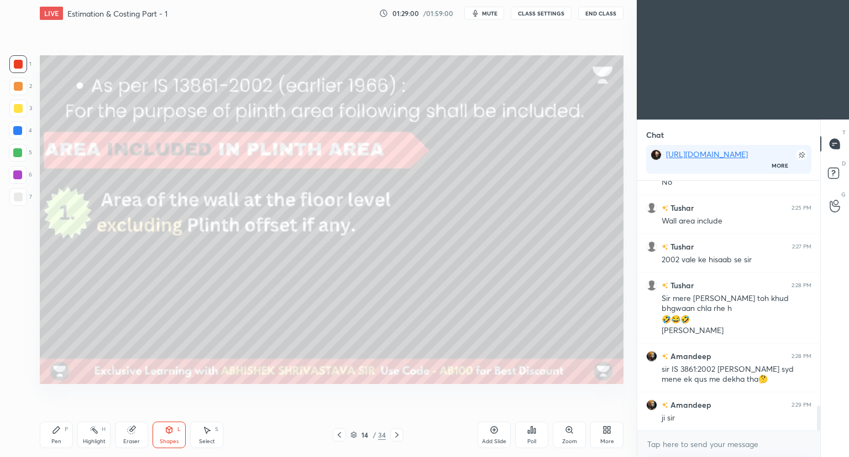
click at [56, 433] on icon at bounding box center [56, 429] width 9 height 9
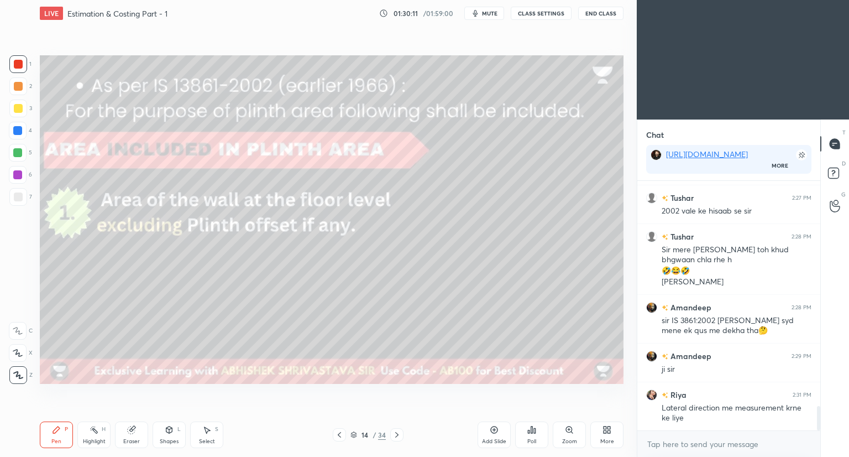
click at [133, 436] on div "Eraser" at bounding box center [131, 434] width 33 height 27
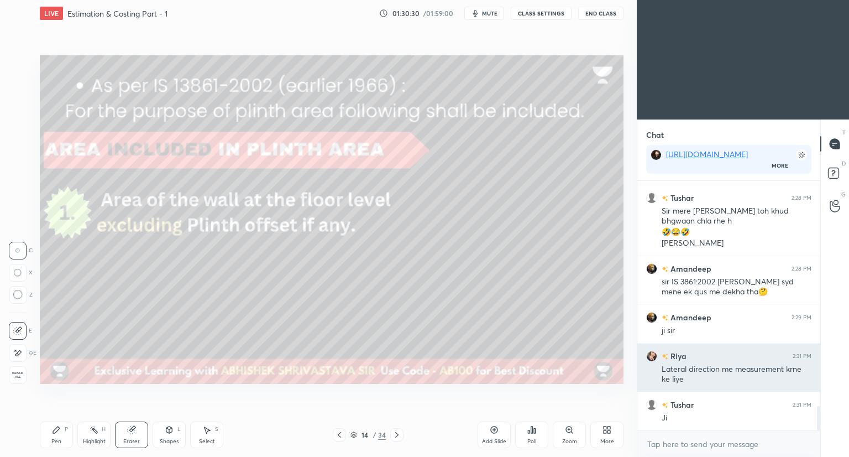
click at [656, 355] on img "grid" at bounding box center [651, 355] width 11 height 11
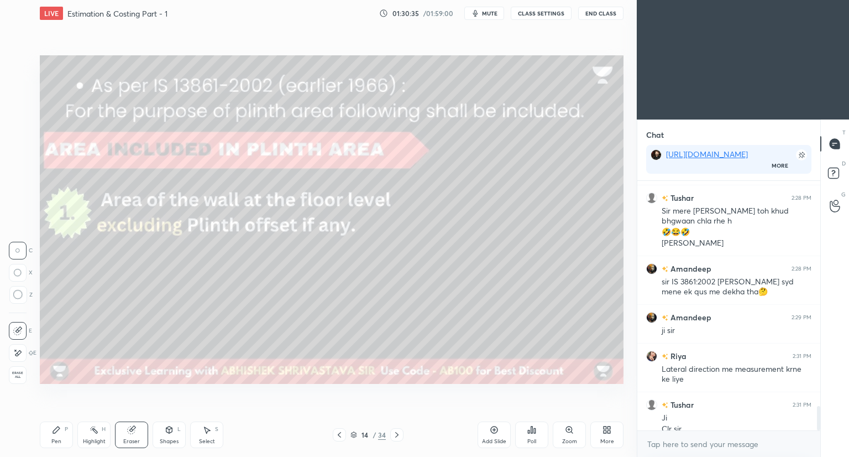
scroll to position [2337, 0]
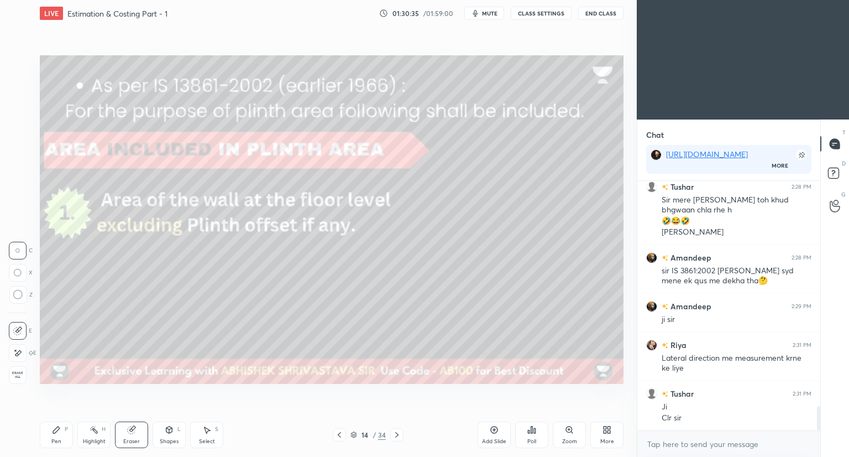
click at [395, 437] on icon at bounding box center [396, 434] width 9 height 9
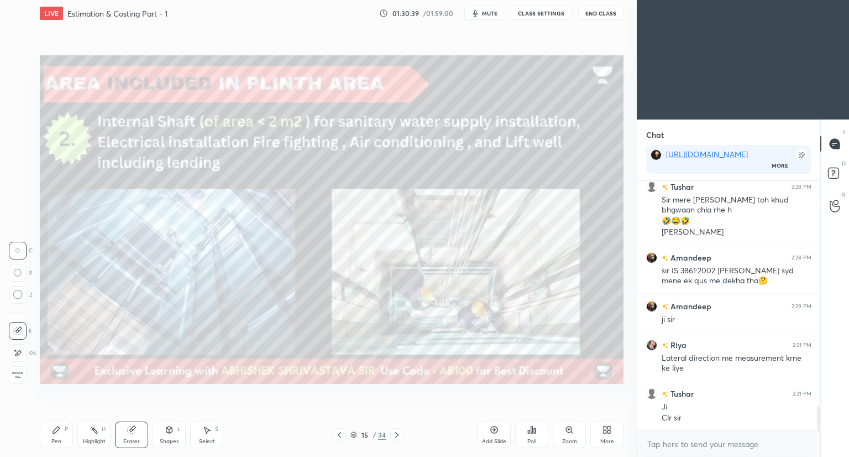
click at [59, 435] on div "Pen P" at bounding box center [56, 434] width 33 height 27
click at [15, 111] on div at bounding box center [18, 108] width 9 height 9
click at [337, 434] on icon at bounding box center [339, 434] width 9 height 9
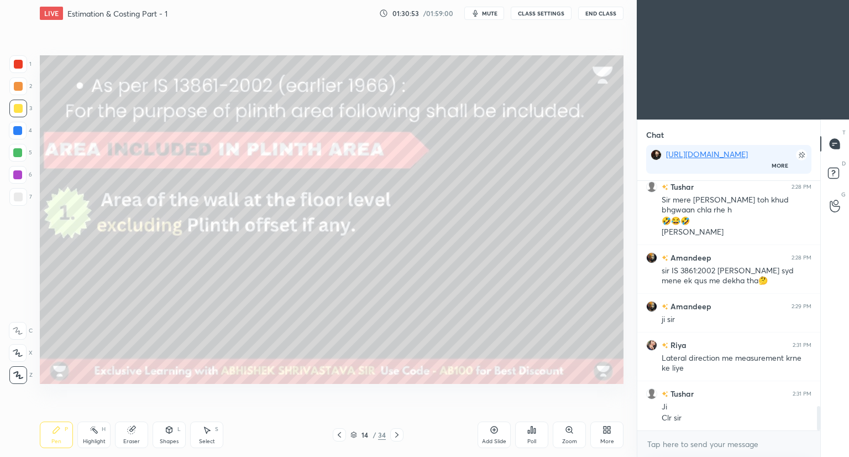
drag, startPoint x: 18, startPoint y: 348, endPoint x: 35, endPoint y: 344, distance: 18.0
click at [21, 348] on div at bounding box center [18, 353] width 18 height 18
drag, startPoint x: 19, startPoint y: 66, endPoint x: 27, endPoint y: 72, distance: 9.8
click at [20, 66] on div at bounding box center [18, 64] width 9 height 9
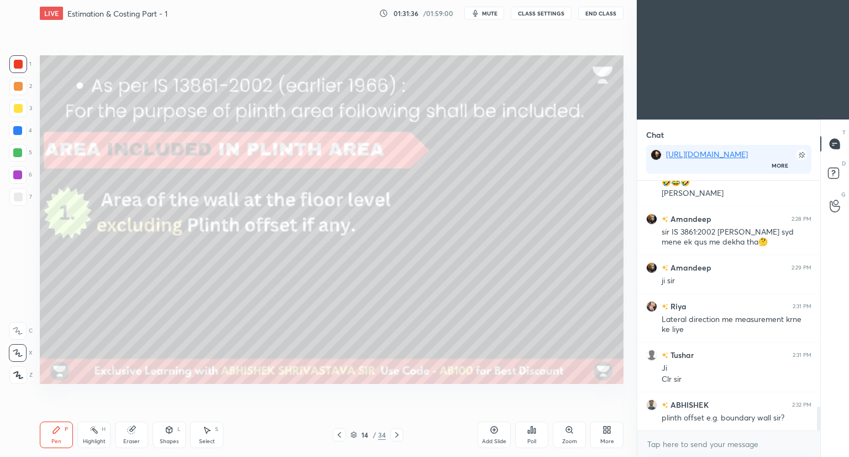
click at [396, 434] on icon at bounding box center [396, 434] width 9 height 9
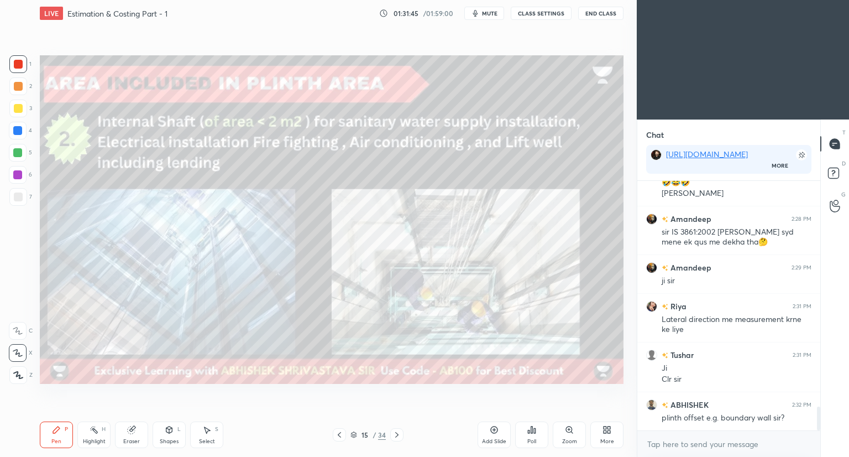
click at [15, 69] on div at bounding box center [18, 64] width 18 height 18
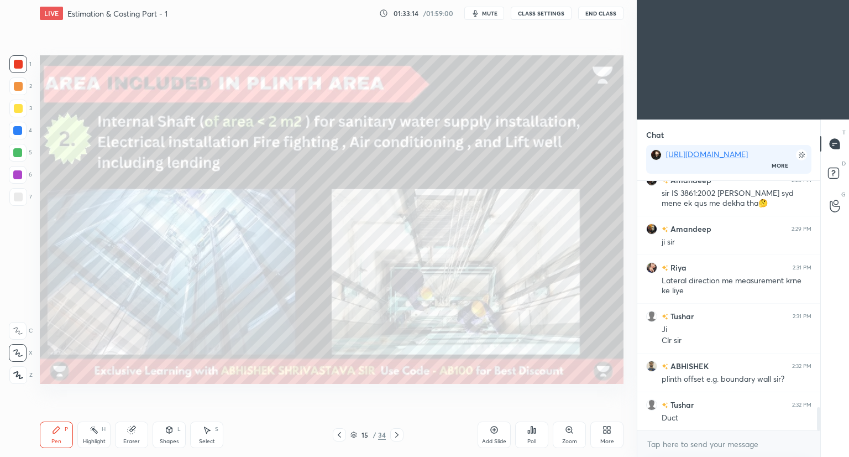
scroll to position [2453, 0]
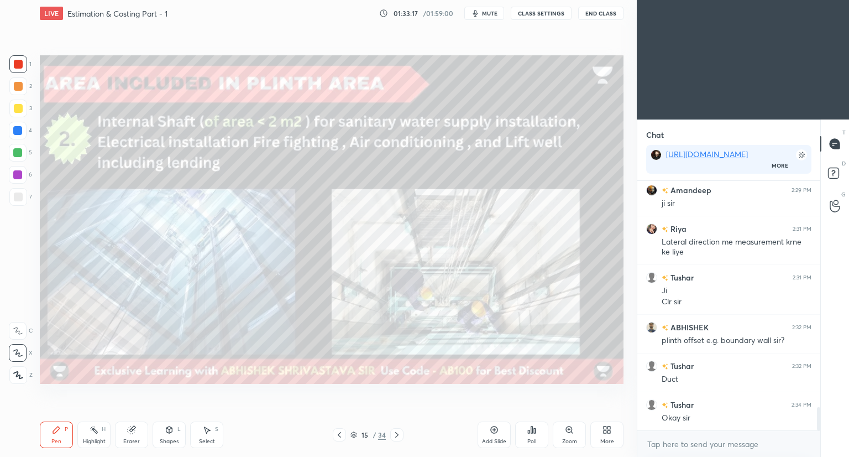
click at [354, 435] on icon at bounding box center [353, 434] width 7 height 7
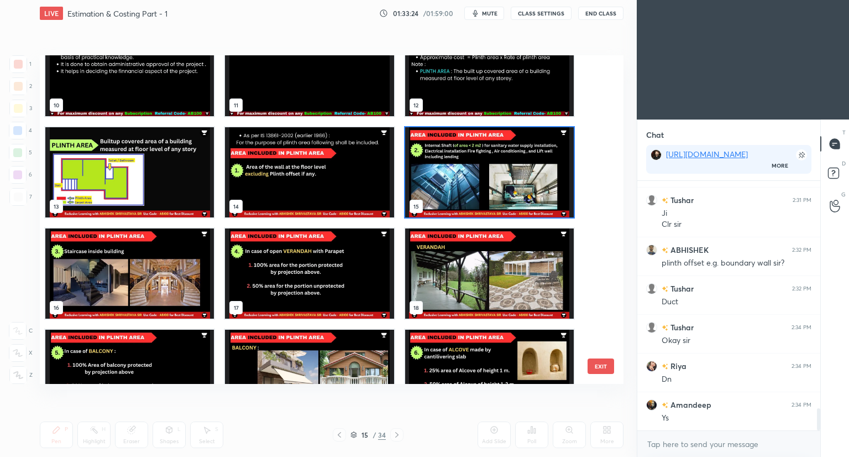
scroll to position [347, 0]
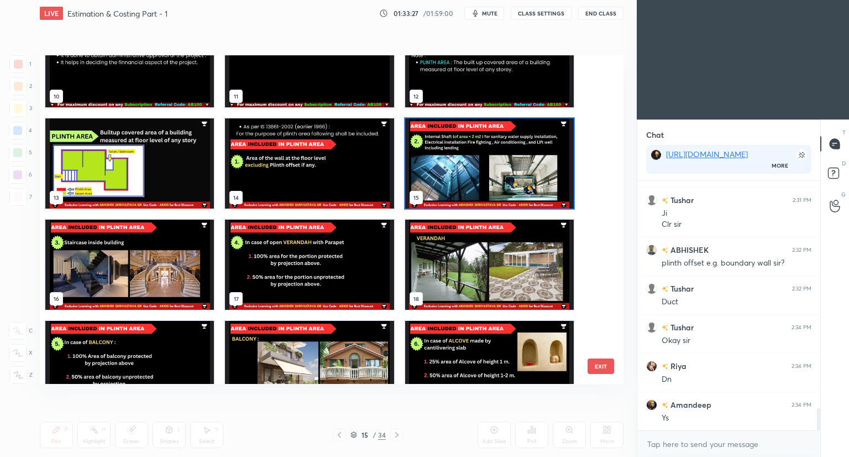
click at [120, 279] on img "grid" at bounding box center [129, 264] width 169 height 90
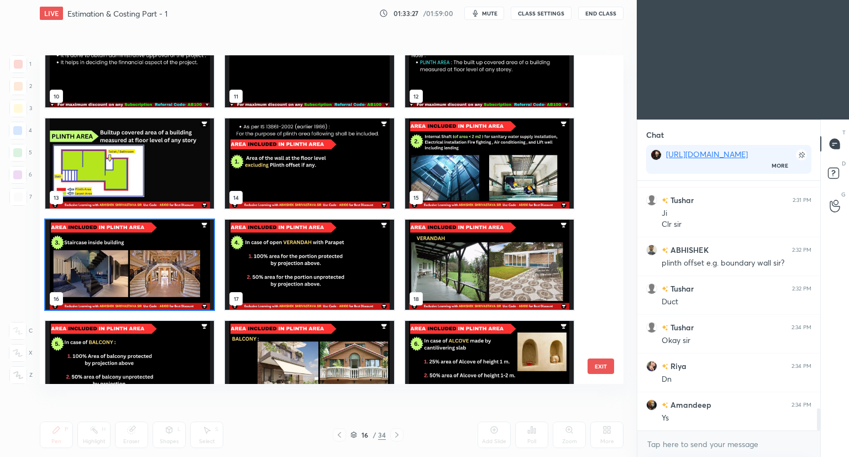
click at [122, 280] on img "grid" at bounding box center [129, 264] width 169 height 90
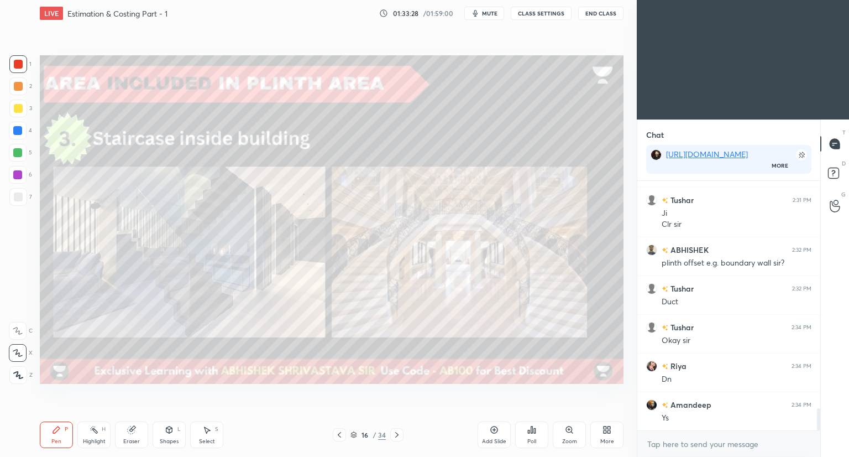
click at [123, 280] on img "grid" at bounding box center [129, 264] width 169 height 90
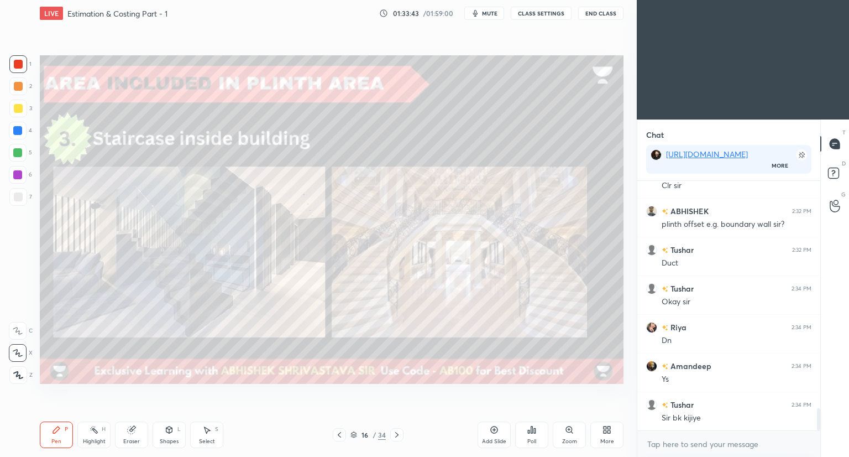
click at [340, 432] on icon at bounding box center [339, 434] width 9 height 9
drag, startPoint x: 133, startPoint y: 437, endPoint x: 165, endPoint y: 393, distance: 54.5
click at [139, 428] on div "Eraser" at bounding box center [131, 434] width 33 height 27
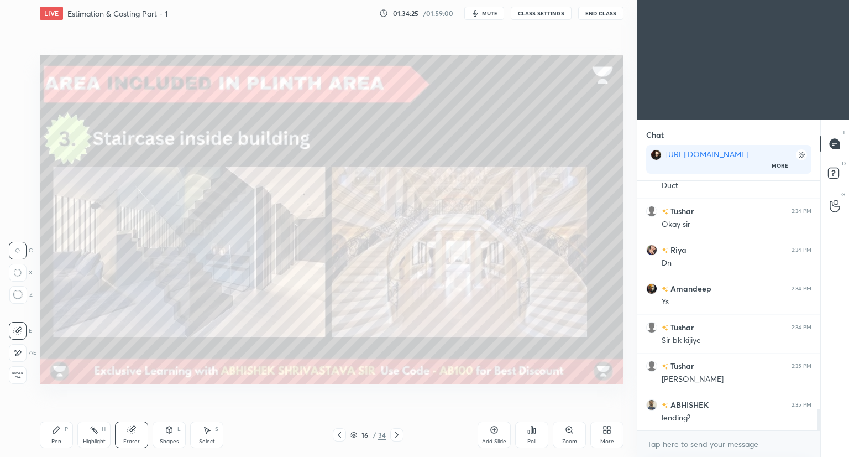
drag, startPoint x: 58, startPoint y: 436, endPoint x: 84, endPoint y: 396, distance: 48.0
click at [58, 434] on div "Pen P" at bounding box center [56, 434] width 33 height 27
drag, startPoint x: 343, startPoint y: 432, endPoint x: 357, endPoint y: 424, distance: 15.8
click at [344, 432] on div at bounding box center [339, 434] width 13 height 13
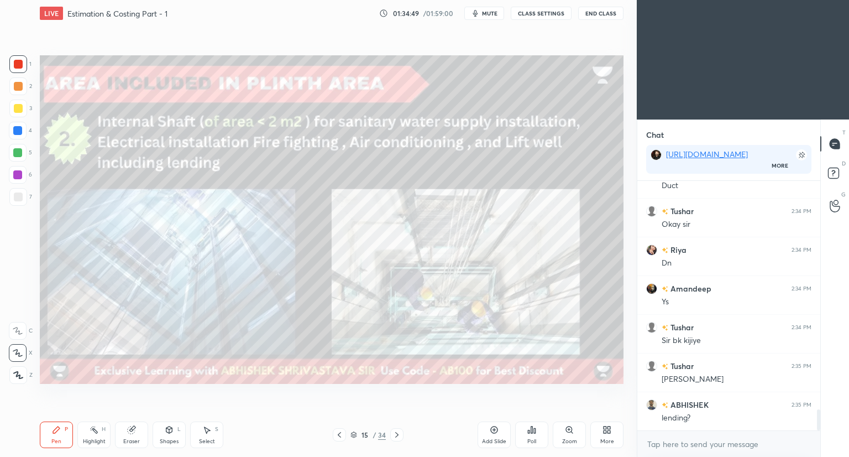
scroll to position [2685, 0]
click at [395, 438] on icon at bounding box center [396, 434] width 9 height 9
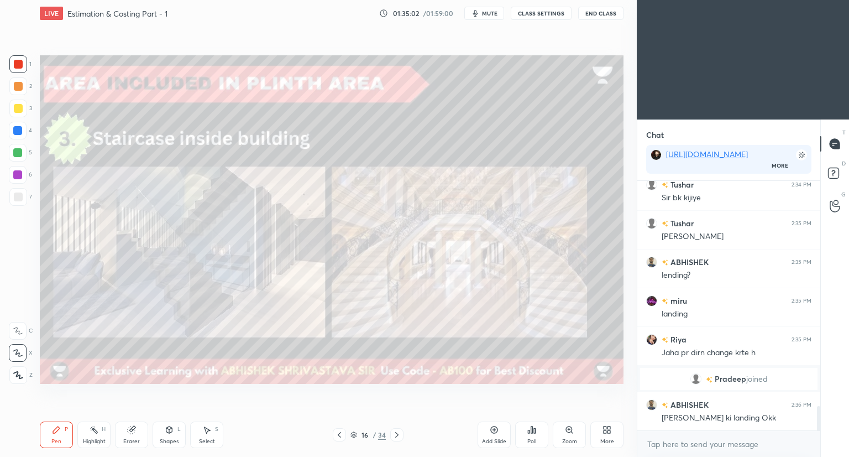
scroll to position [2338, 0]
click at [400, 433] on icon at bounding box center [396, 434] width 9 height 9
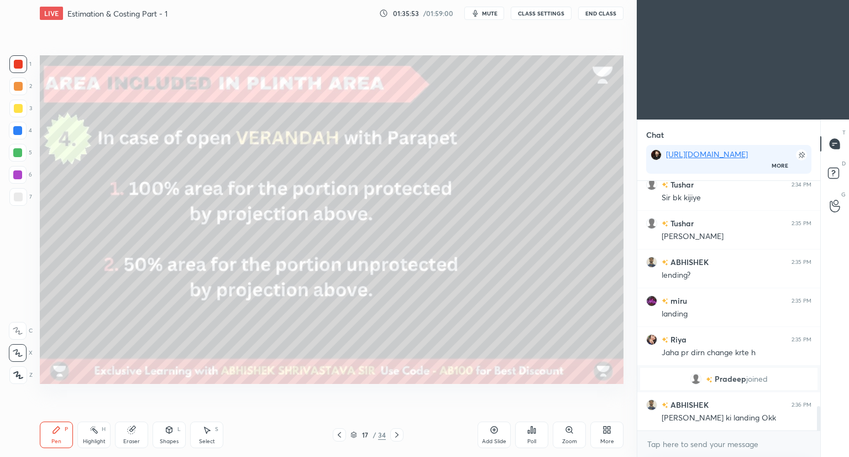
drag, startPoint x: 129, startPoint y: 436, endPoint x: 123, endPoint y: 421, distance: 16.3
click at [127, 434] on div "Eraser" at bounding box center [131, 434] width 33 height 27
click at [17, 369] on div "Erase all" at bounding box center [18, 375] width 18 height 18
drag, startPoint x: 57, startPoint y: 434, endPoint x: 67, endPoint y: 389, distance: 46.4
click at [58, 432] on div "Pen P" at bounding box center [56, 434] width 33 height 27
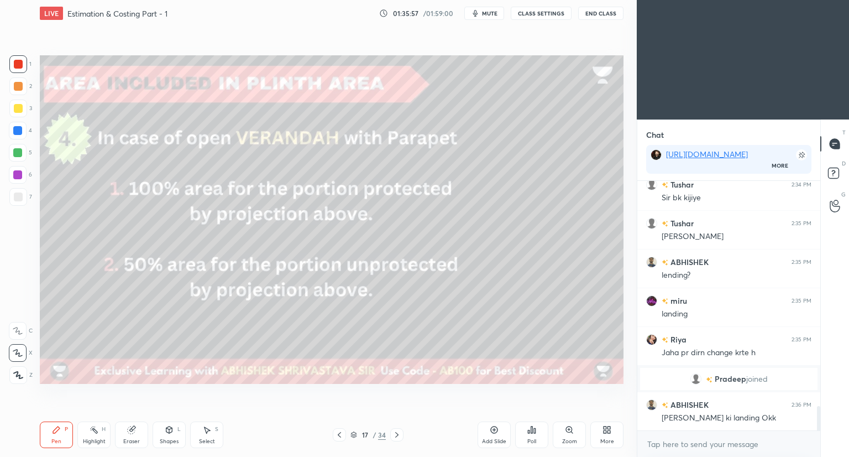
drag, startPoint x: 23, startPoint y: 109, endPoint x: 27, endPoint y: 122, distance: 13.3
click at [23, 110] on div at bounding box center [18, 108] width 18 height 18
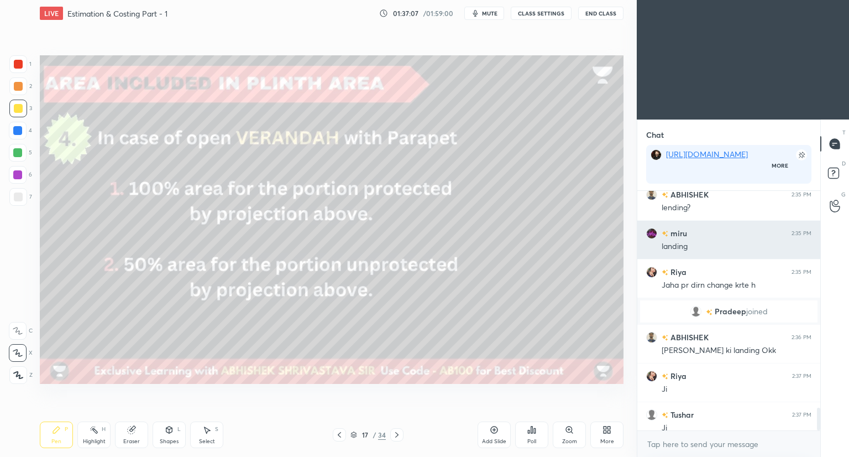
scroll to position [155, 180]
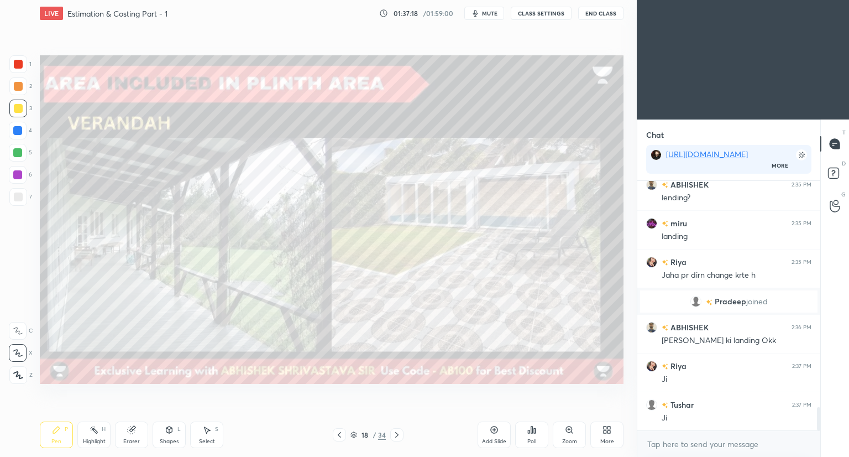
click at [18, 110] on div at bounding box center [18, 108] width 9 height 9
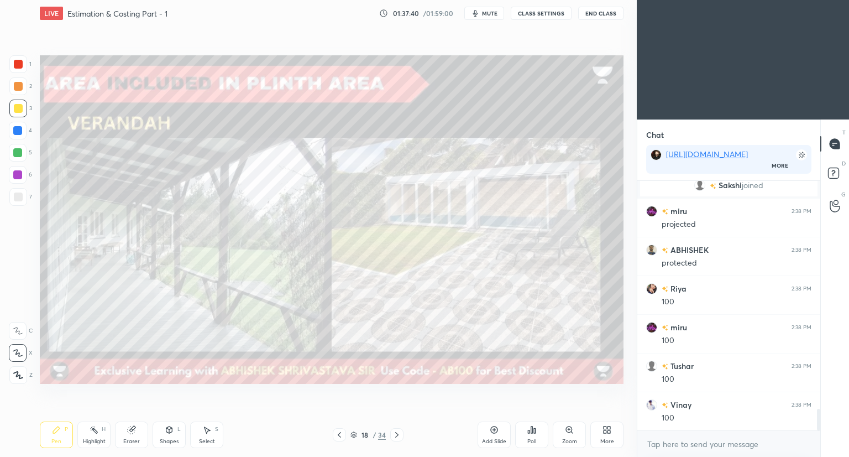
scroll to position [2746, 0]
click at [18, 62] on div at bounding box center [18, 64] width 9 height 9
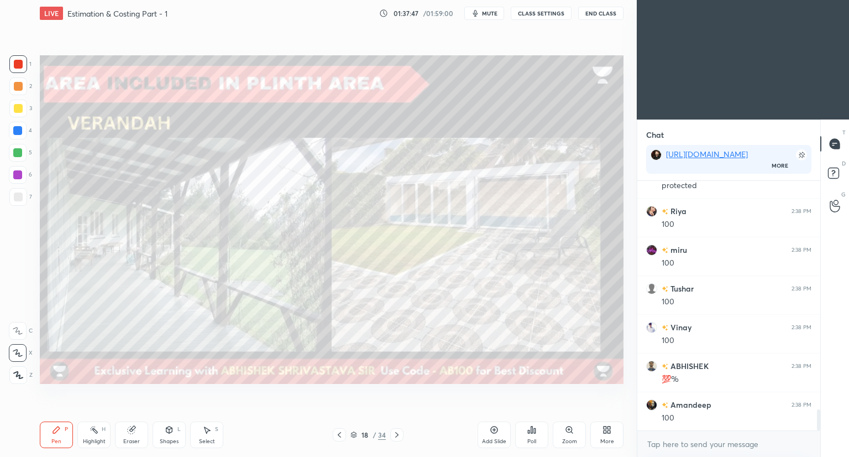
click at [20, 129] on div at bounding box center [17, 130] width 9 height 9
drag, startPoint x: 397, startPoint y: 433, endPoint x: 396, endPoint y: 425, distance: 7.9
click at [397, 431] on icon at bounding box center [396, 434] width 9 height 9
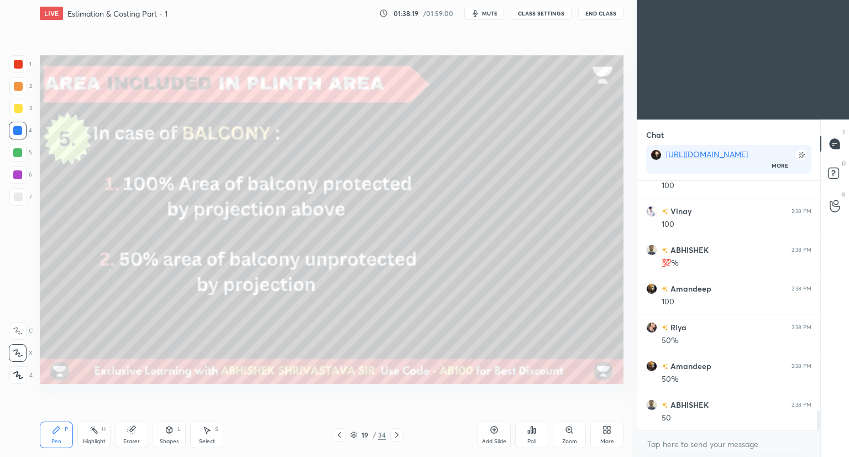
click at [18, 109] on div at bounding box center [18, 108] width 9 height 9
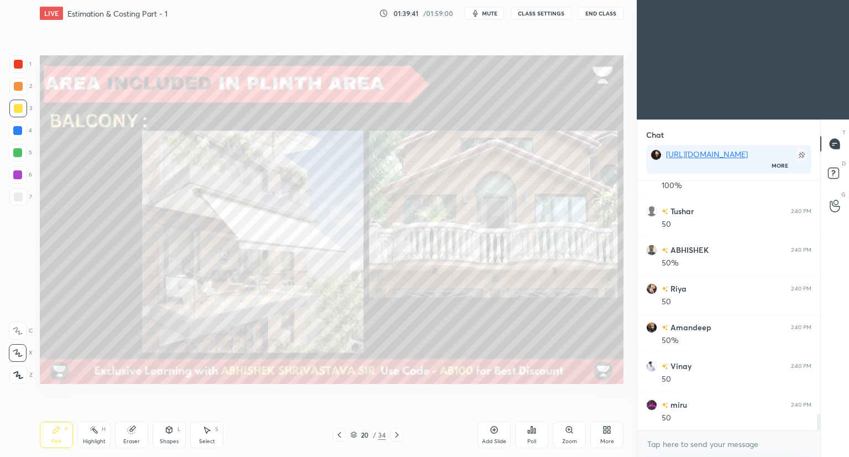
scroll to position [3465, 0]
click at [396, 438] on icon at bounding box center [396, 434] width 9 height 9
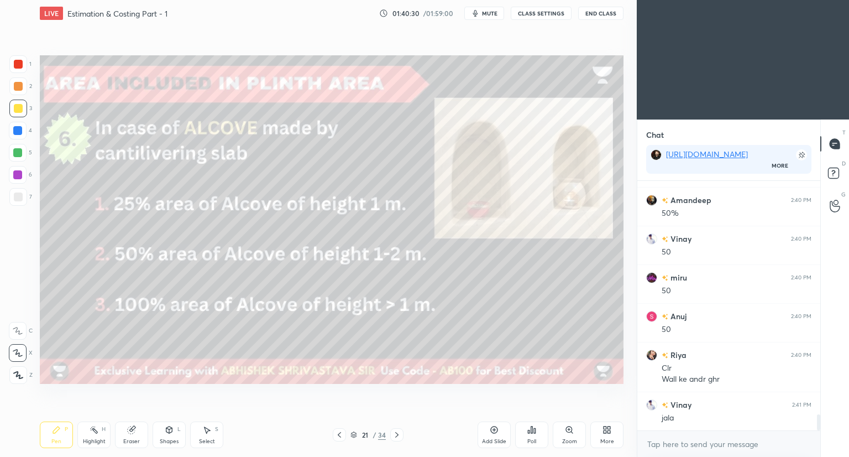
scroll to position [3592, 0]
click at [17, 67] on div at bounding box center [18, 64] width 9 height 9
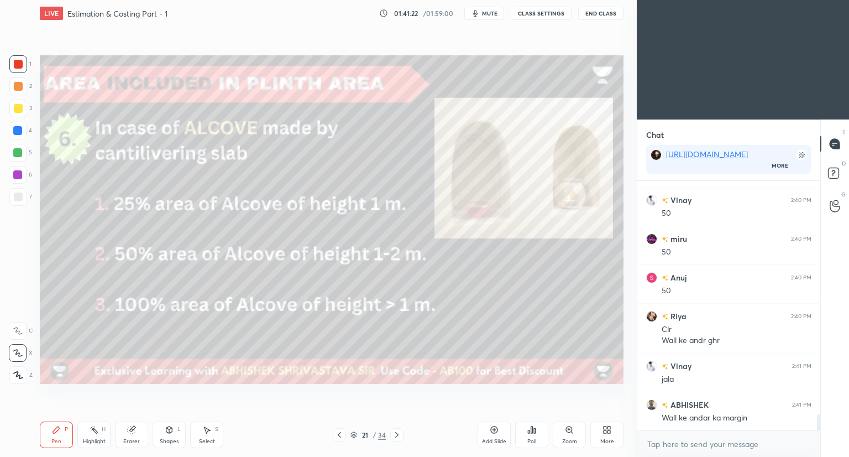
drag, startPoint x: 14, startPoint y: 191, endPoint x: 30, endPoint y: 201, distance: 18.6
click at [18, 193] on div at bounding box center [18, 197] width 18 height 18
click at [353, 436] on icon at bounding box center [353, 434] width 7 height 7
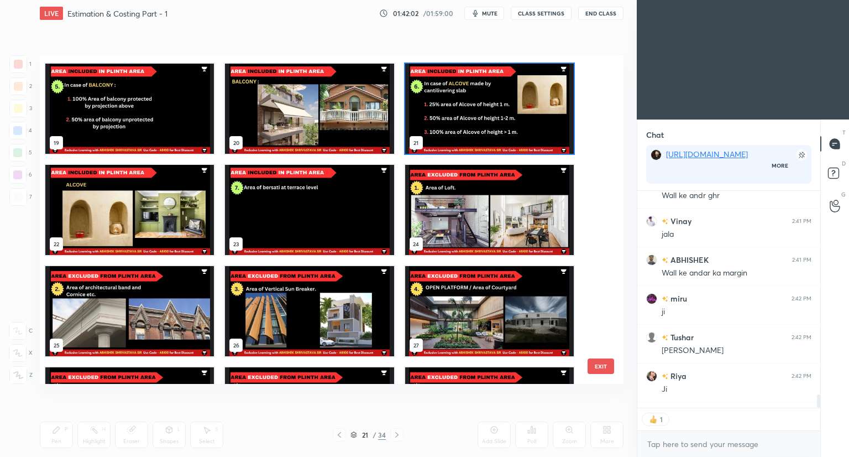
scroll to position [4, 3]
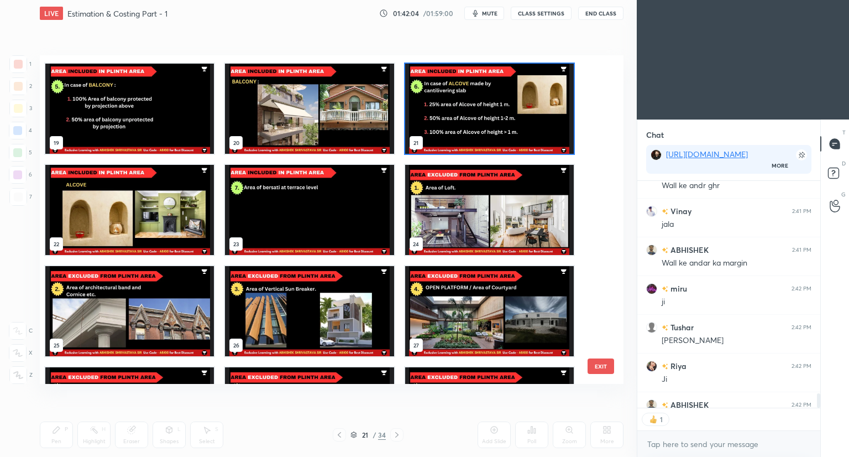
click at [159, 229] on img "grid" at bounding box center [129, 210] width 169 height 90
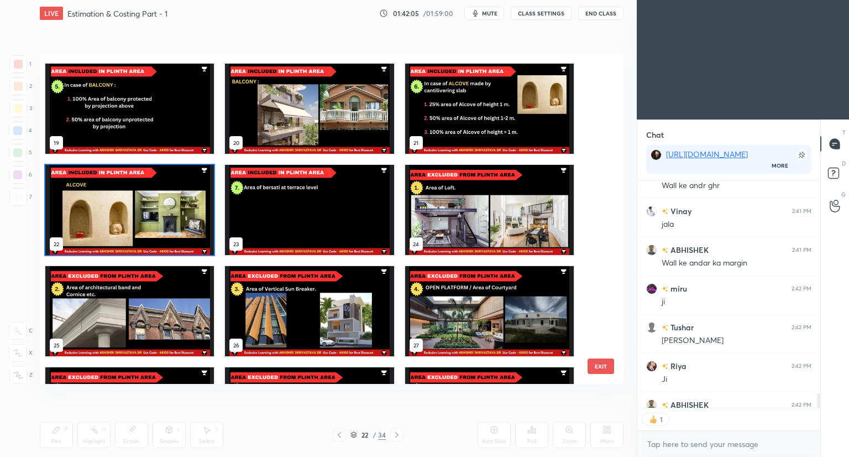
click at [163, 229] on img "grid" at bounding box center [129, 210] width 169 height 90
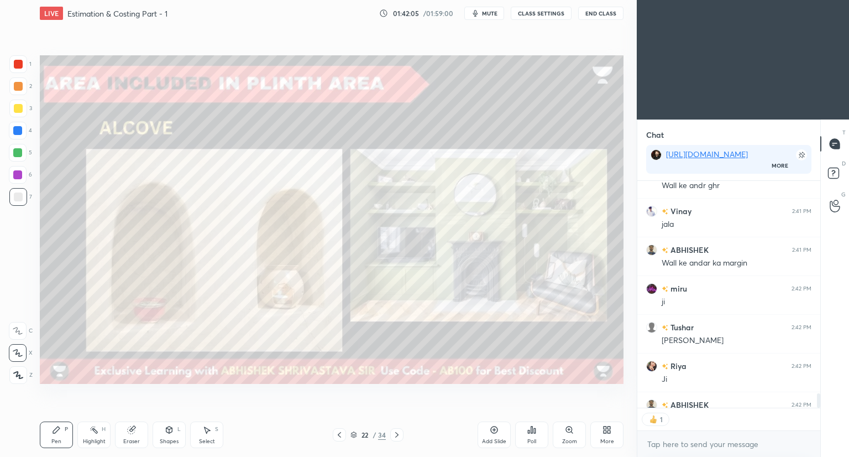
click at [166, 228] on img "grid" at bounding box center [129, 210] width 169 height 90
click at [20, 64] on div at bounding box center [18, 64] width 9 height 9
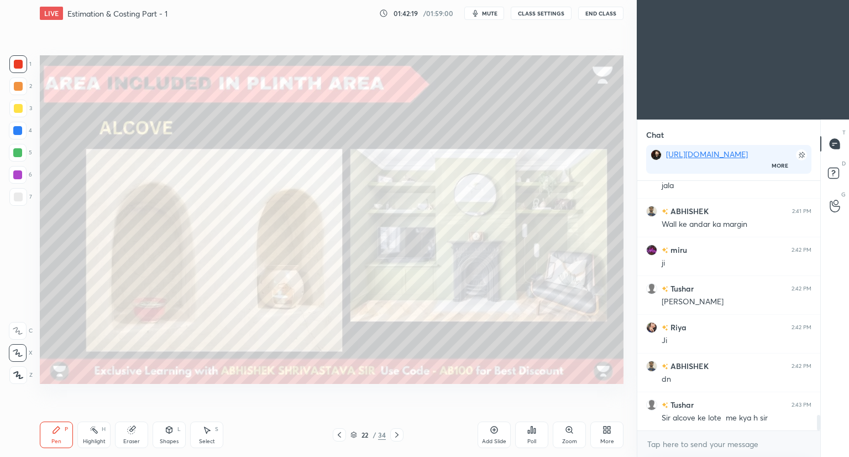
click at [339, 433] on icon at bounding box center [339, 434] width 9 height 9
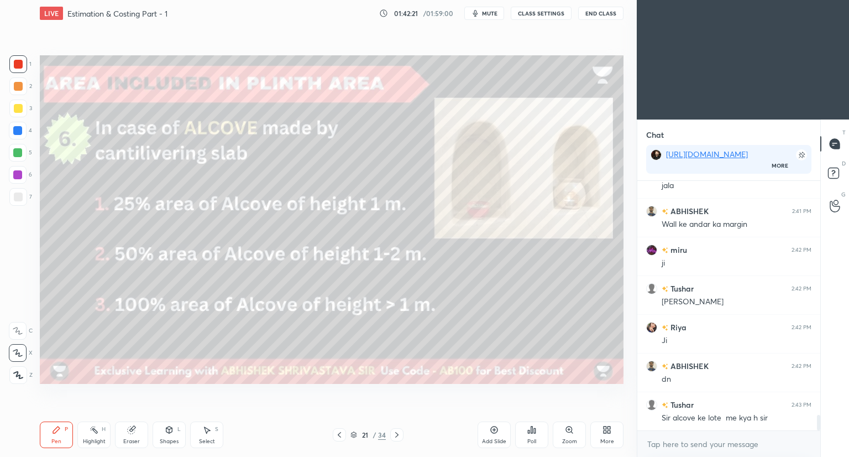
scroll to position [3812, 0]
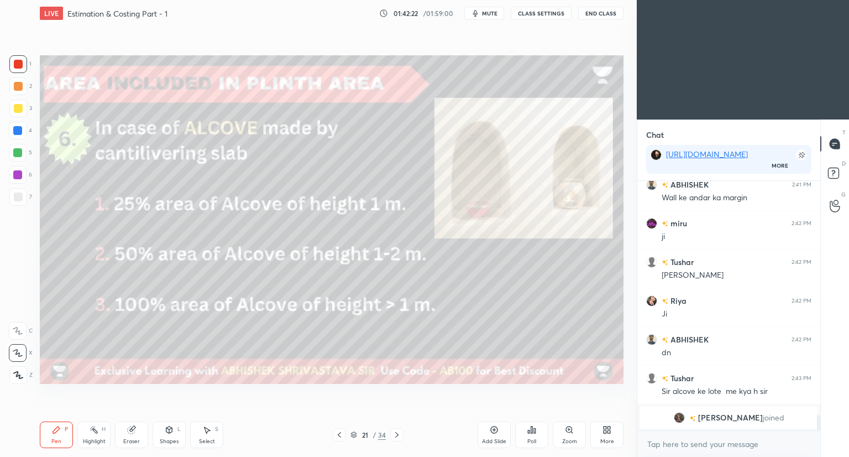
click at [396, 433] on icon at bounding box center [396, 434] width 9 height 9
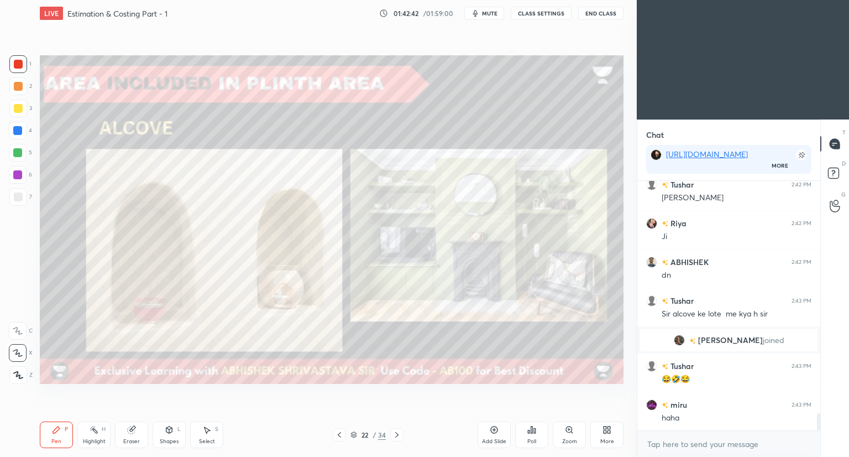
scroll to position [3447, 0]
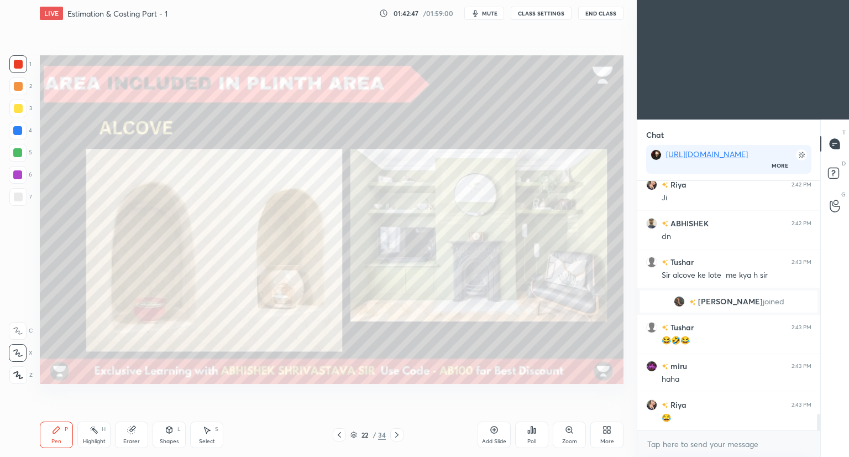
click at [398, 434] on icon at bounding box center [396, 434] width 9 height 9
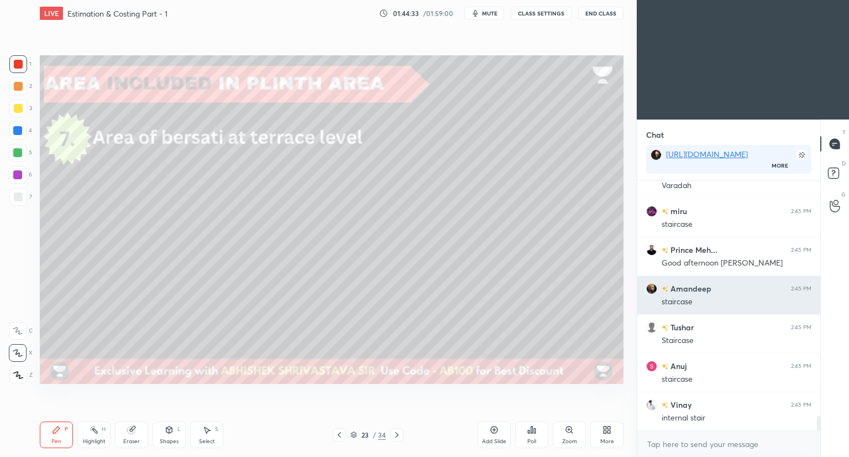
scroll to position [4081, 0]
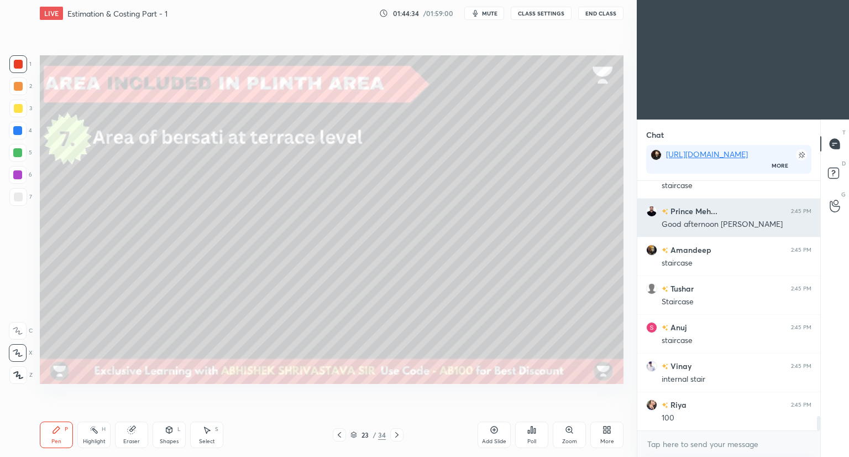
click at [651, 204] on div "Prince Meh... 2:45 PM Good afternoon [PERSON_NAME]" at bounding box center [728, 217] width 183 height 38
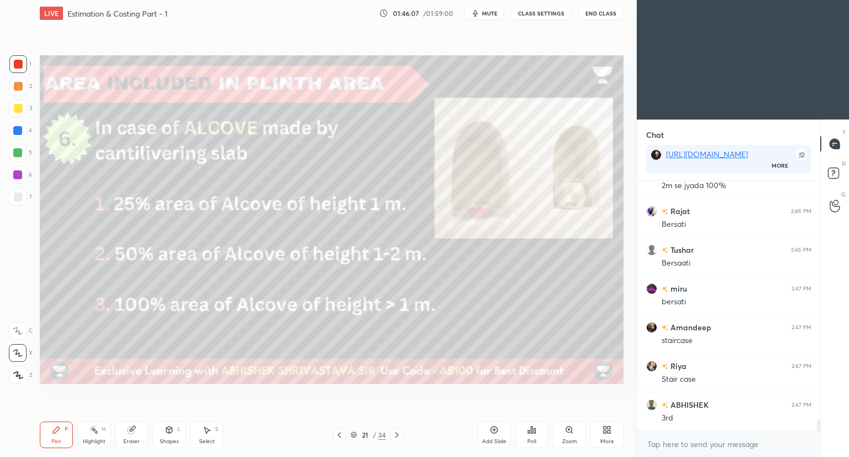
scroll to position [5505, 0]
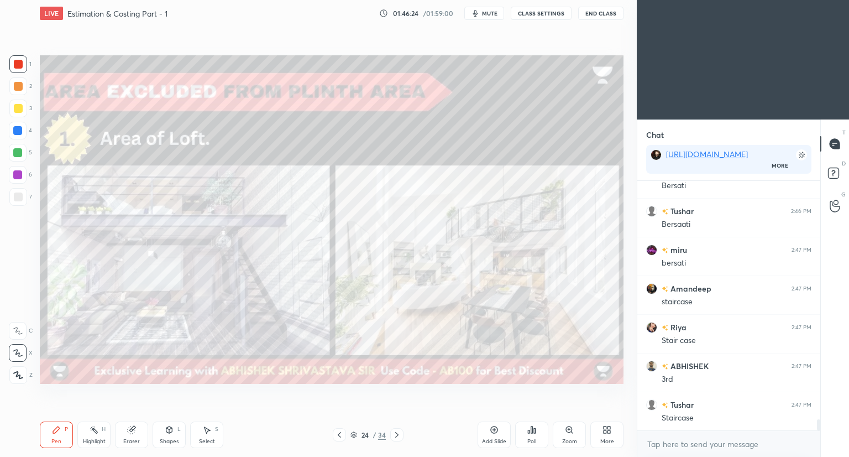
drag, startPoint x: 15, startPoint y: 106, endPoint x: 27, endPoint y: 101, distance: 12.1
click at [16, 106] on div at bounding box center [18, 108] width 9 height 9
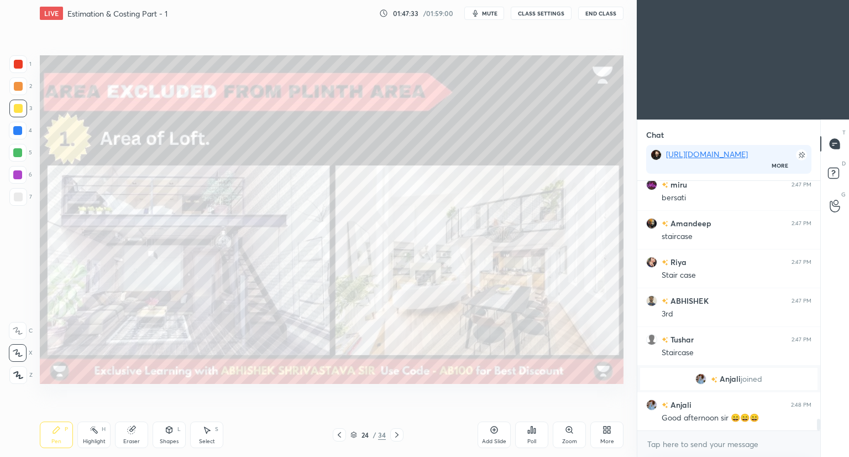
scroll to position [5059, 0]
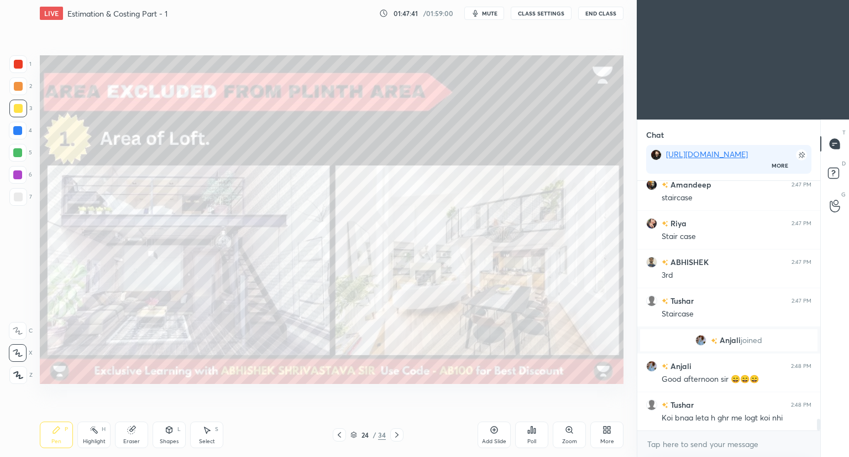
click at [395, 436] on icon at bounding box center [396, 434] width 9 height 9
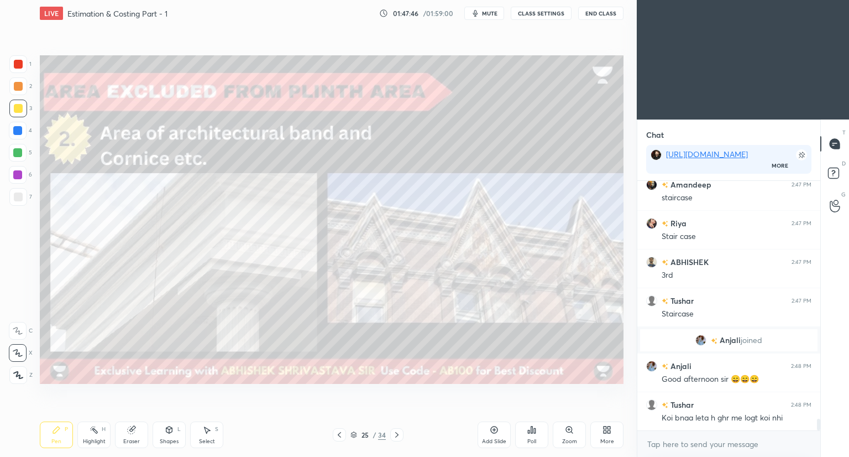
scroll to position [5097, 0]
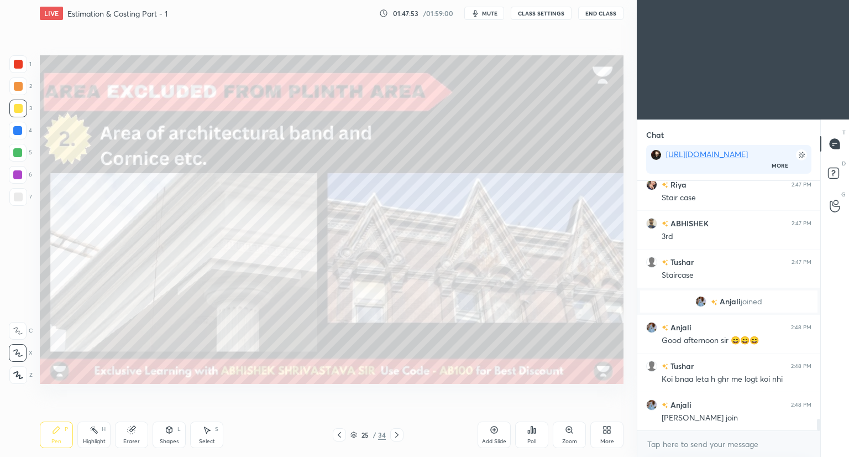
click at [395, 434] on icon at bounding box center [396, 434] width 9 height 9
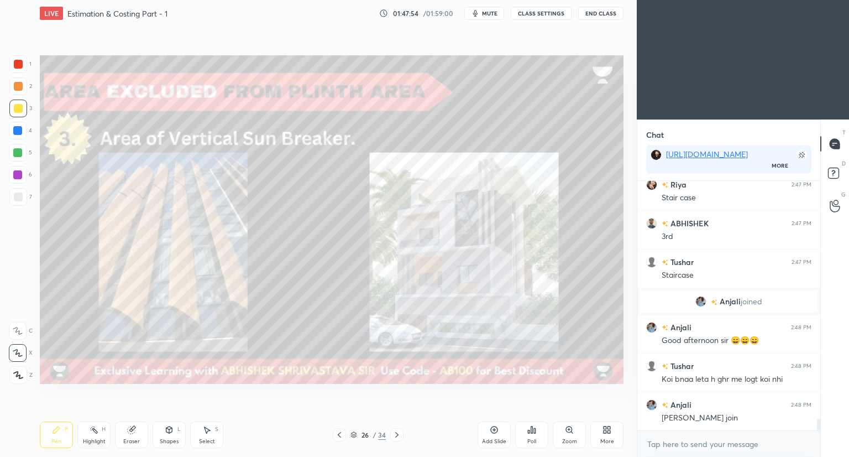
click at [338, 436] on icon at bounding box center [339, 434] width 9 height 9
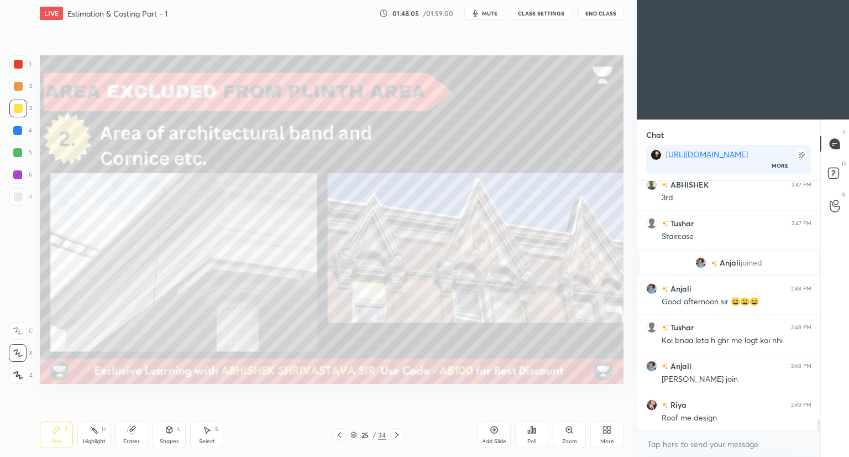
scroll to position [5175, 0]
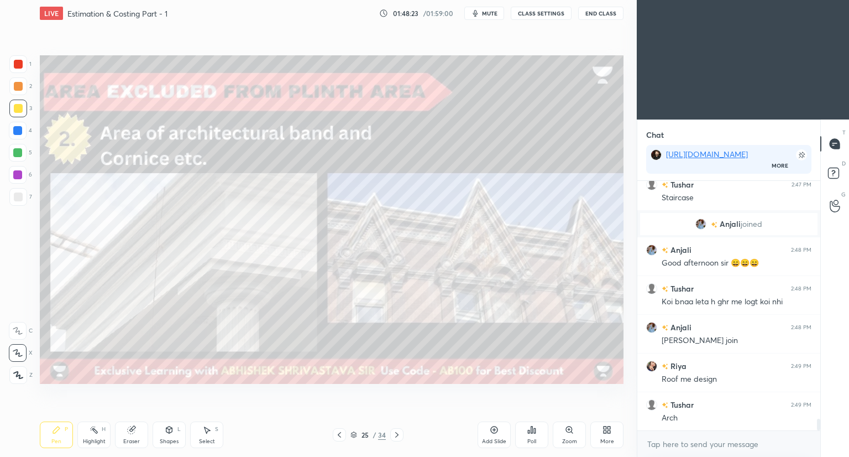
click at [396, 437] on icon at bounding box center [396, 434] width 9 height 9
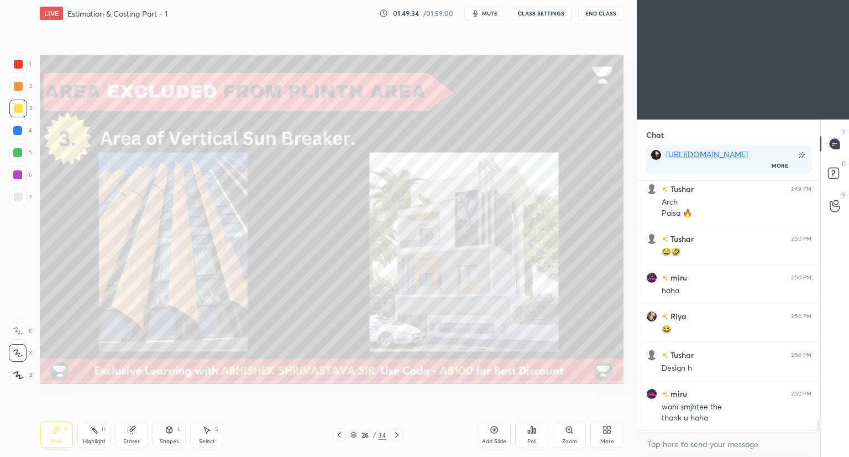
scroll to position [5429, 0]
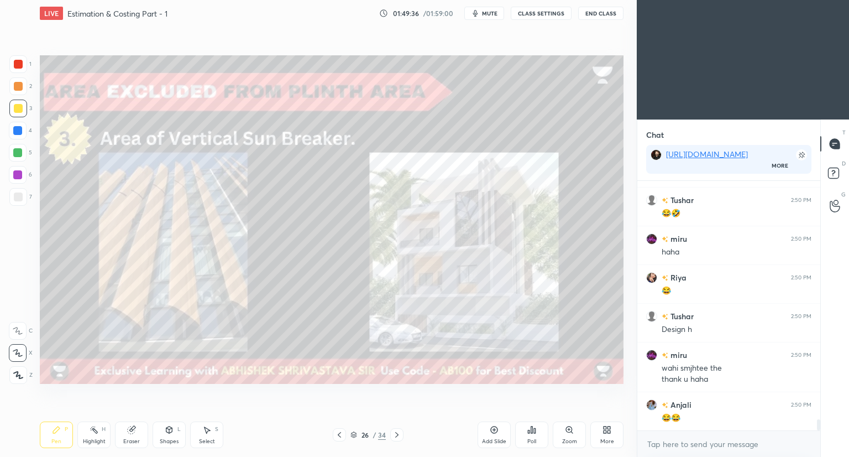
click at [396, 434] on icon at bounding box center [396, 434] width 9 height 9
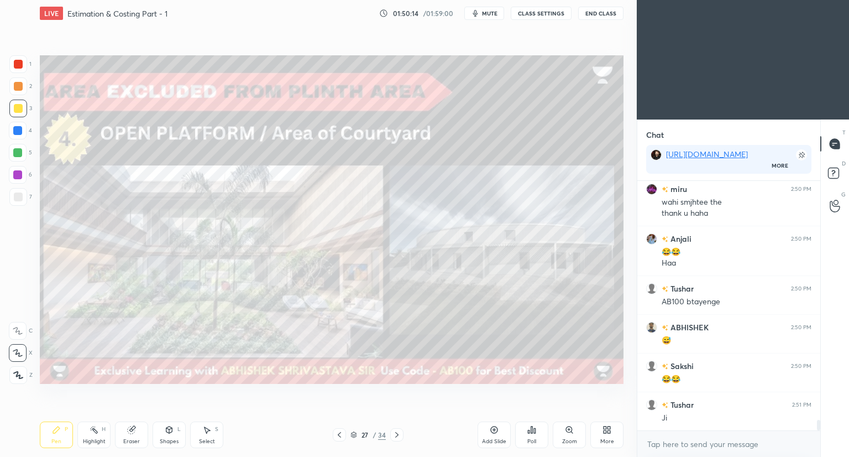
scroll to position [5633, 0]
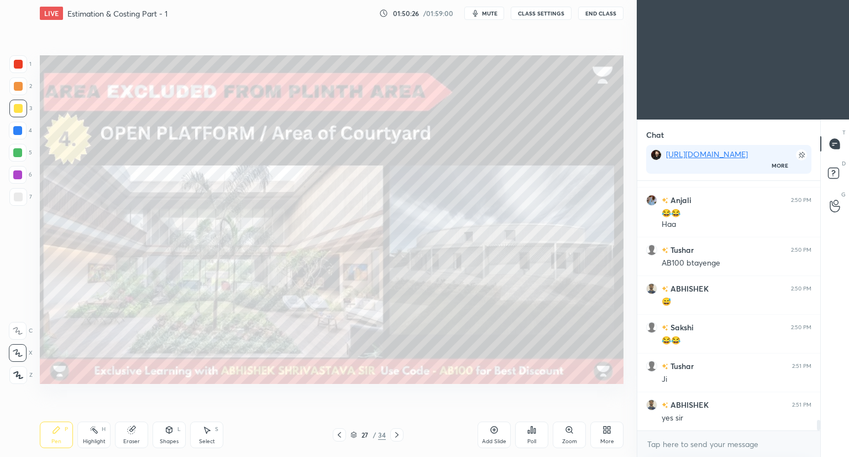
click at [20, 378] on icon at bounding box center [18, 374] width 9 height 7
click at [58, 435] on div "Pen P" at bounding box center [56, 434] width 33 height 27
click at [133, 438] on div "Eraser" at bounding box center [131, 441] width 17 height 6
click at [20, 377] on span "Erase all" at bounding box center [17, 375] width 17 height 8
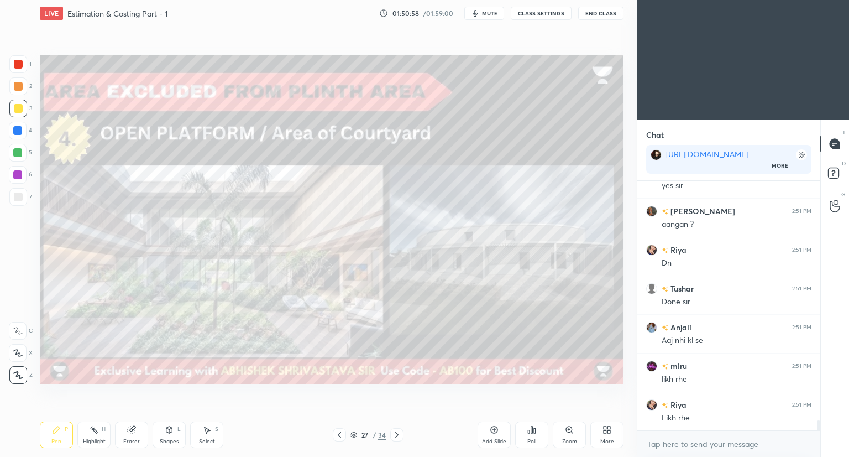
scroll to position [5904, 0]
click at [397, 434] on icon at bounding box center [396, 434] width 9 height 9
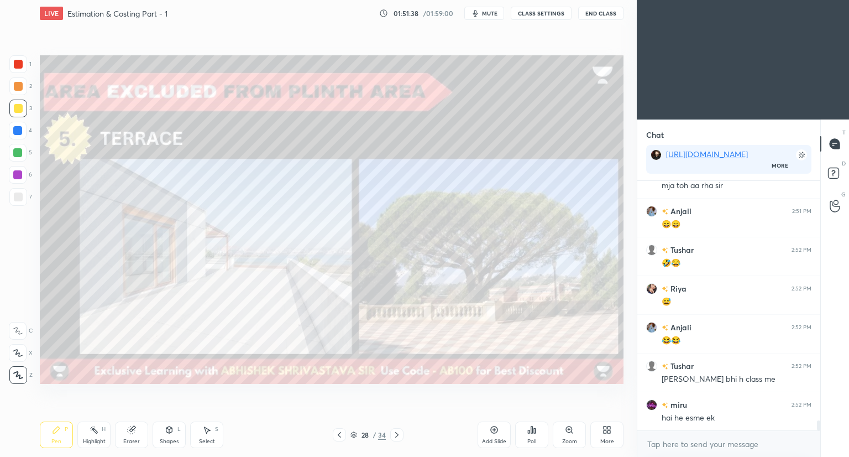
scroll to position [6148, 0]
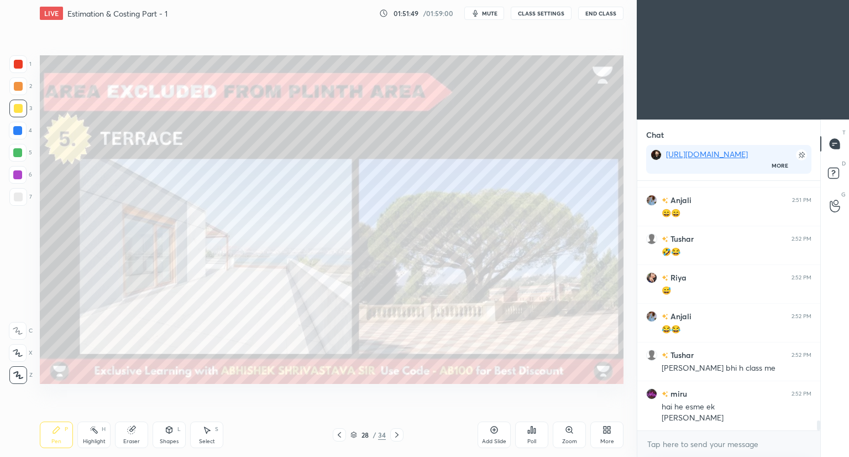
click at [396, 433] on icon at bounding box center [396, 434] width 9 height 9
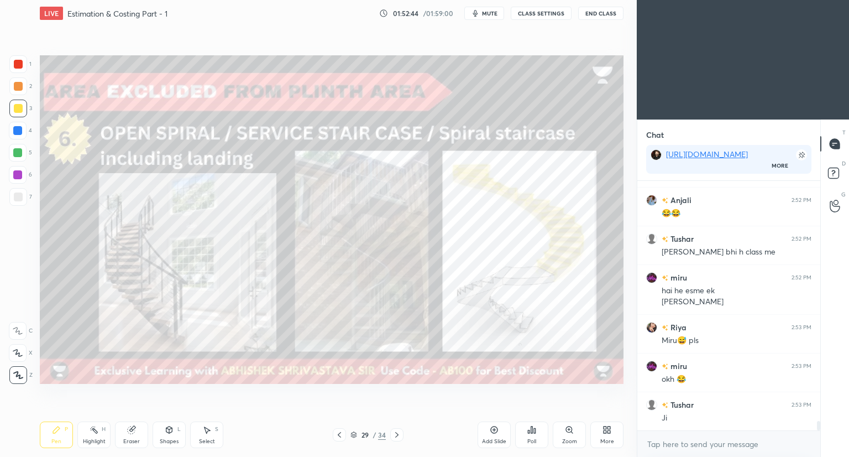
scroll to position [6302, 0]
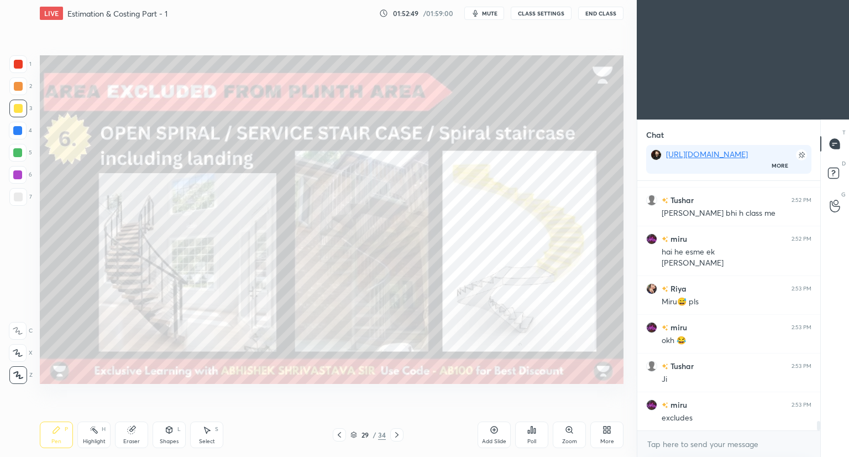
click at [354, 436] on icon at bounding box center [353, 434] width 7 height 7
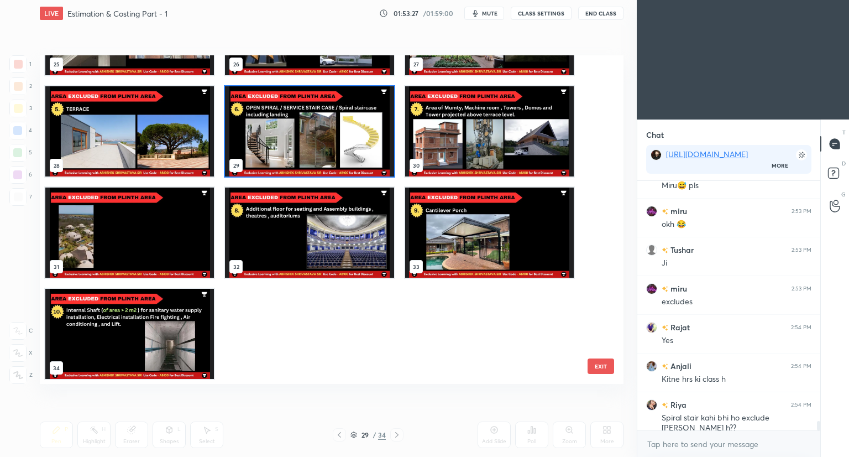
scroll to position [6429, 0]
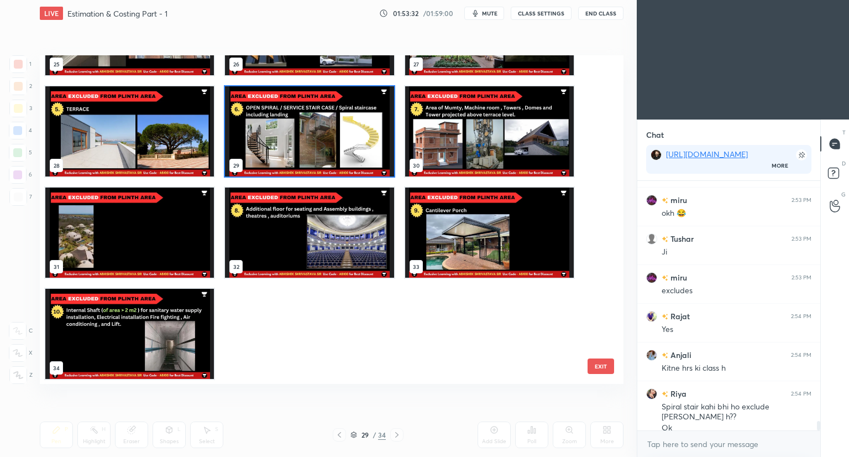
click at [255, 142] on img "grid" at bounding box center [309, 131] width 169 height 90
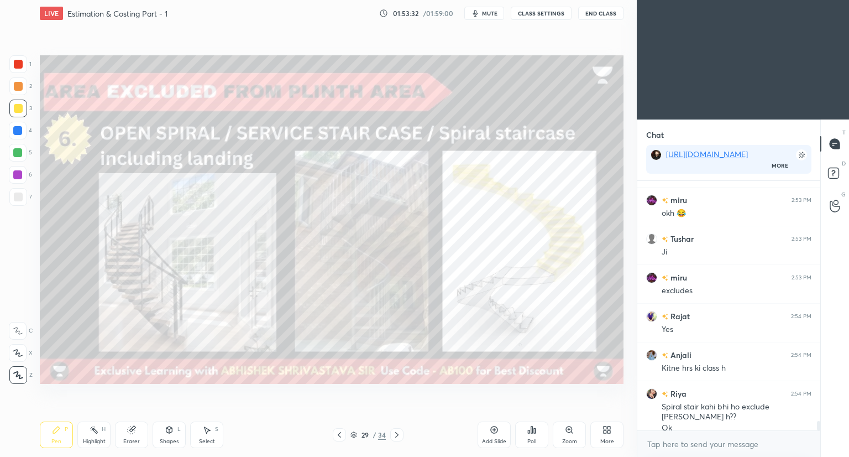
click at [255, 146] on img "grid" at bounding box center [309, 131] width 169 height 90
click at [256, 148] on img "grid" at bounding box center [309, 131] width 169 height 90
click at [398, 436] on icon at bounding box center [396, 434] width 9 height 9
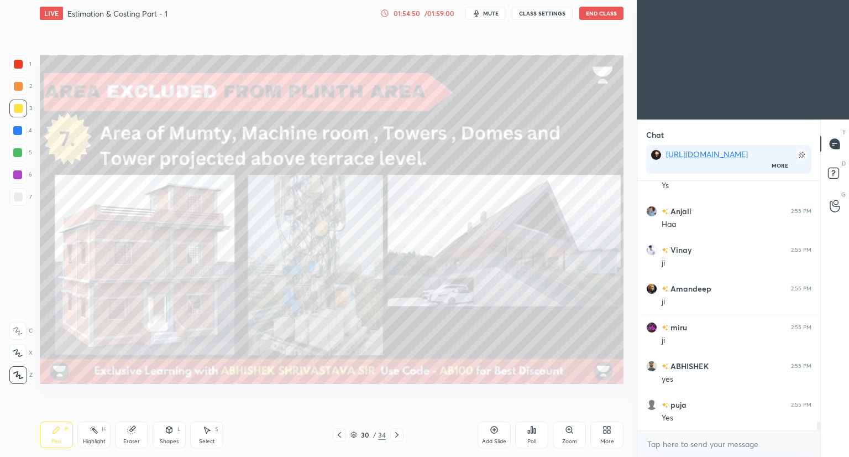
scroll to position [6816, 0]
click at [397, 437] on icon at bounding box center [396, 434] width 9 height 9
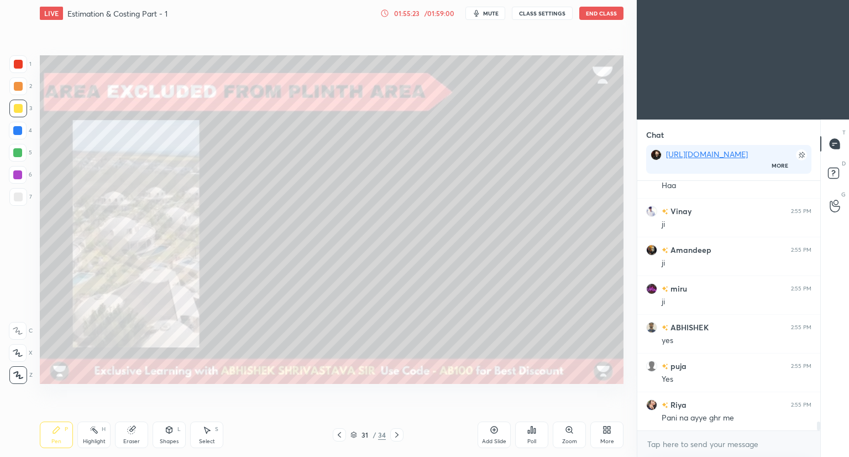
click at [340, 438] on icon at bounding box center [339, 434] width 9 height 9
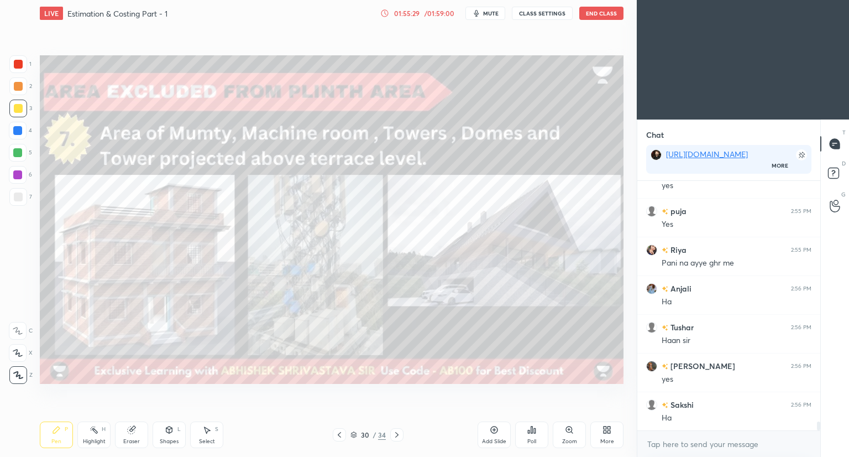
scroll to position [7010, 0]
click at [400, 436] on icon at bounding box center [396, 434] width 9 height 9
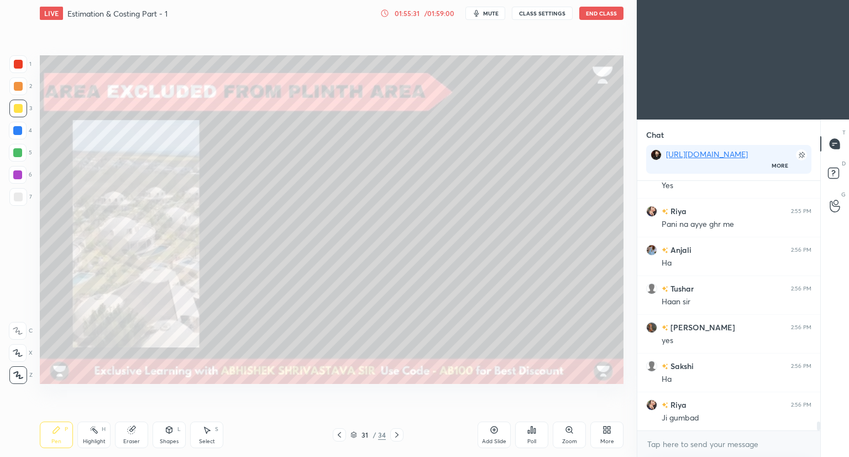
click at [398, 437] on icon at bounding box center [396, 434] width 9 height 9
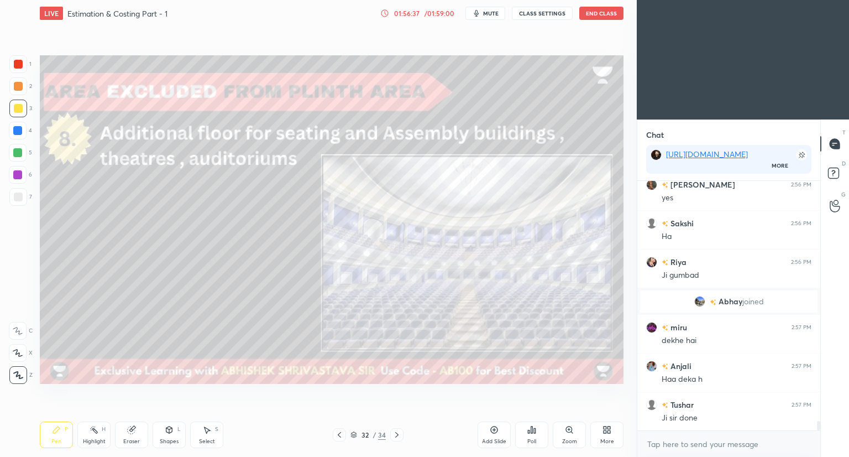
scroll to position [6564, 0]
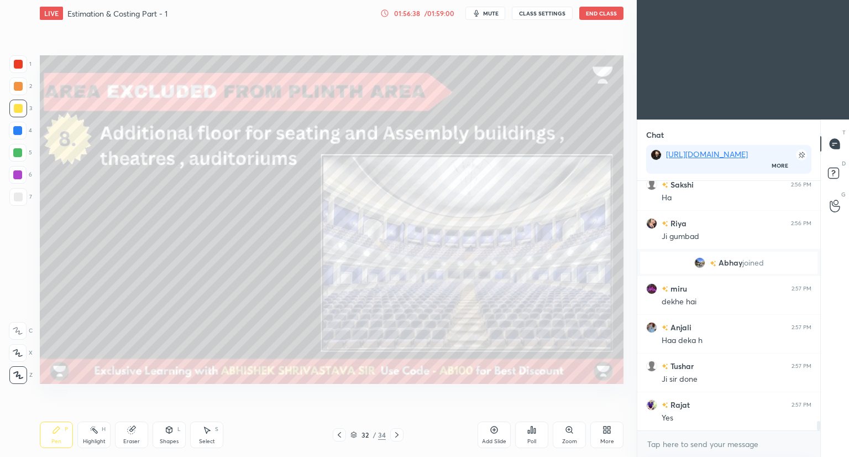
click at [397, 432] on icon at bounding box center [396, 434] width 9 height 9
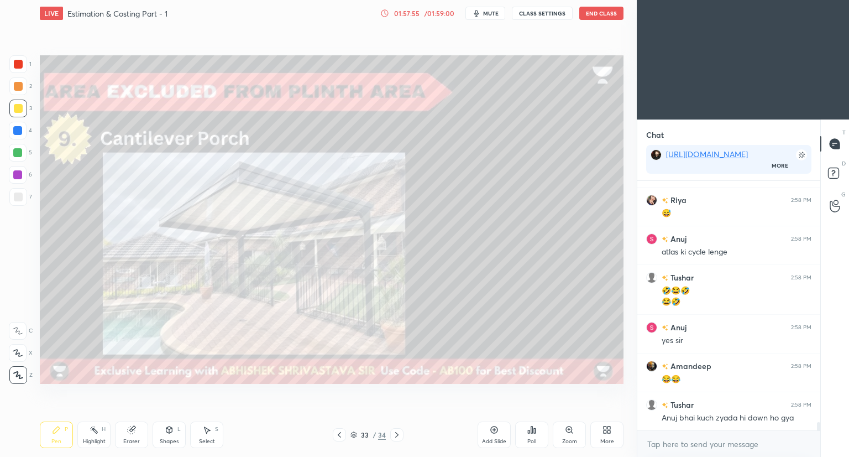
scroll to position [7040, 0]
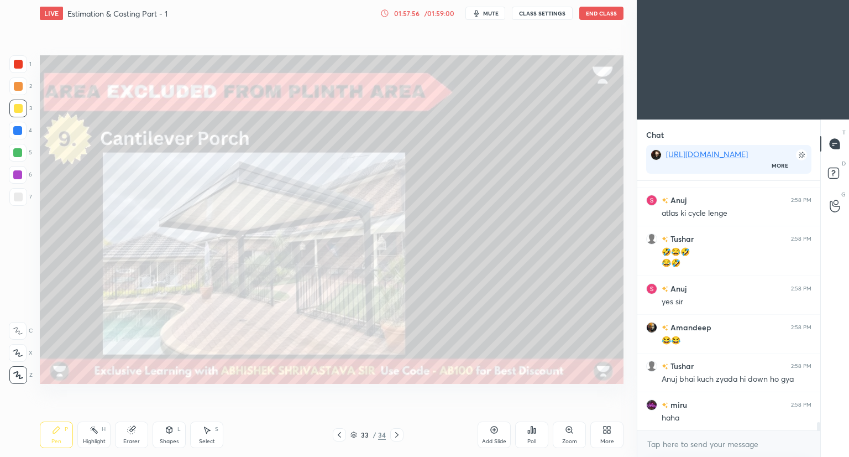
click at [125, 432] on div "Eraser" at bounding box center [131, 434] width 33 height 27
click at [56, 433] on icon at bounding box center [56, 429] width 9 height 9
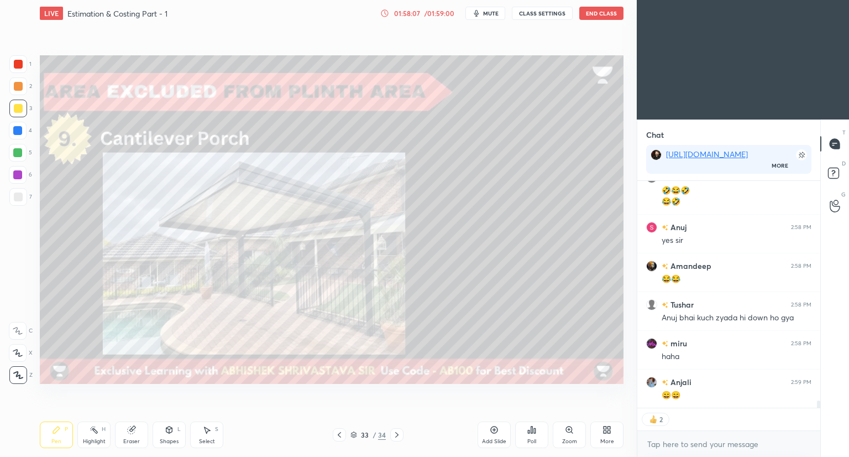
click at [396, 435] on icon at bounding box center [396, 434] width 9 height 9
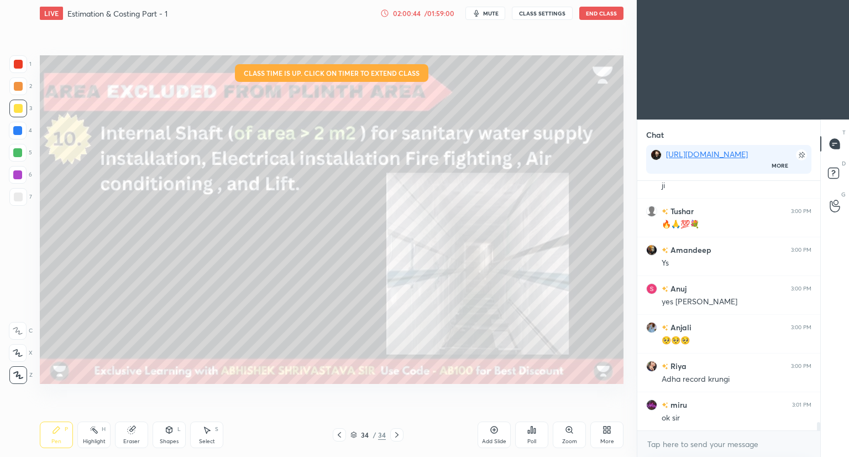
scroll to position [7465, 0]
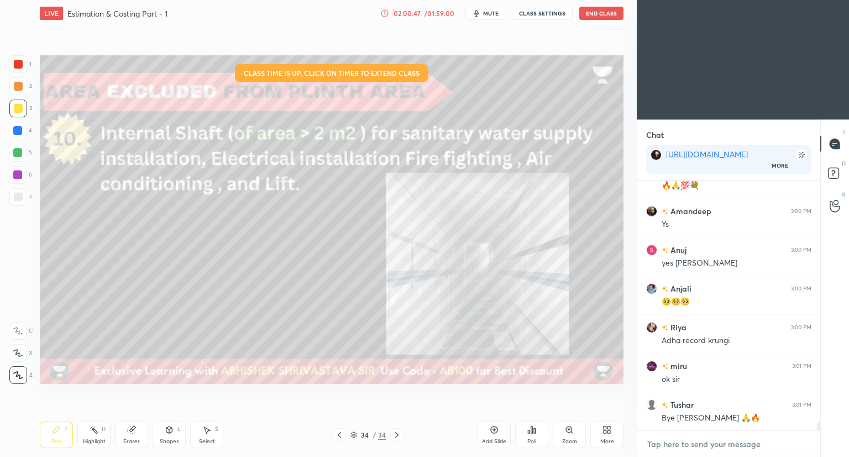
type textarea "x"
click at [700, 443] on textarea at bounding box center [728, 444] width 165 height 18
paste textarea "[URL][DOMAIN_NAME]"
type textarea "[URL][DOMAIN_NAME]"
type textarea "x"
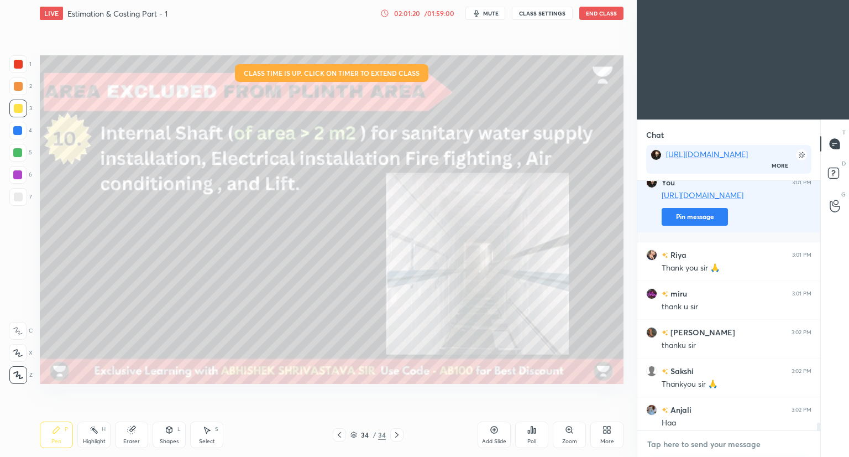
scroll to position [7731, 0]
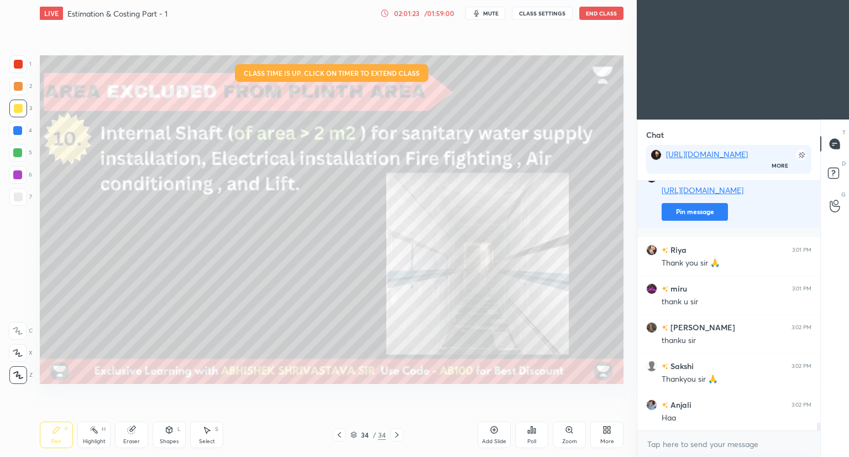
click at [595, 12] on button "End Class" at bounding box center [601, 13] width 44 height 13
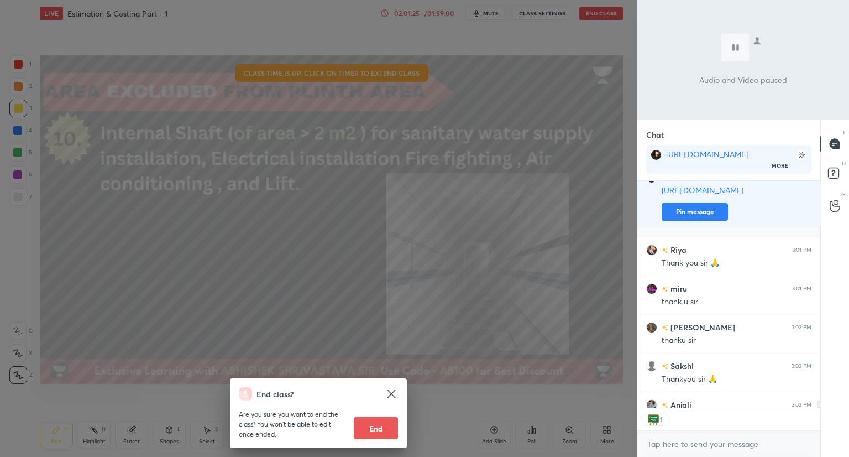
scroll to position [4, 3]
click at [381, 435] on button "End" at bounding box center [376, 428] width 44 height 22
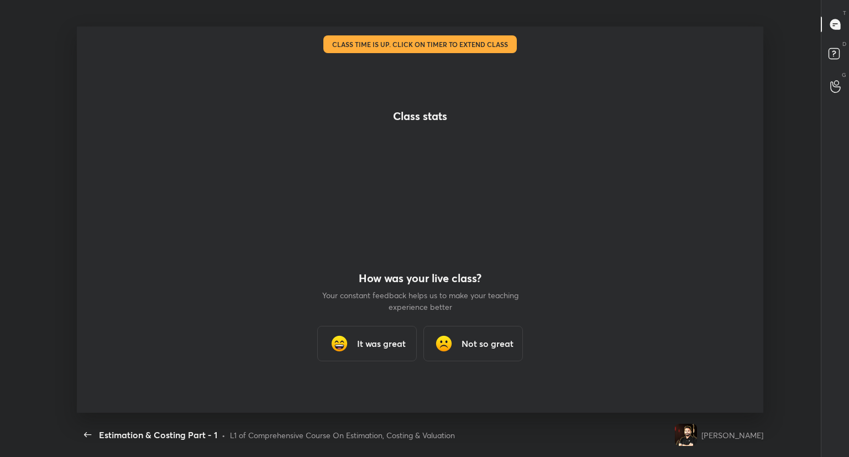
scroll to position [0, 0]
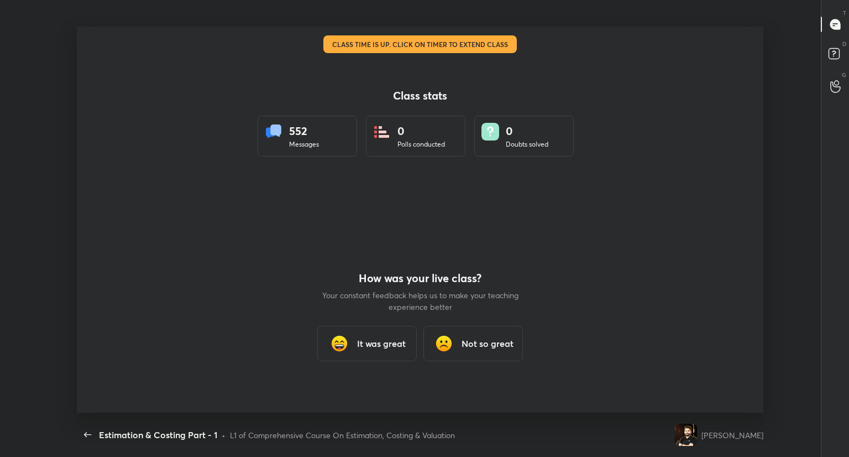
click at [357, 336] on div "It was great" at bounding box center [366, 343] width 99 height 35
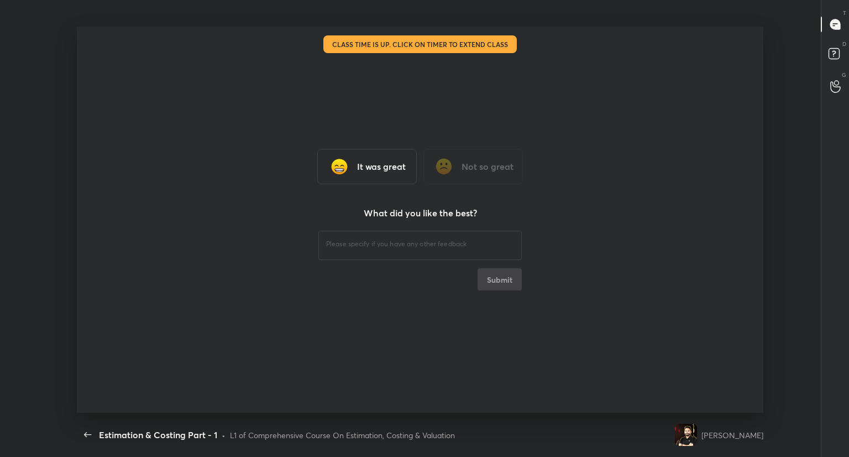
click at [391, 170] on h3 "It was great" at bounding box center [381, 166] width 49 height 13
type textarea "x"
click at [347, 247] on textarea at bounding box center [420, 244] width 188 height 11
click at [367, 166] on h3 "It was great" at bounding box center [381, 166] width 49 height 13
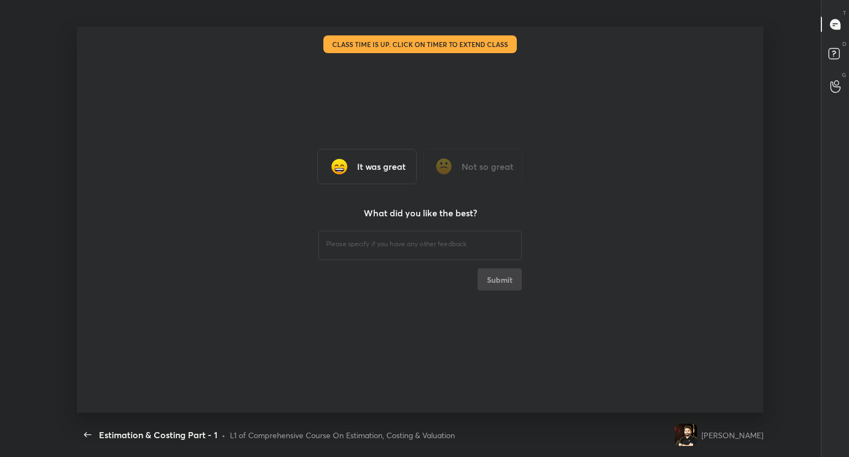
click at [367, 166] on h3 "It was great" at bounding box center [381, 166] width 49 height 13
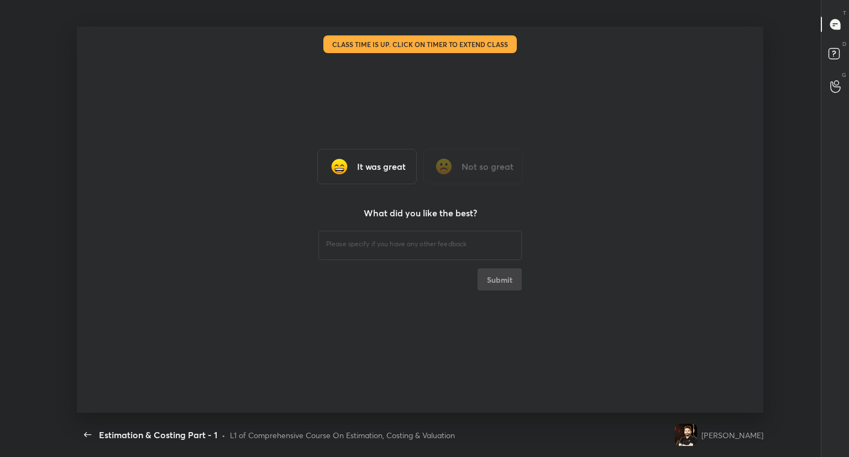
click at [367, 166] on h3 "It was great" at bounding box center [381, 166] width 49 height 13
click at [283, 177] on div "It was great Not so great What did you like the best? ​ Submit" at bounding box center [420, 220] width 686 height 386
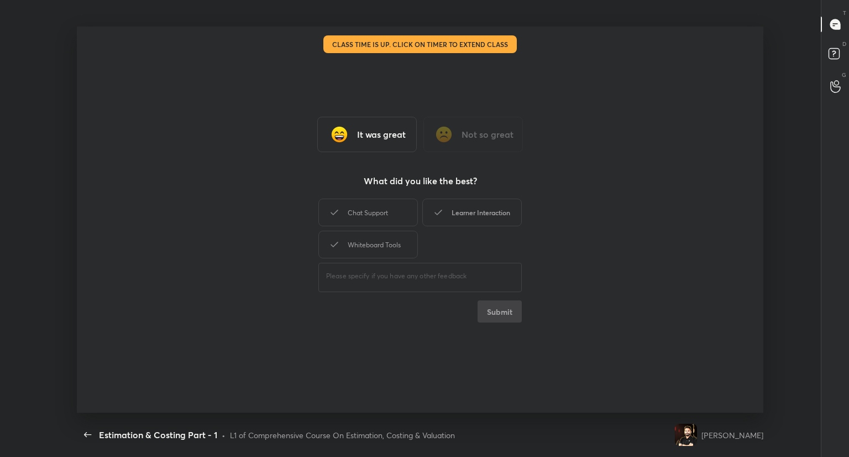
drag, startPoint x: 388, startPoint y: 204, endPoint x: 455, endPoint y: 218, distance: 68.3
click at [455, 218] on div "Chat Support Learner Interaction Whiteboard Tools" at bounding box center [419, 228] width 203 height 64
click at [455, 218] on div "Learner Interaction" at bounding box center [471, 212] width 99 height 28
click at [390, 219] on div "Chat Support" at bounding box center [367, 212] width 99 height 28
click at [387, 241] on div "Whiteboard Tools" at bounding box center [367, 244] width 99 height 28
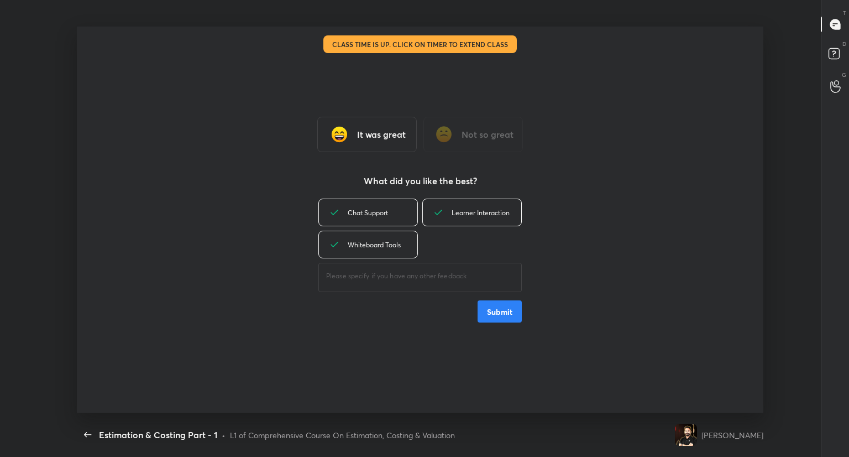
click at [502, 314] on button "Submit" at bounding box center [500, 311] width 44 height 22
